Goal: Task Accomplishment & Management: Use online tool/utility

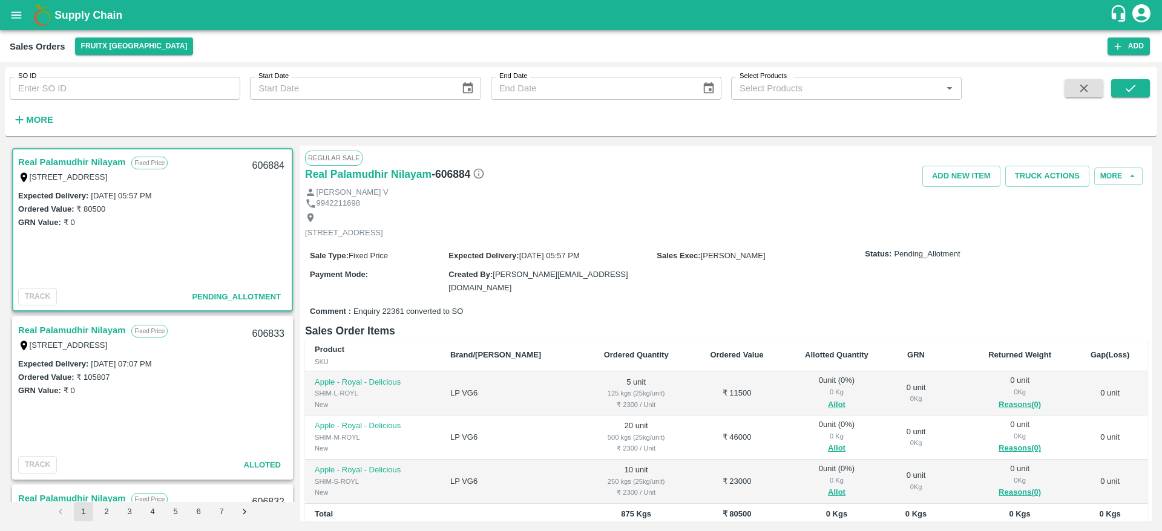
click at [813, 411] on td "0 unit ( 0 %) 0 Kg Allot" at bounding box center [837, 394] width 107 height 44
click at [828, 407] on button "Allot" at bounding box center [837, 405] width 18 height 14
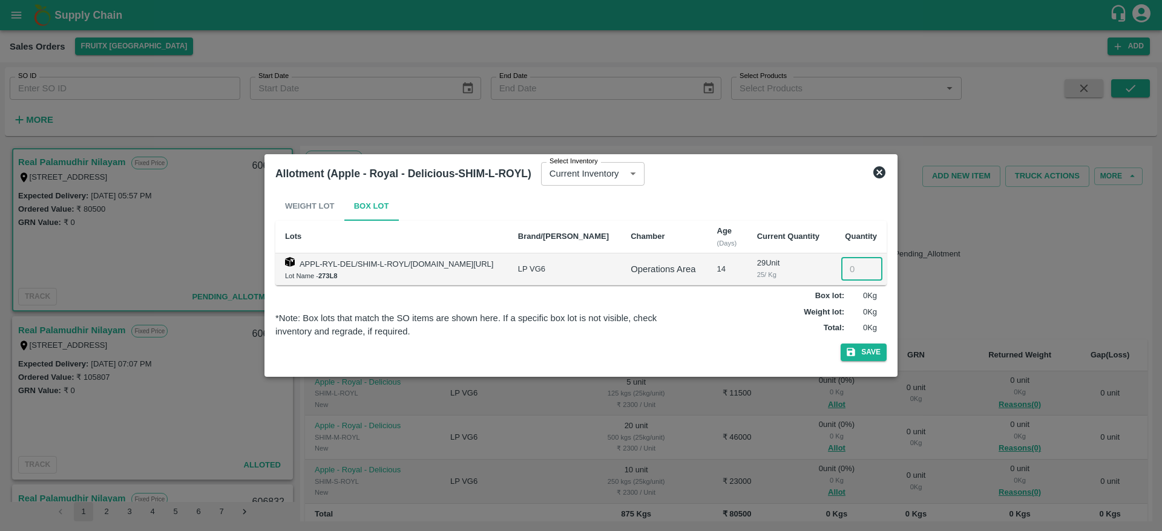
click at [844, 267] on input "number" at bounding box center [861, 269] width 41 height 23
type input "5"
click at [841, 344] on button "Save" at bounding box center [864, 353] width 46 height 18
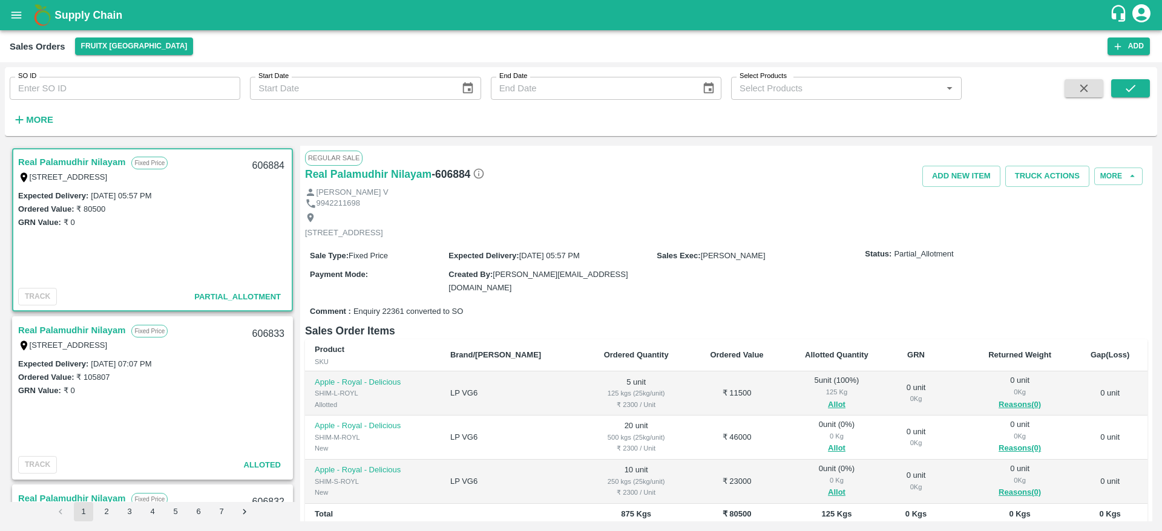
scroll to position [117, 0]
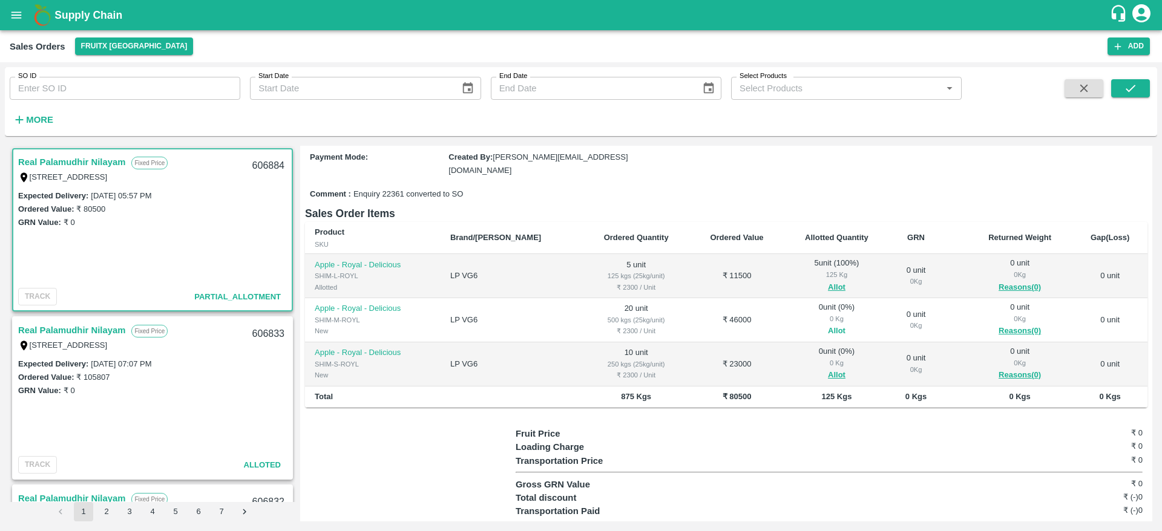
click at [828, 335] on button "Allot" at bounding box center [837, 331] width 18 height 14
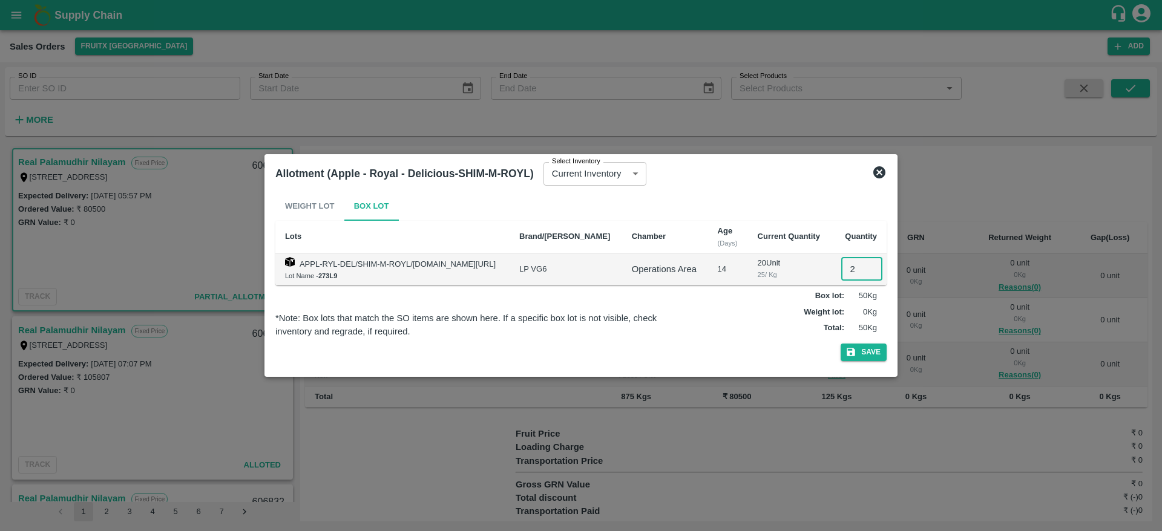
click at [849, 258] on input "2" at bounding box center [861, 269] width 41 height 23
type input "20"
click at [841, 344] on button "Save" at bounding box center [864, 353] width 46 height 18
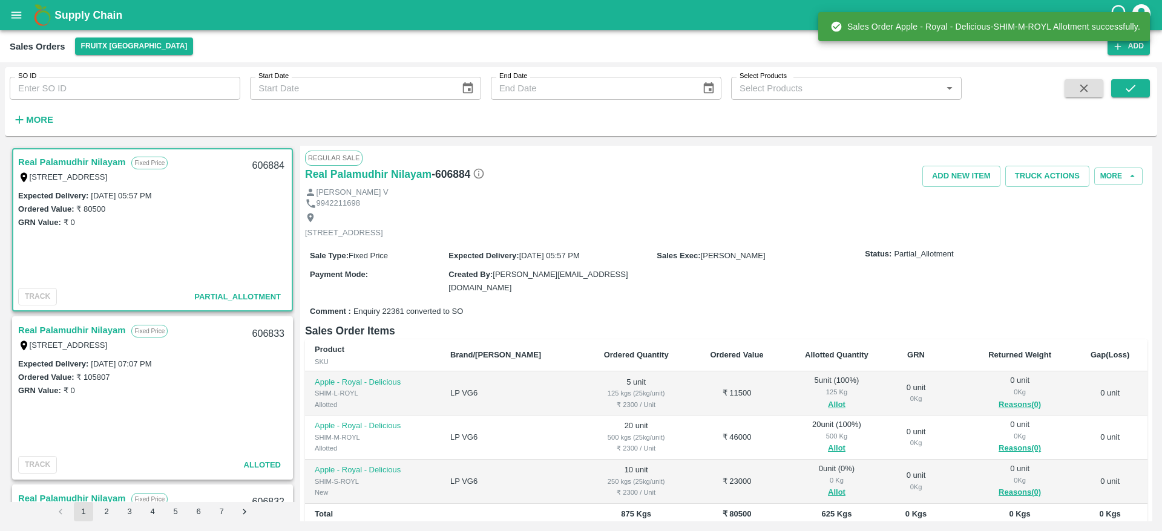
scroll to position [140, 0]
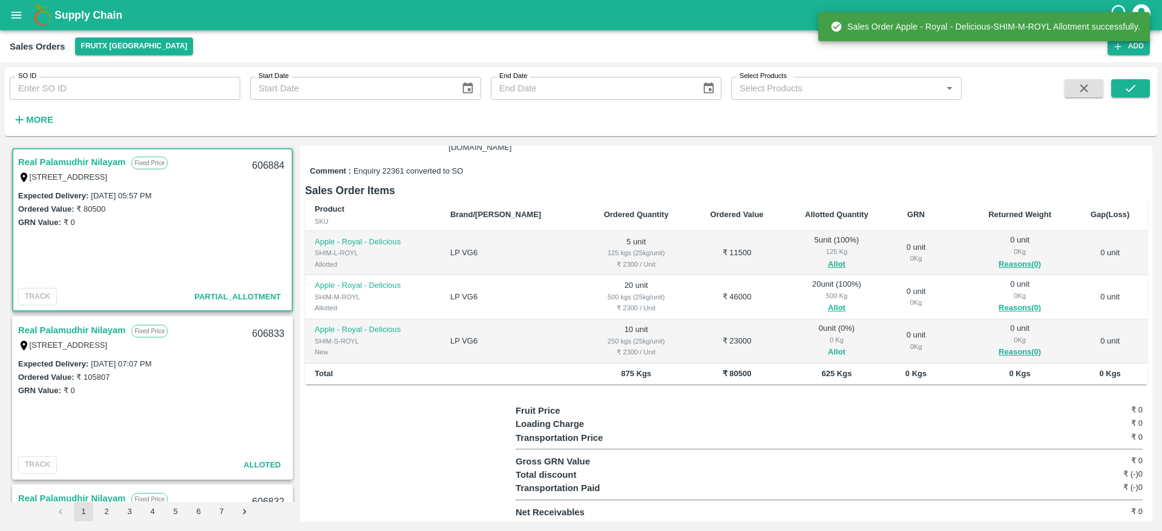
click at [828, 355] on button "Allot" at bounding box center [837, 353] width 18 height 14
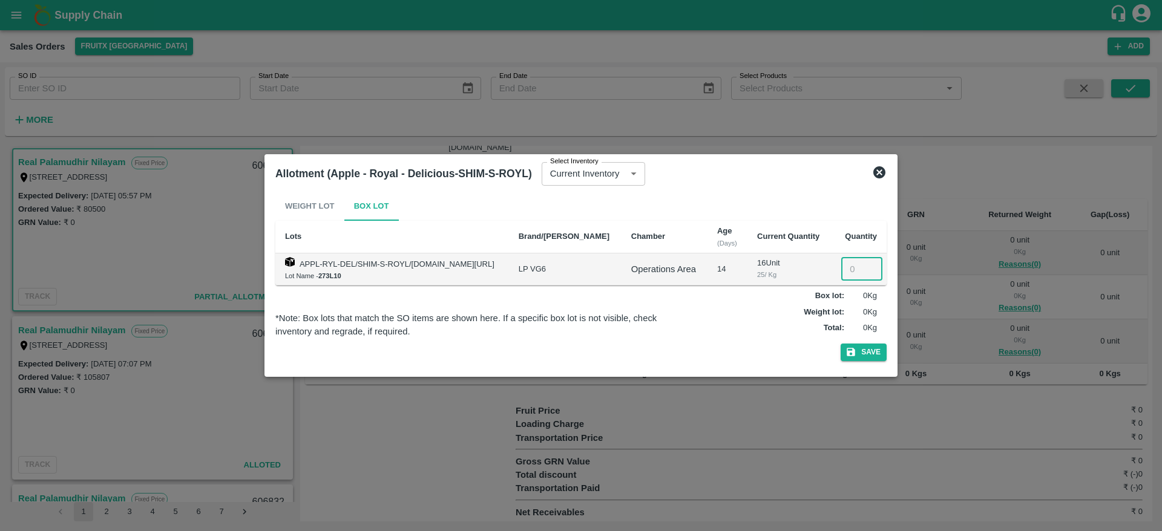
click at [853, 273] on input "number" at bounding box center [861, 269] width 41 height 23
type input "10"
click at [841, 344] on button "Save" at bounding box center [864, 353] width 46 height 18
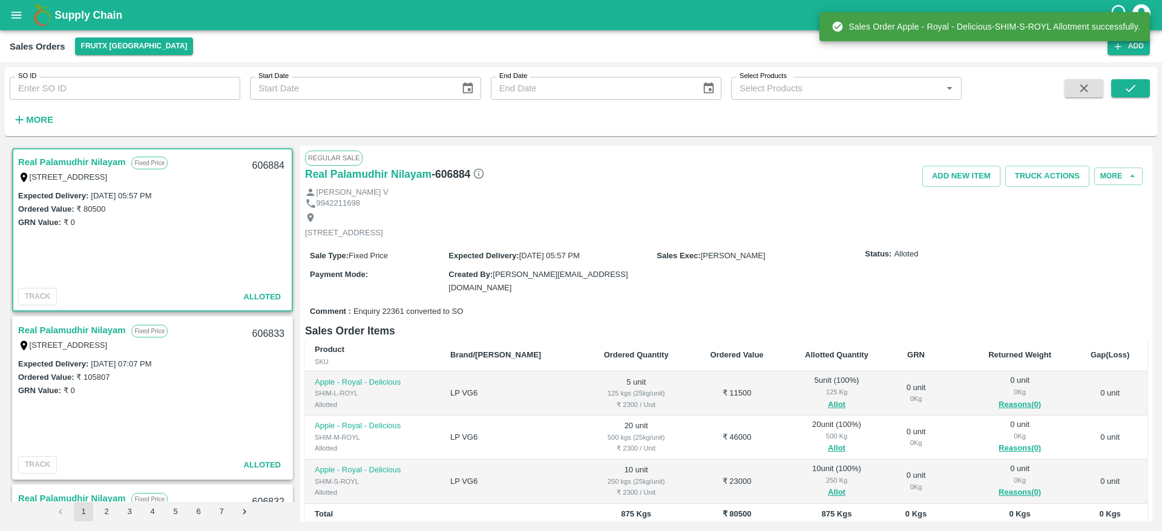
click at [264, 161] on div "606884" at bounding box center [268, 166] width 47 height 28
copy div "606884"
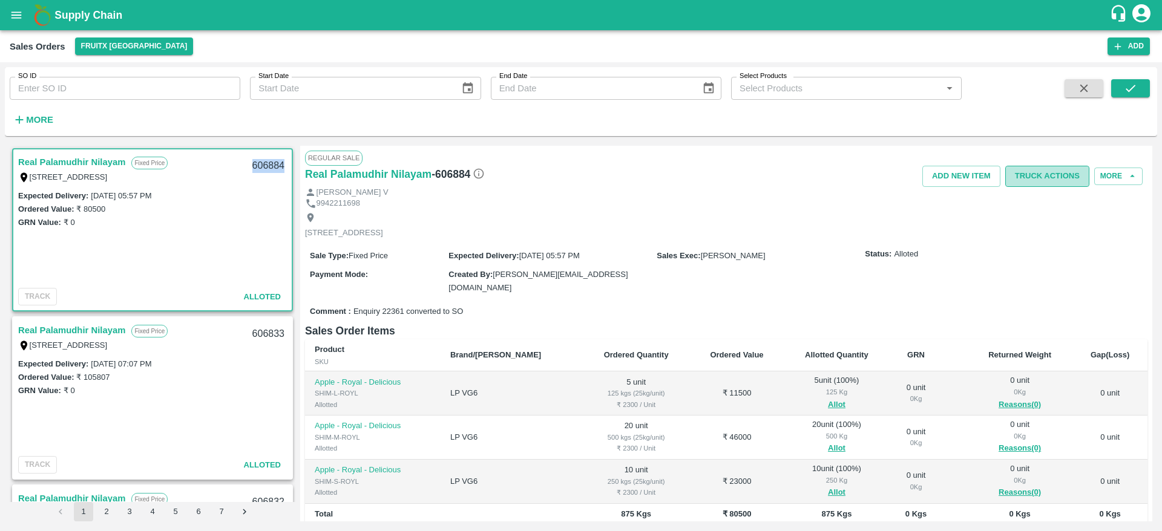
click at [1020, 171] on button "Truck Actions" at bounding box center [1047, 176] width 84 height 21
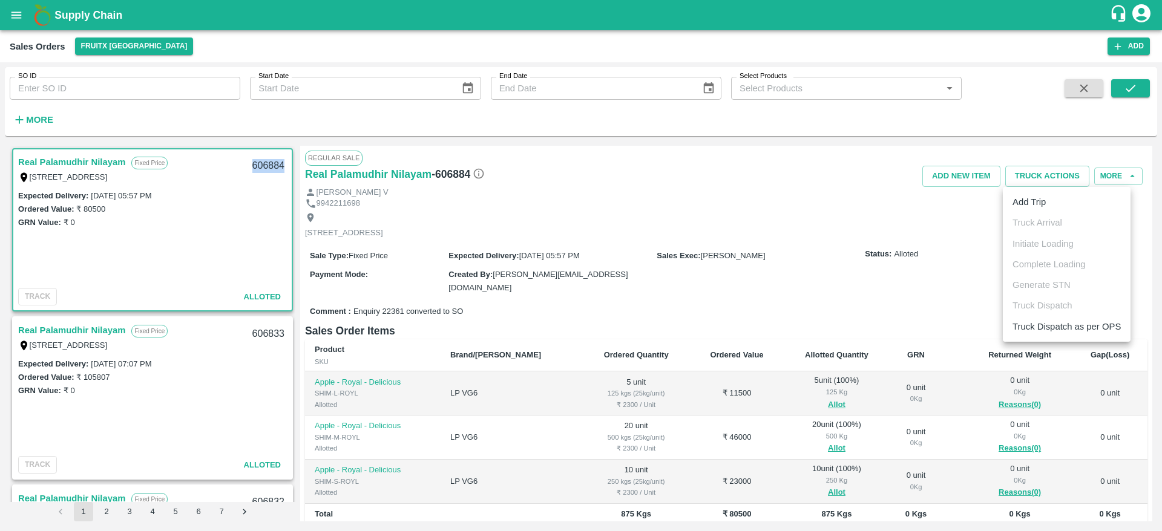
click at [1031, 206] on li "Add Trip" at bounding box center [1067, 202] width 128 height 21
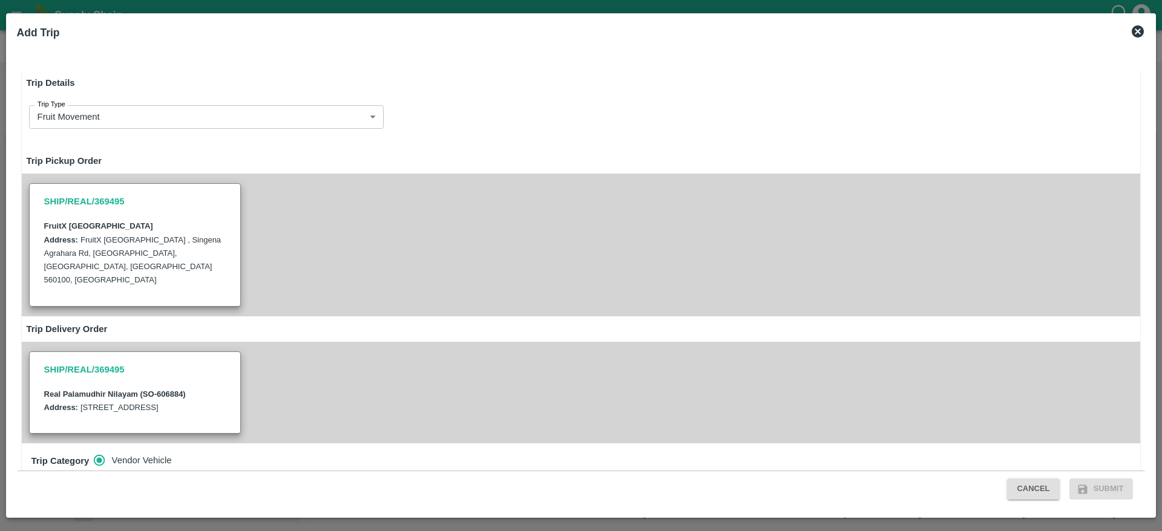
radio input "true"
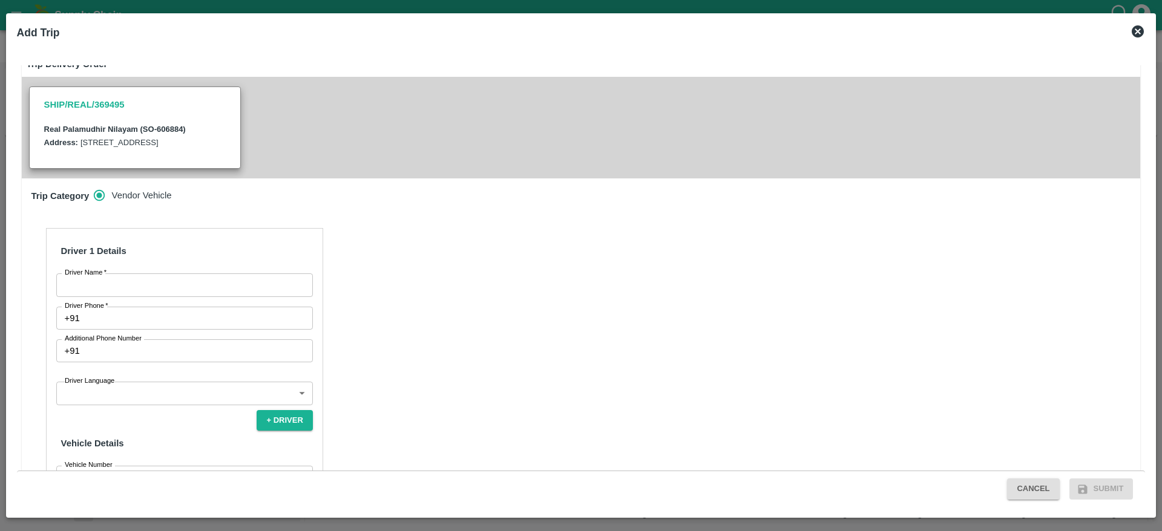
scroll to position [272, 0]
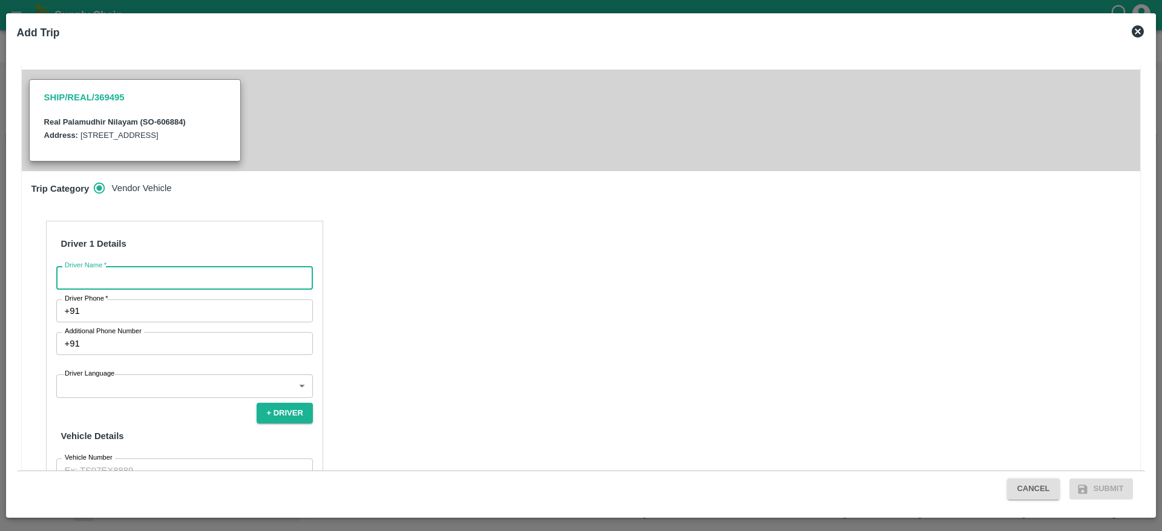
click at [236, 271] on input "Driver Name   *" at bounding box center [184, 277] width 257 height 23
type input "REAl"
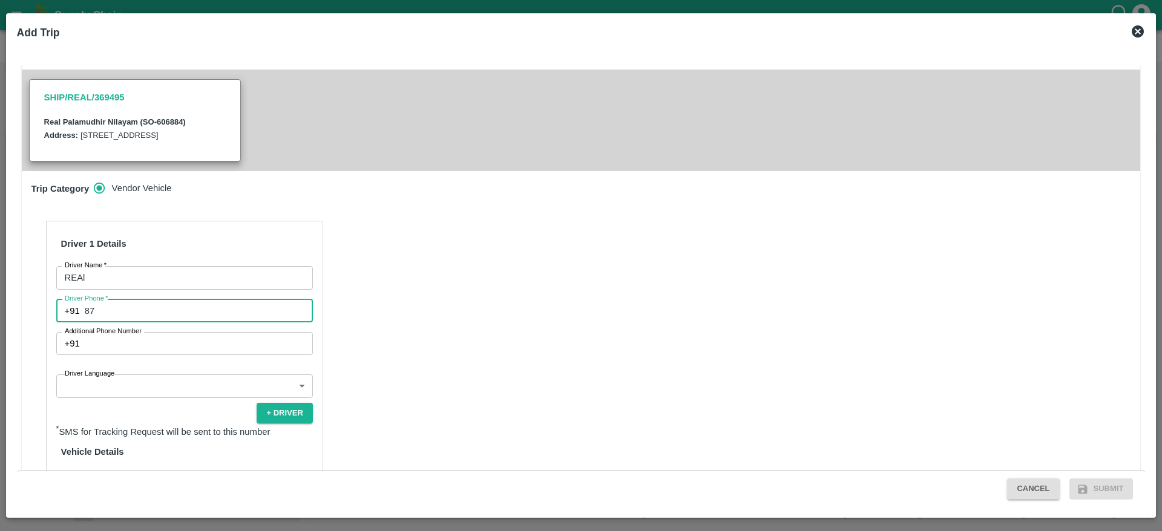
type input "8773386054"
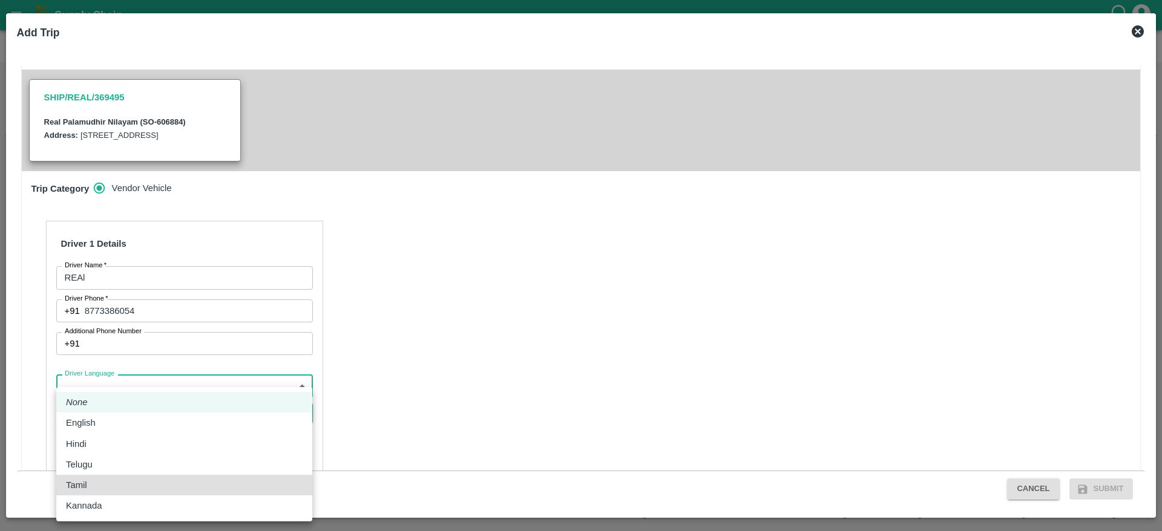
type input "ta"
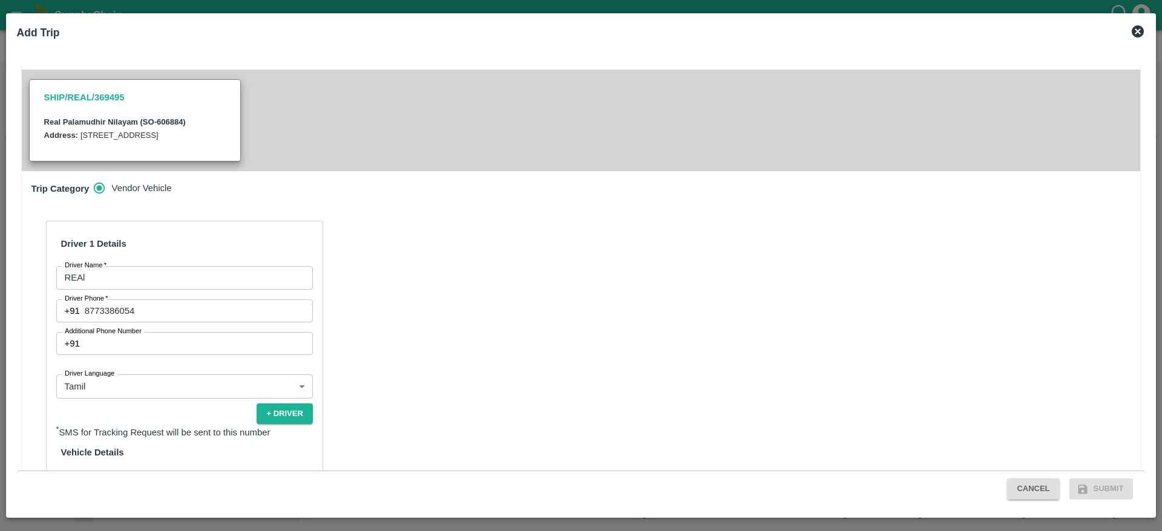
scroll to position [376, 0]
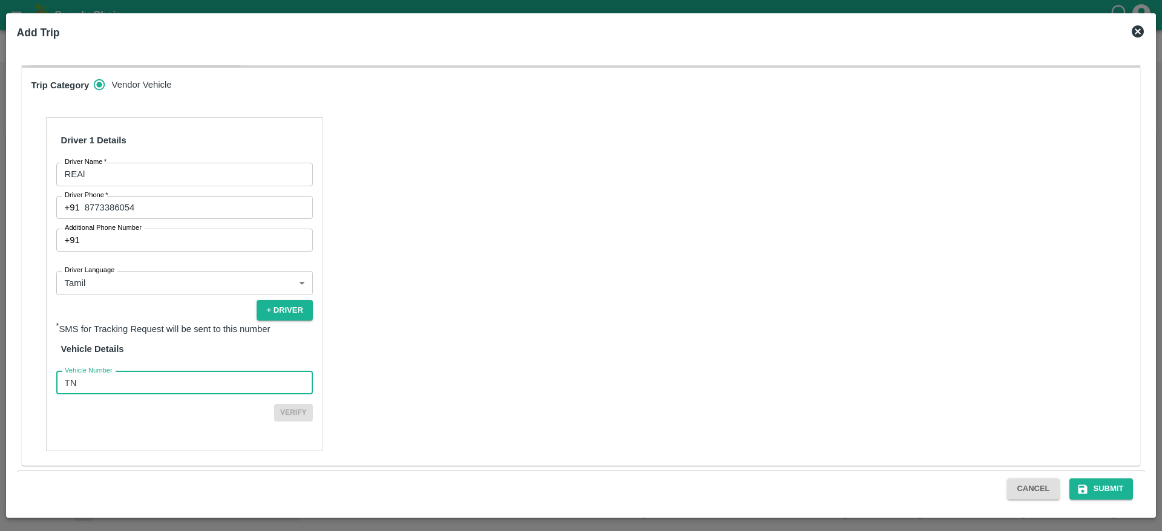
type input "TN07DA2578"
click at [274, 404] on button "Verify" at bounding box center [293, 413] width 39 height 18
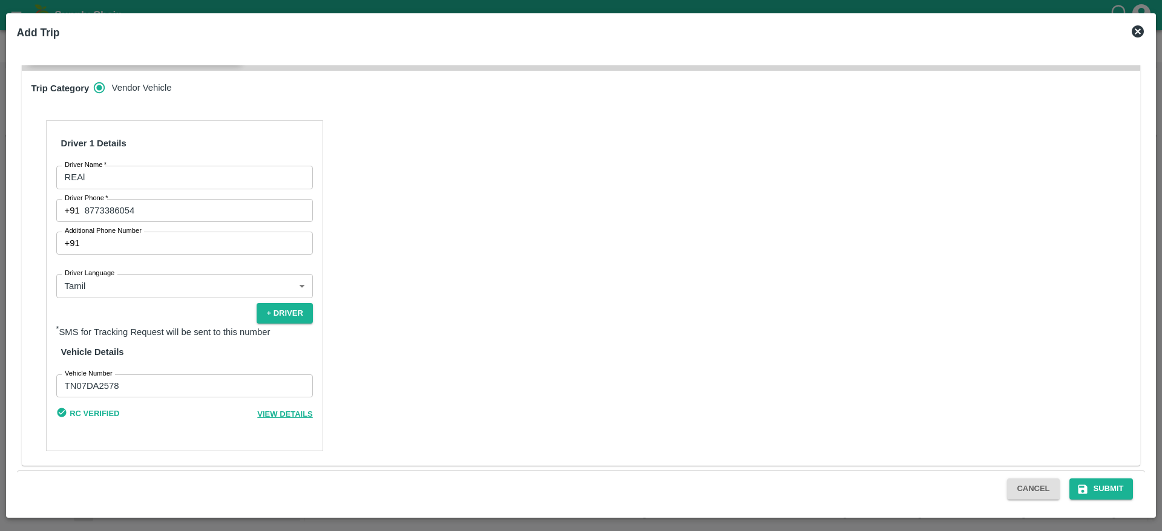
scroll to position [373, 0]
click at [1123, 479] on button "Submit" at bounding box center [1101, 489] width 64 height 21
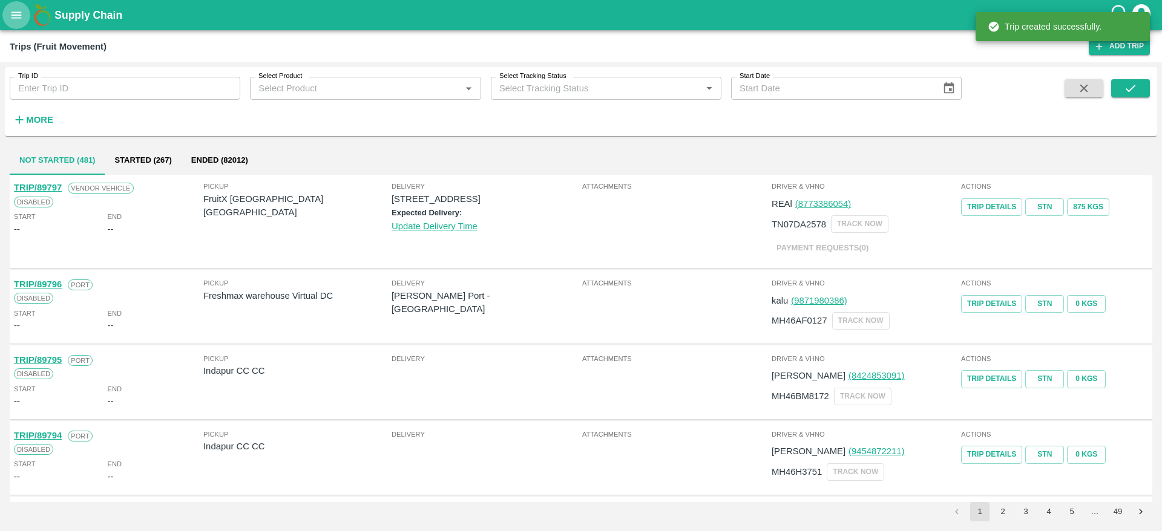
click at [10, 8] on icon "open drawer" at bounding box center [16, 14] width 13 height 13
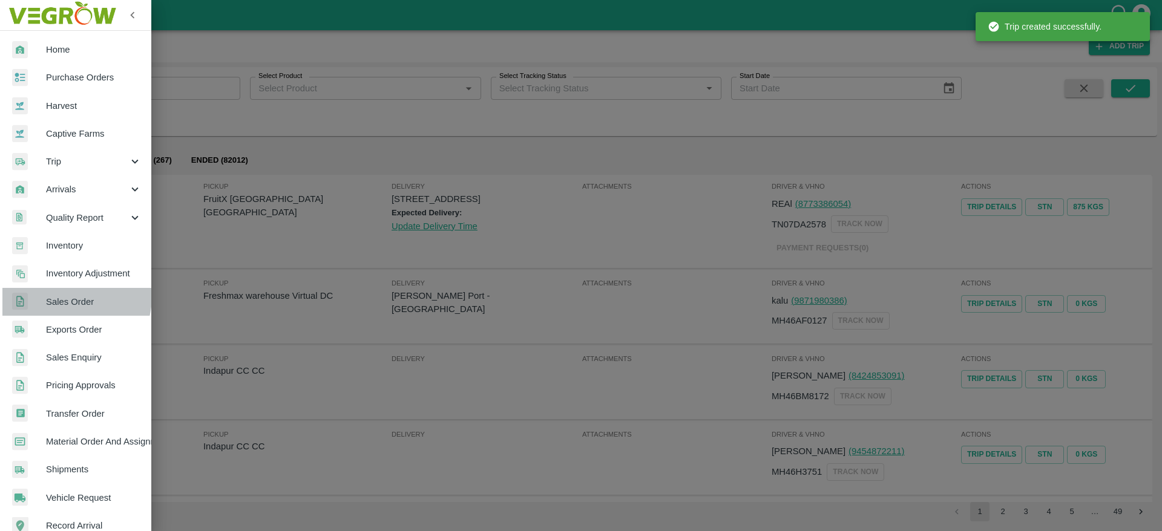
click at [69, 297] on span "Sales Order" at bounding box center [94, 301] width 96 height 13
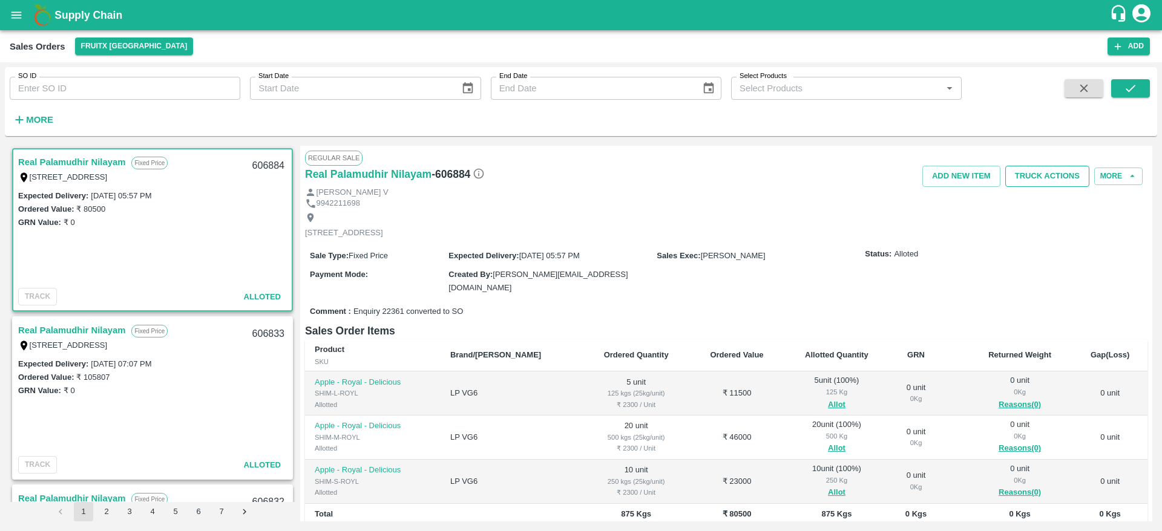
click at [1041, 176] on button "Truck Actions" at bounding box center [1047, 176] width 84 height 21
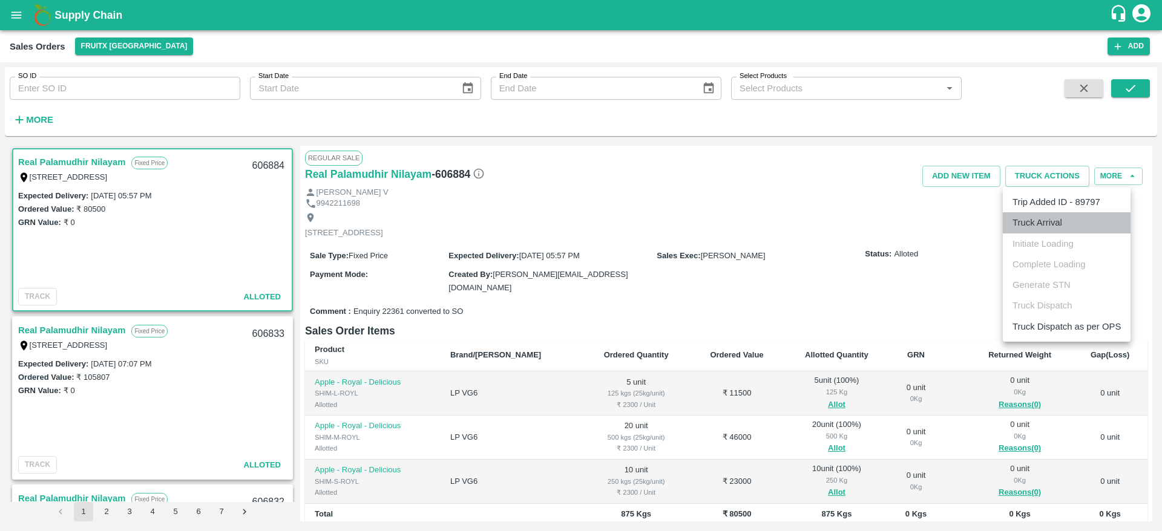
click at [1052, 218] on li "Truck Arrival" at bounding box center [1067, 222] width 128 height 21
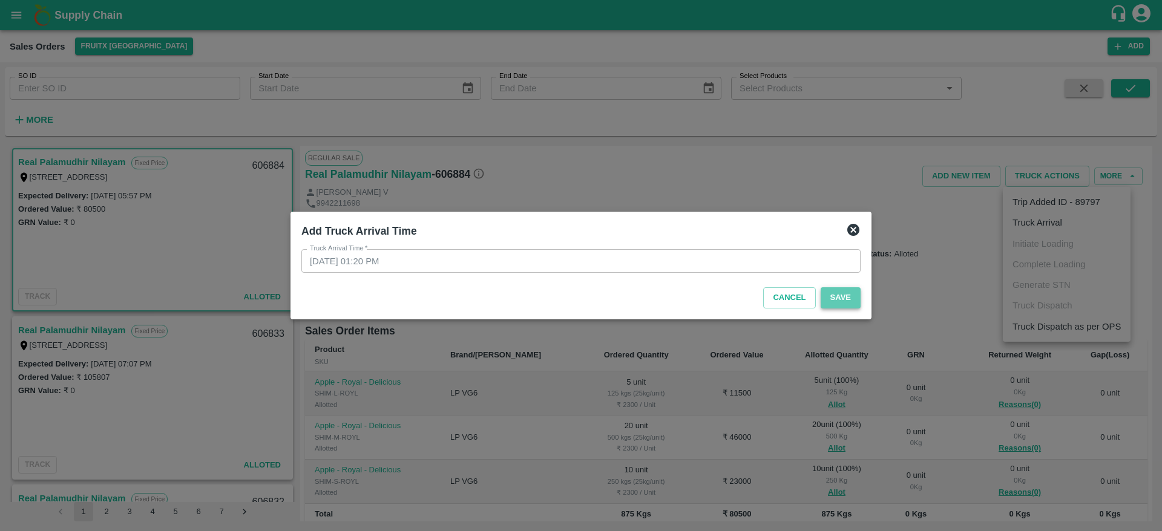
click at [847, 304] on button "Save" at bounding box center [841, 297] width 40 height 21
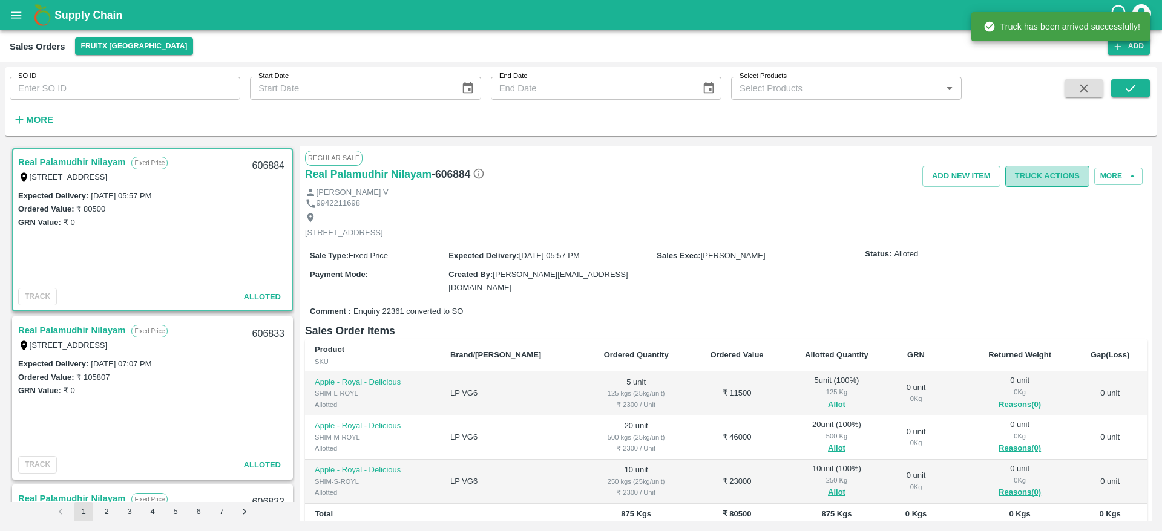
click at [1066, 185] on button "Truck Actions" at bounding box center [1047, 176] width 84 height 21
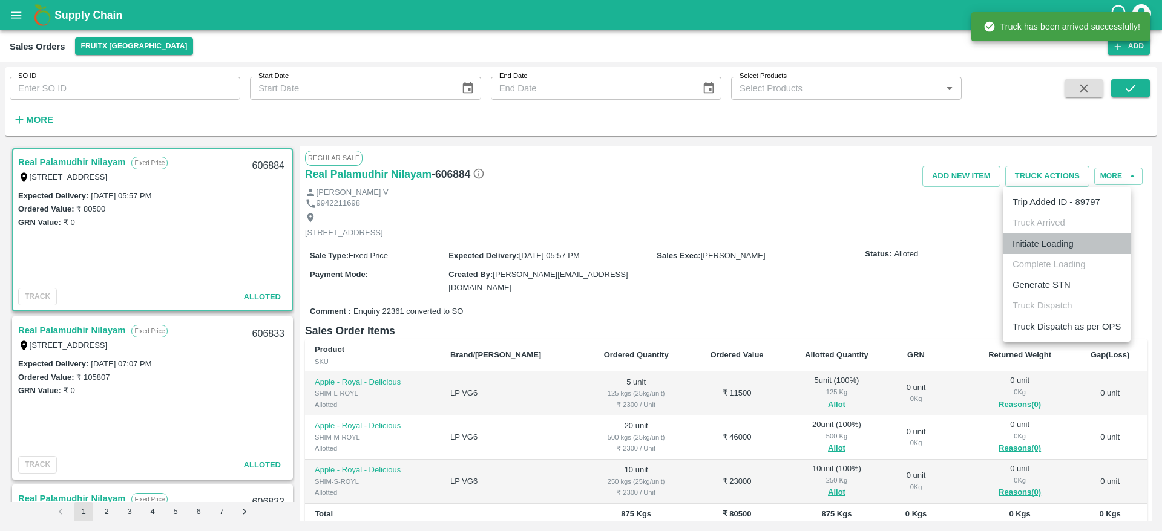
click at [1063, 245] on li "Initiate Loading" at bounding box center [1067, 244] width 128 height 21
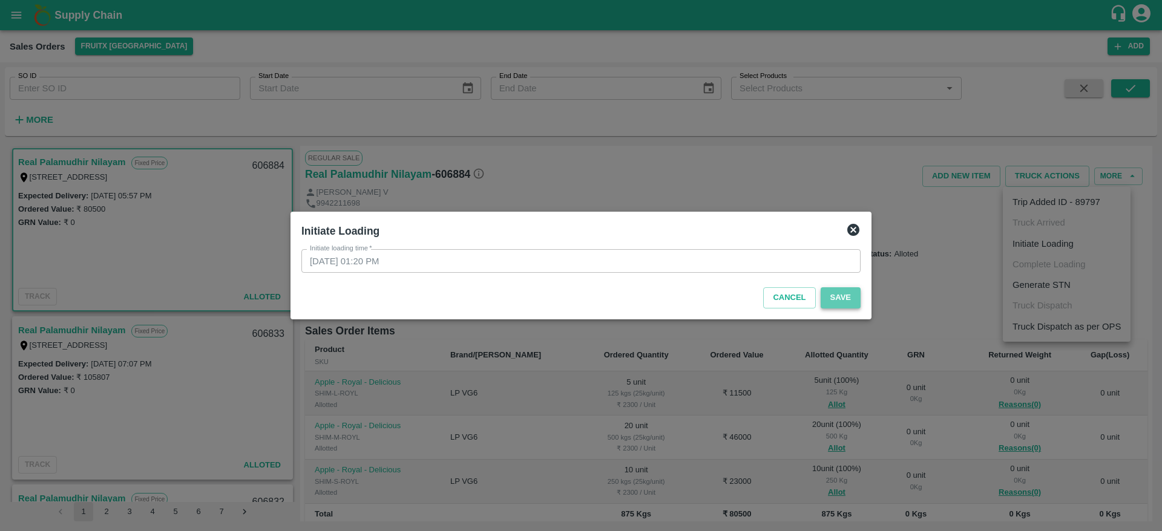
click at [845, 295] on button "Save" at bounding box center [841, 297] width 40 height 21
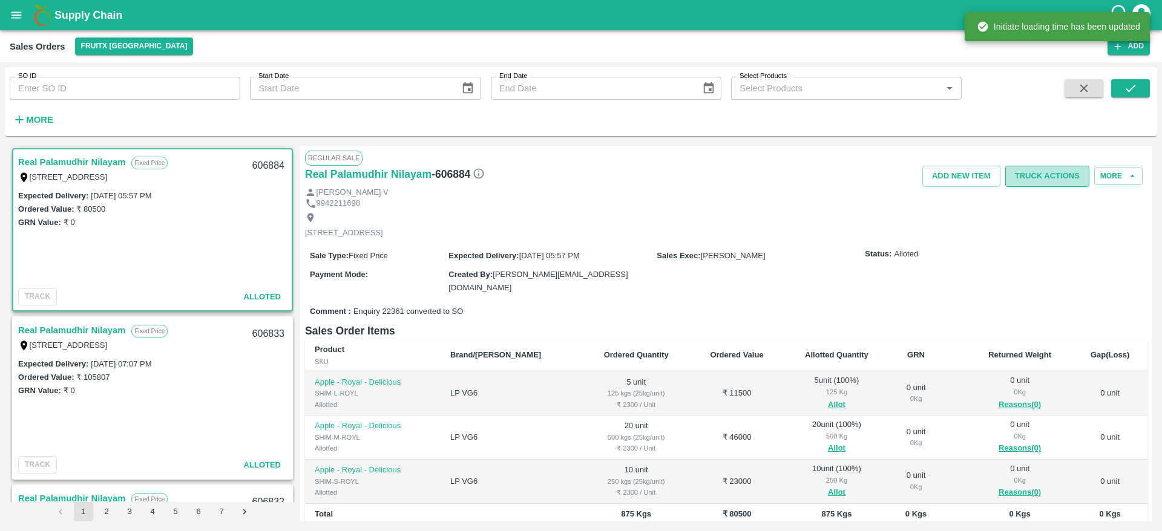
click at [1040, 176] on button "Truck Actions" at bounding box center [1047, 176] width 84 height 21
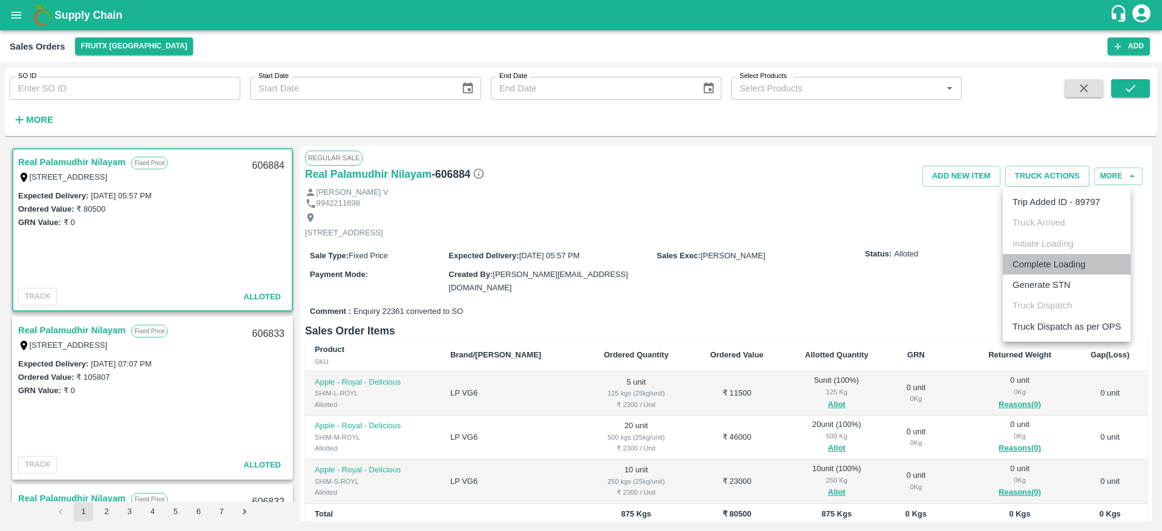
click at [1066, 263] on li "Complete Loading" at bounding box center [1067, 264] width 128 height 21
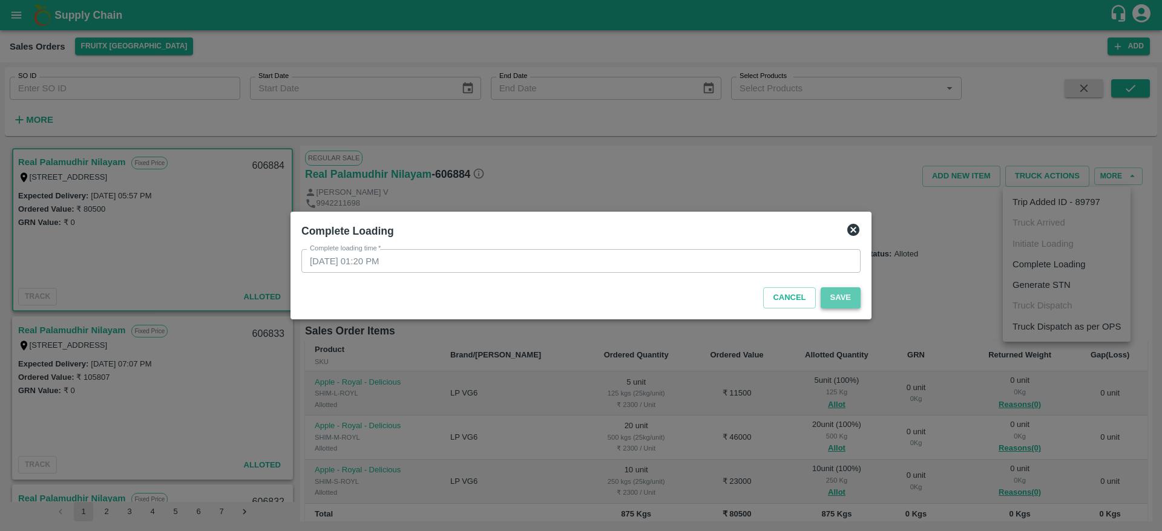
click at [850, 298] on button "Save" at bounding box center [841, 297] width 40 height 21
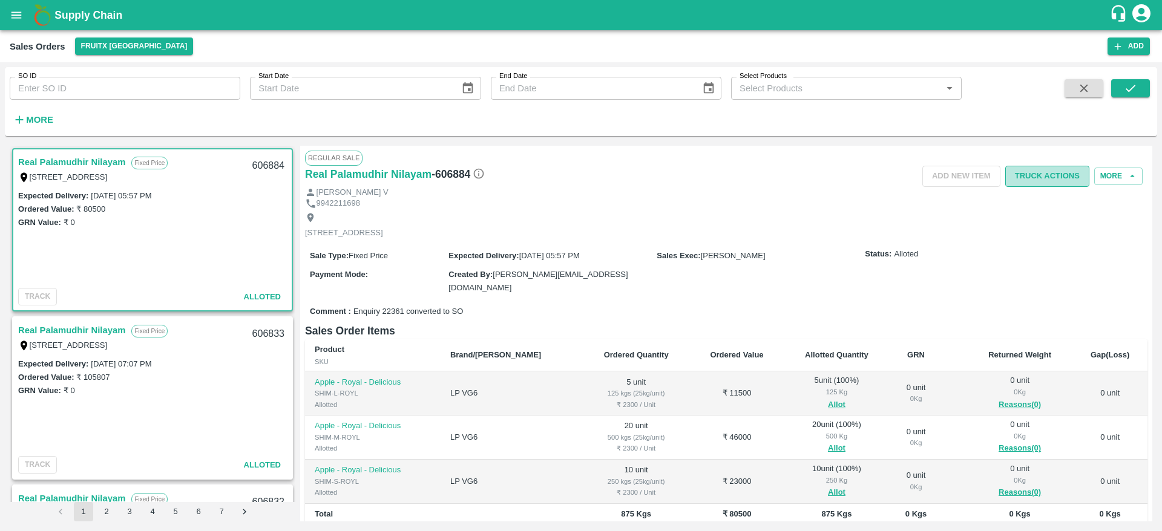
click at [1035, 179] on button "Truck Actions" at bounding box center [1047, 176] width 84 height 21
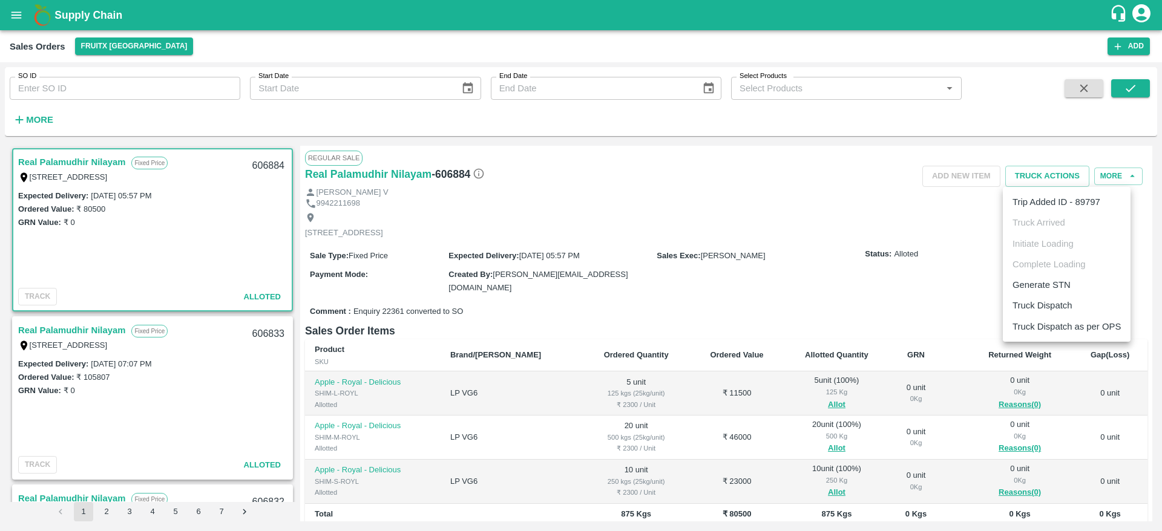
click at [1040, 303] on li "Truck Dispatch" at bounding box center [1067, 305] width 128 height 21
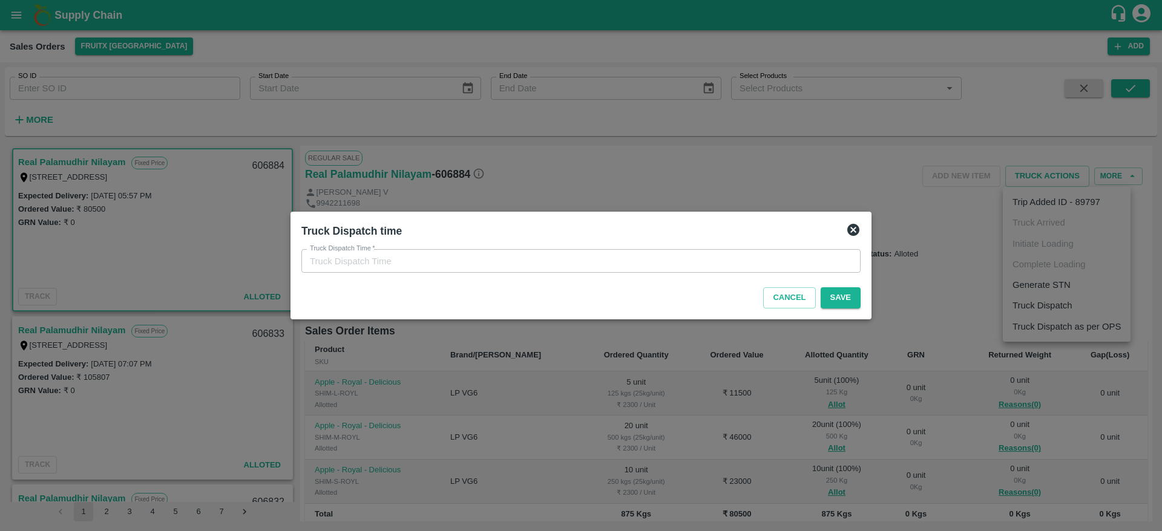
type input "10/10/2025 01:21 PM"
click at [837, 292] on button "Save" at bounding box center [841, 297] width 40 height 21
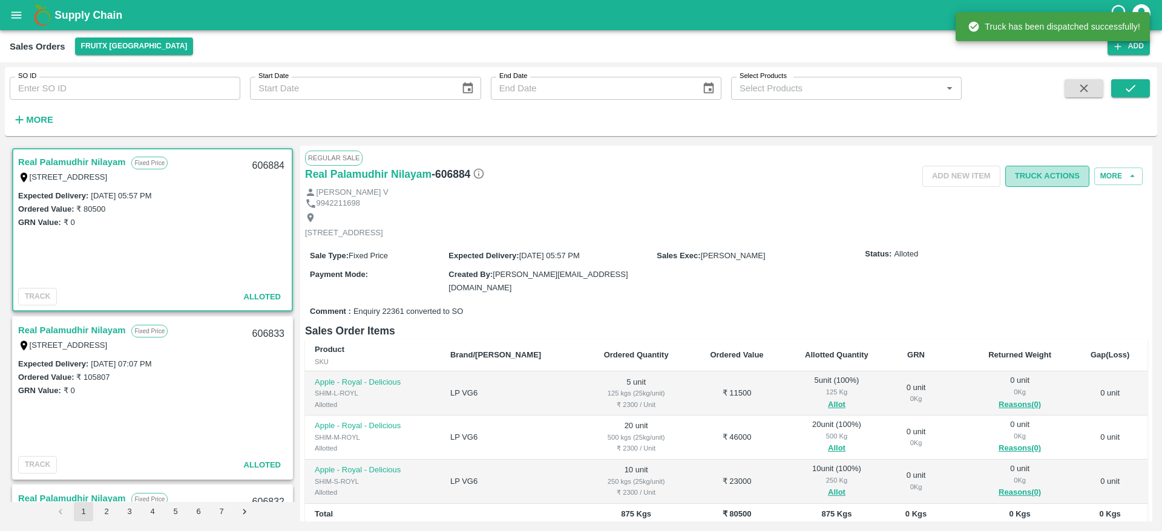
click at [1039, 180] on button "Truck Actions" at bounding box center [1047, 176] width 84 height 21
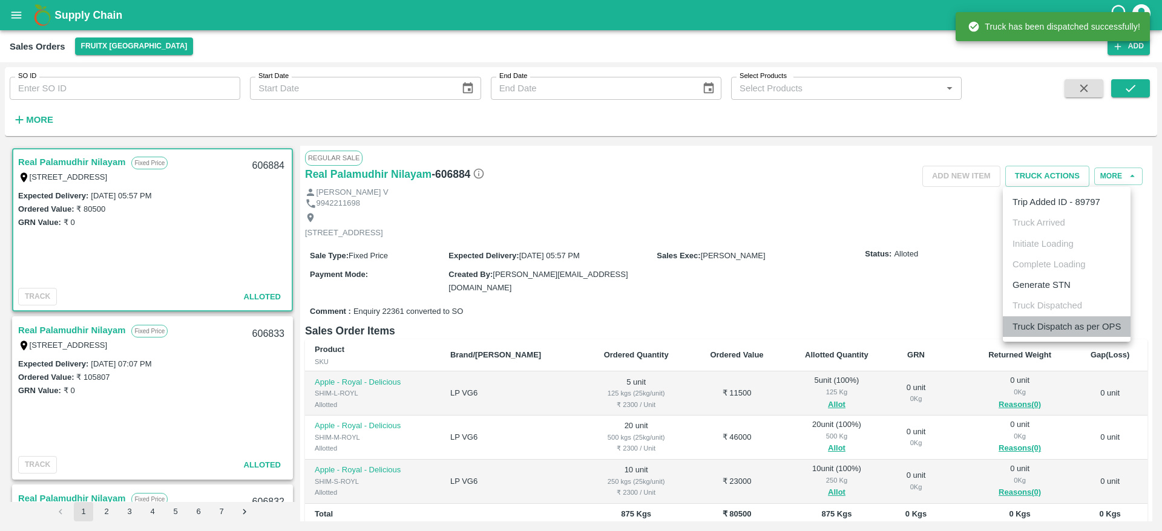
click at [1056, 327] on li "Truck Dispatch as per OPS" at bounding box center [1067, 327] width 128 height 21
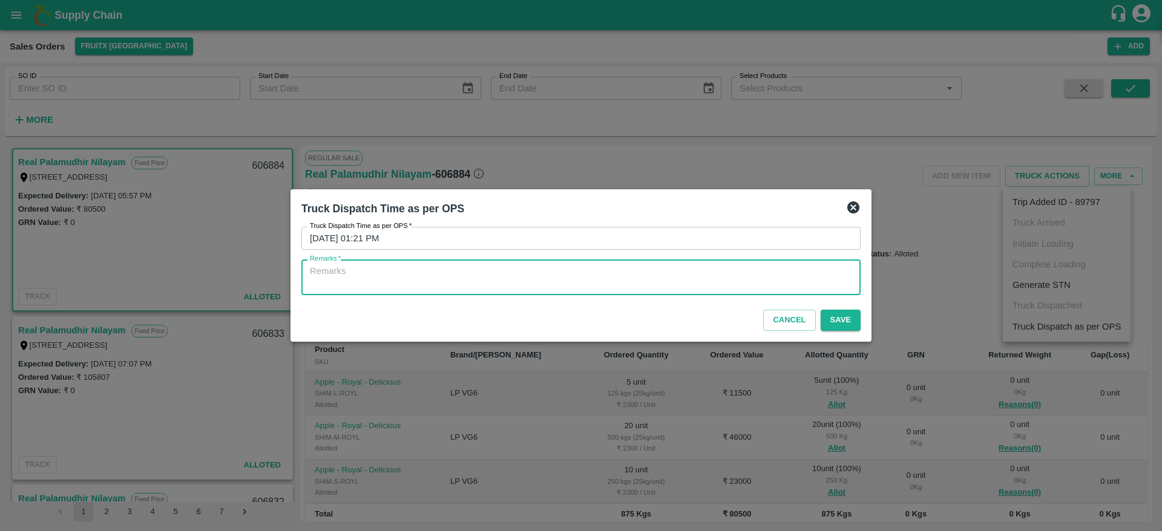
click at [689, 274] on textarea "Remarks   *" at bounding box center [581, 277] width 542 height 25
type textarea "otd"
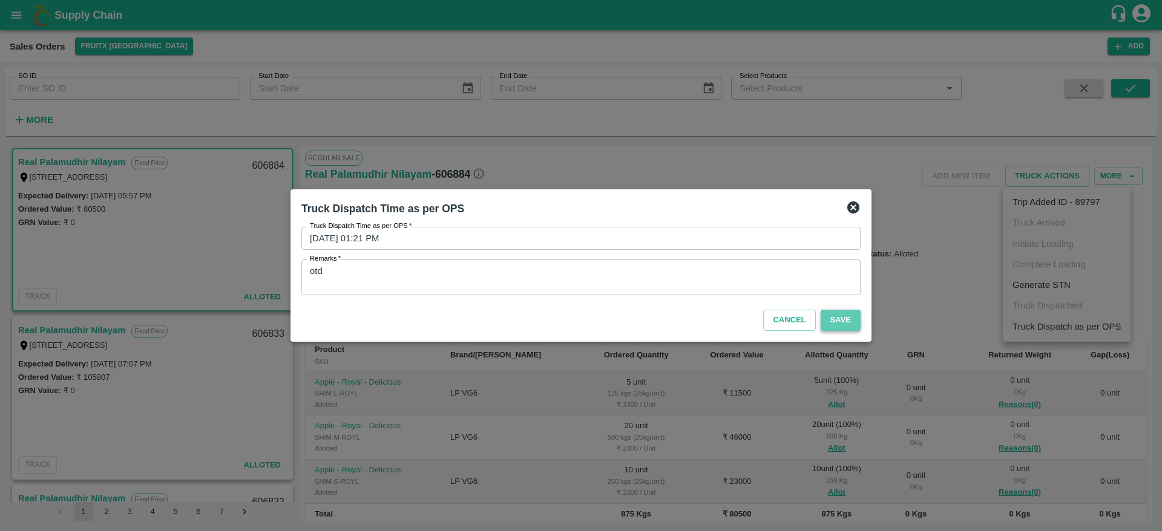
click at [829, 316] on button "Save" at bounding box center [841, 320] width 40 height 21
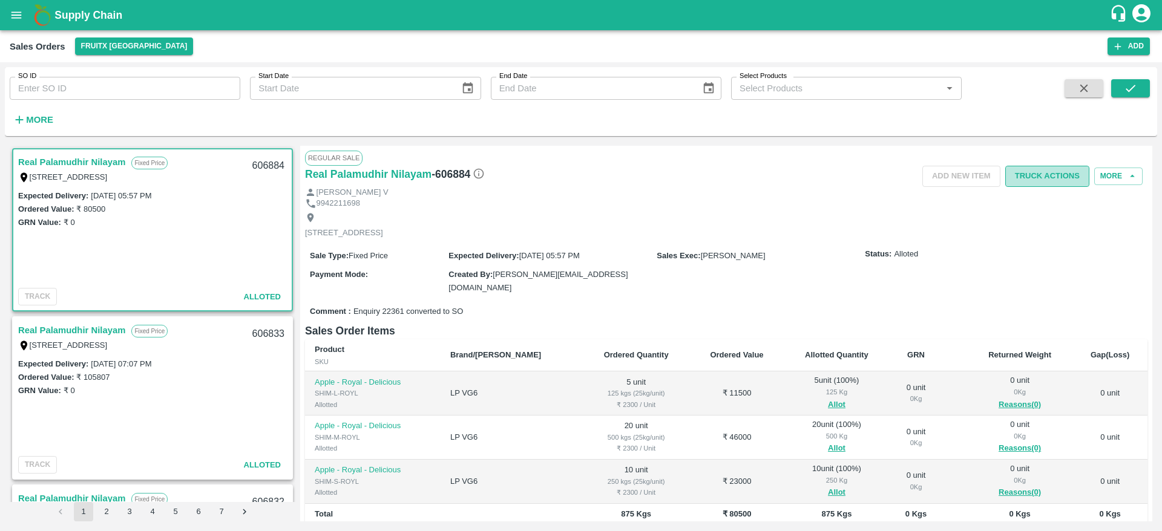
click at [1058, 168] on button "Truck Actions" at bounding box center [1047, 176] width 84 height 21
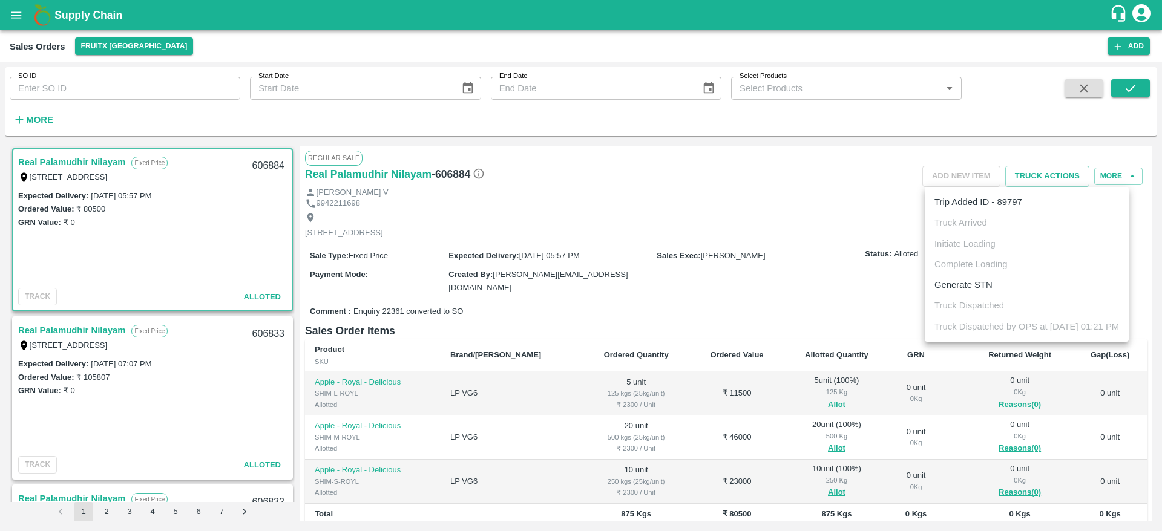
click at [813, 288] on div at bounding box center [581, 265] width 1162 height 531
click at [267, 166] on div "606884" at bounding box center [268, 166] width 47 height 28
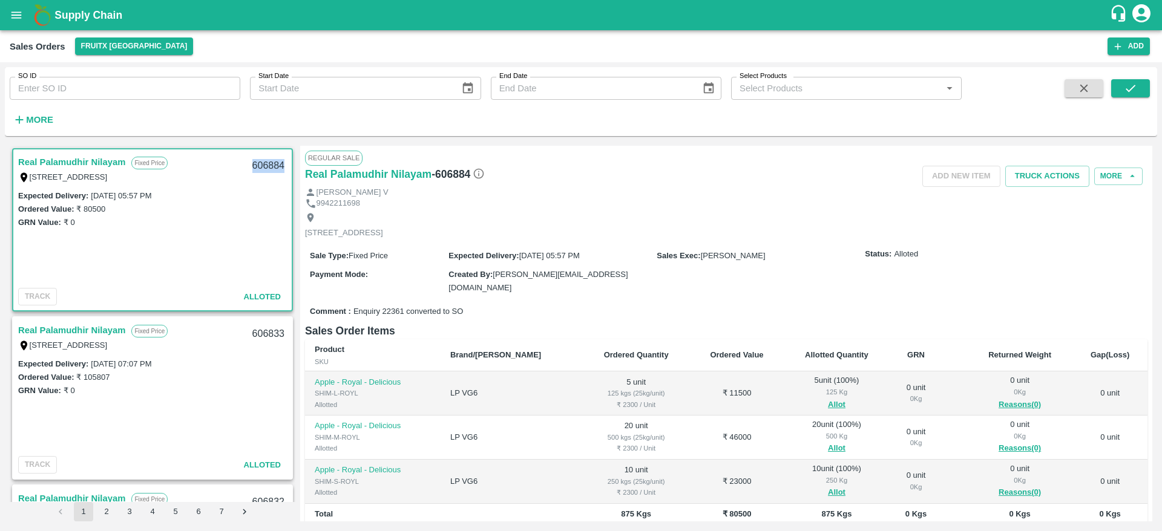
click at [267, 166] on div "606884" at bounding box center [268, 166] width 47 height 28
copy div "606884"
click at [1029, 179] on button "Truck Actions" at bounding box center [1047, 176] width 84 height 21
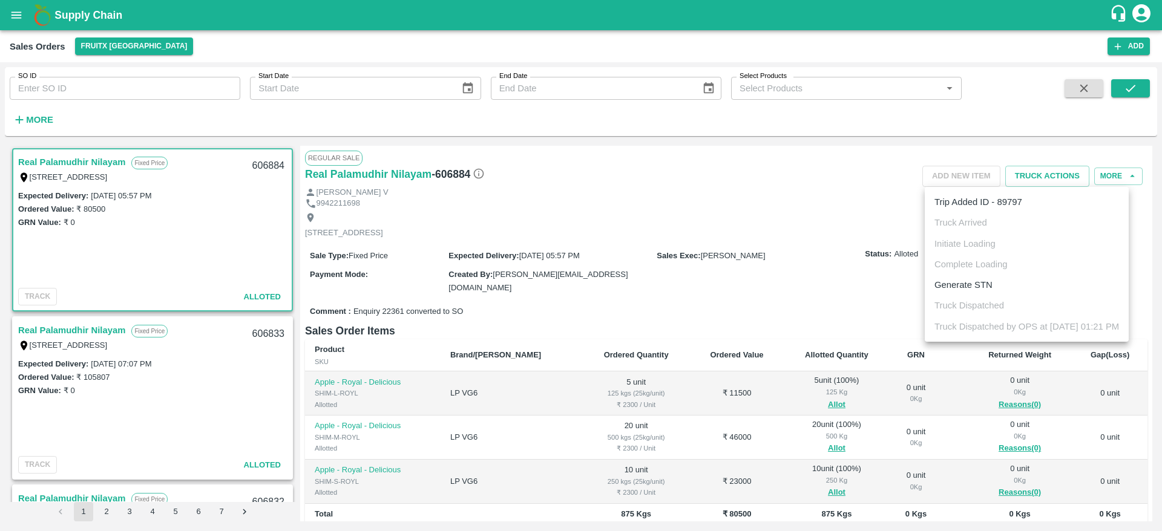
click at [842, 264] on div at bounding box center [581, 265] width 1162 height 531
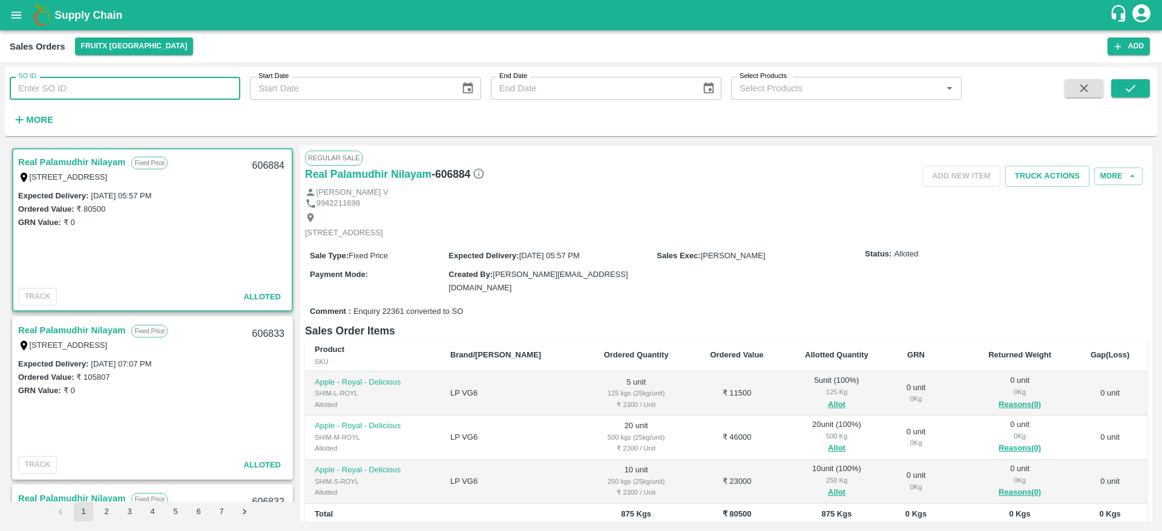
click at [159, 96] on input "SO ID" at bounding box center [125, 88] width 231 height 23
paste input "606170"
type input "606170"
click at [1125, 88] on icon "submit" at bounding box center [1130, 88] width 13 height 13
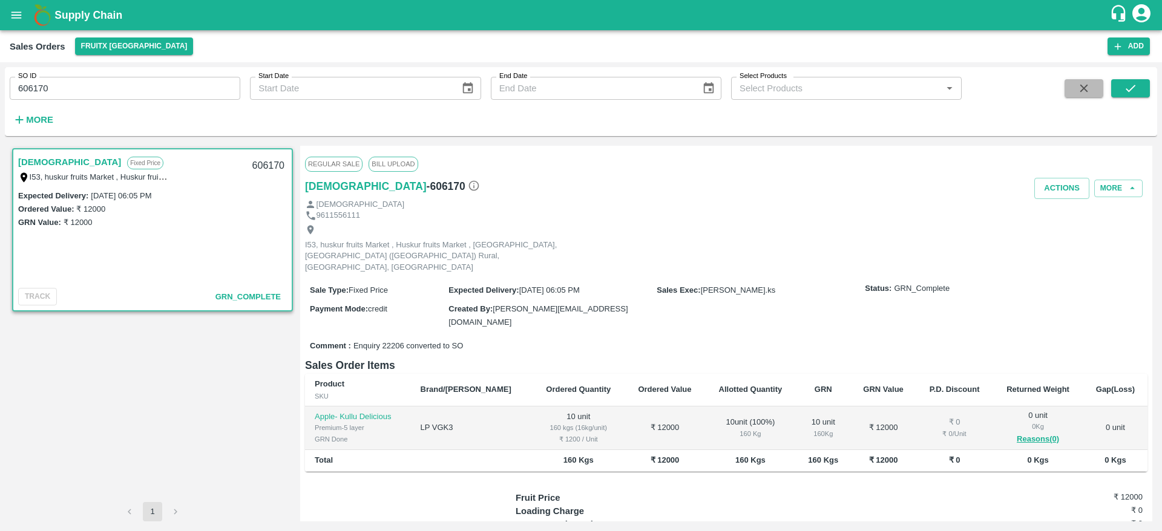
click at [1094, 93] on button "button" at bounding box center [1084, 88] width 39 height 18
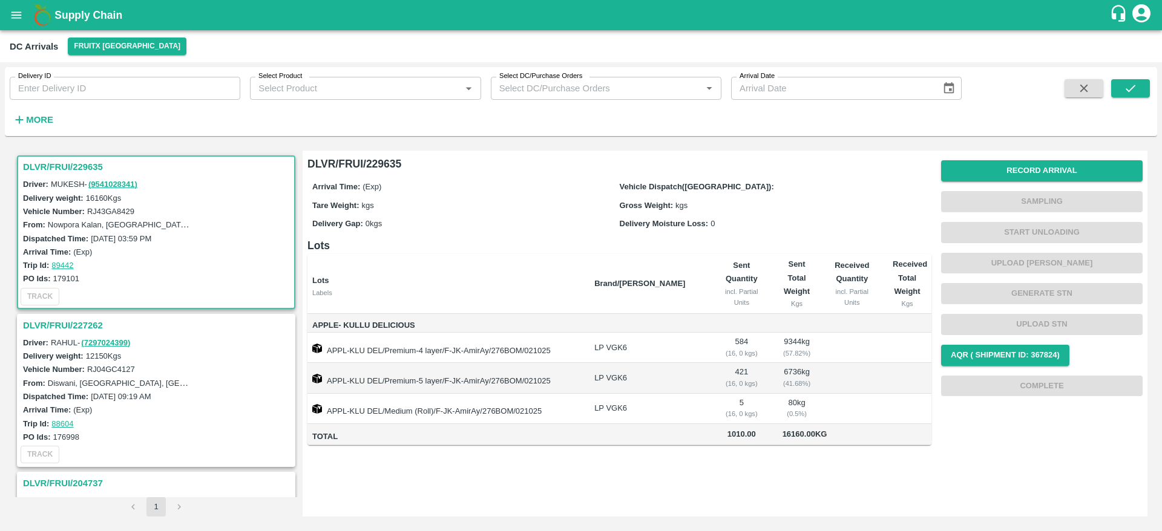
click at [61, 118] on div "Delivery ID Delivery ID Select Product Select Product   * Select DC/Purchase Or…" at bounding box center [481, 98] width 962 height 63
click at [37, 117] on strong "More" at bounding box center [39, 120] width 27 height 10
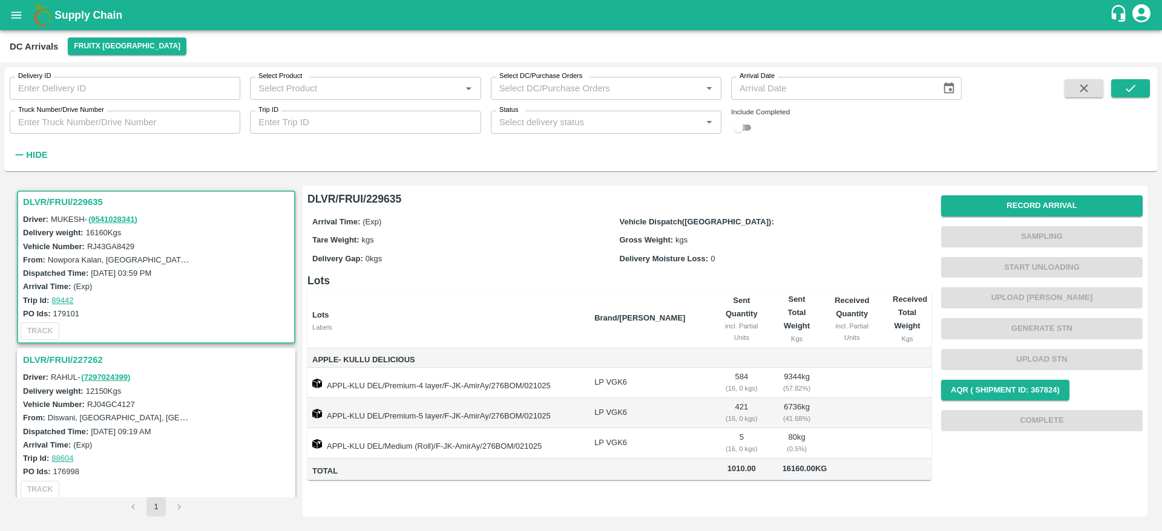
click at [747, 125] on input "checkbox" at bounding box center [739, 127] width 44 height 15
checkbox input "true"
click at [353, 86] on input "Select Product" at bounding box center [355, 88] width 203 height 16
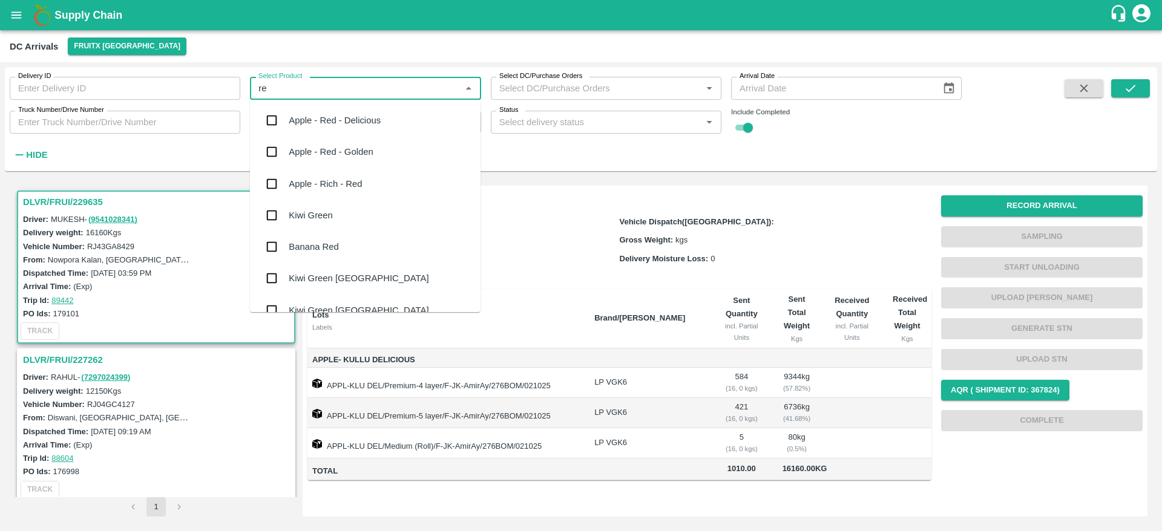
type input "red"
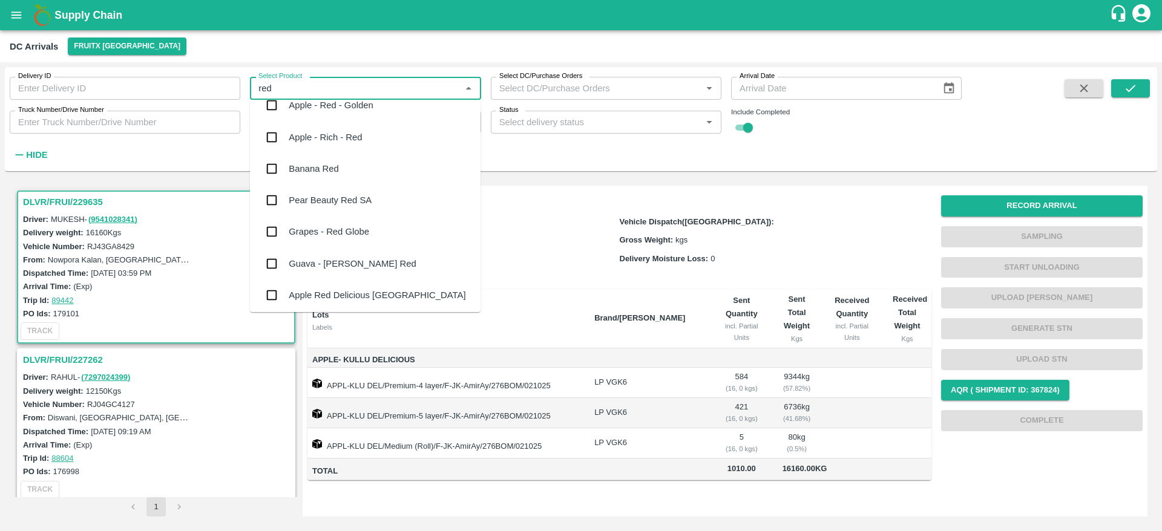
click at [341, 234] on div "Grapes - Red Globe" at bounding box center [329, 231] width 80 height 13
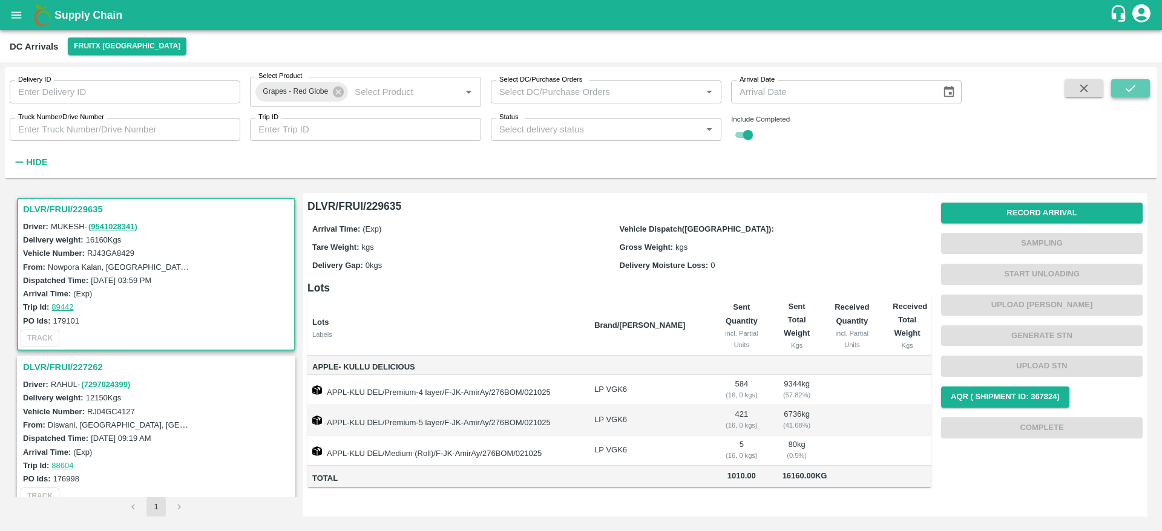
click at [1124, 82] on icon "submit" at bounding box center [1130, 88] width 13 height 13
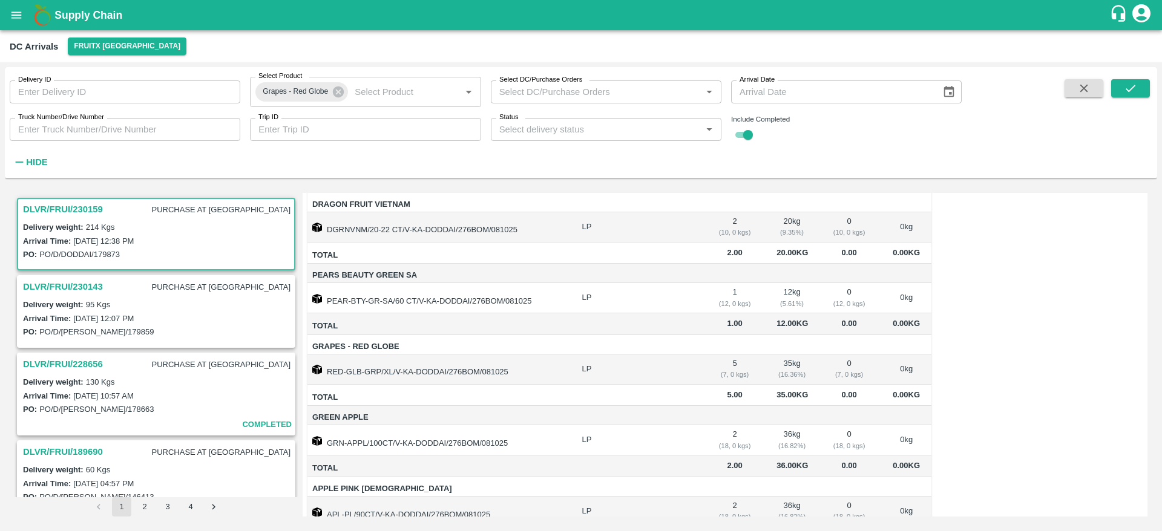
scroll to position [220, 0]
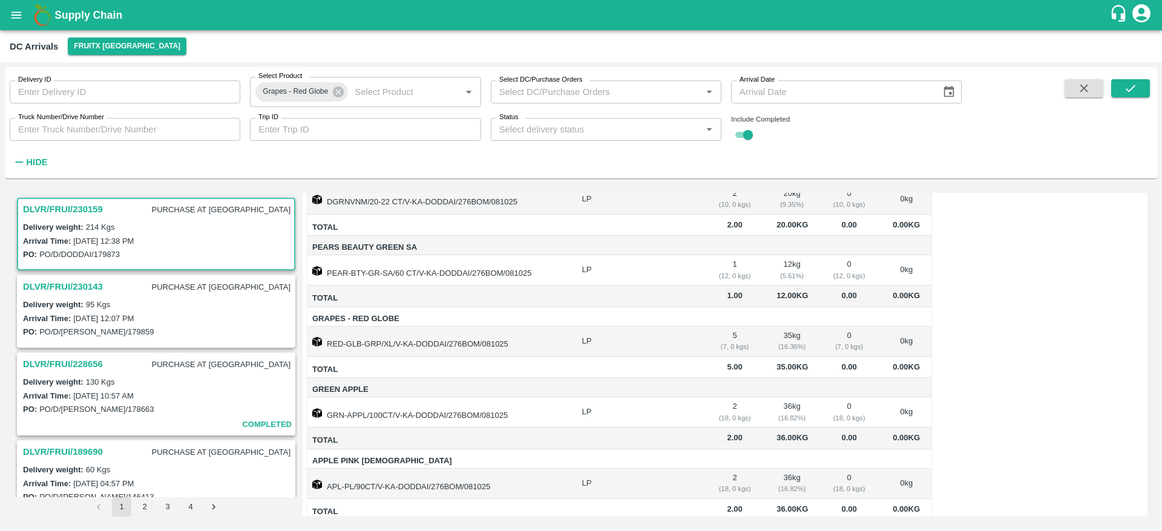
click at [79, 289] on h3 "DLVR/FRUI/230143" at bounding box center [63, 287] width 80 height 16
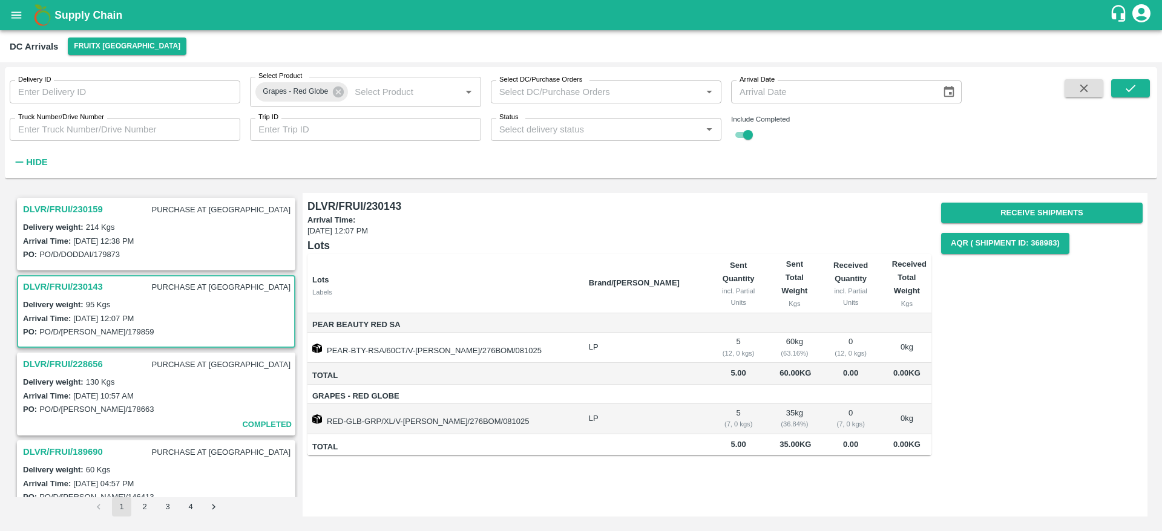
click at [85, 205] on h3 "DLVR/FRUI/230159" at bounding box center [63, 210] width 80 height 16
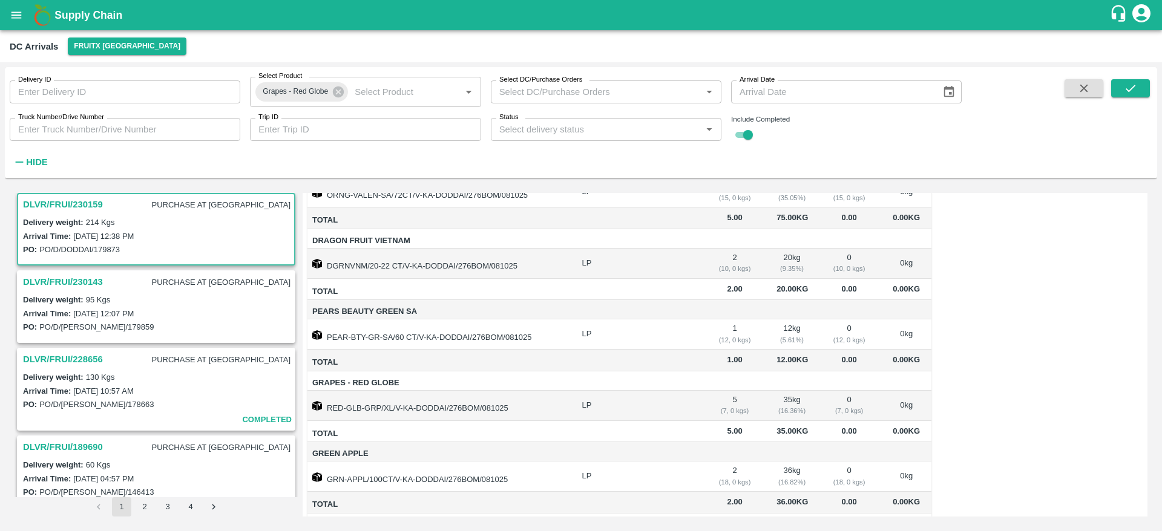
scroll to position [229, 0]
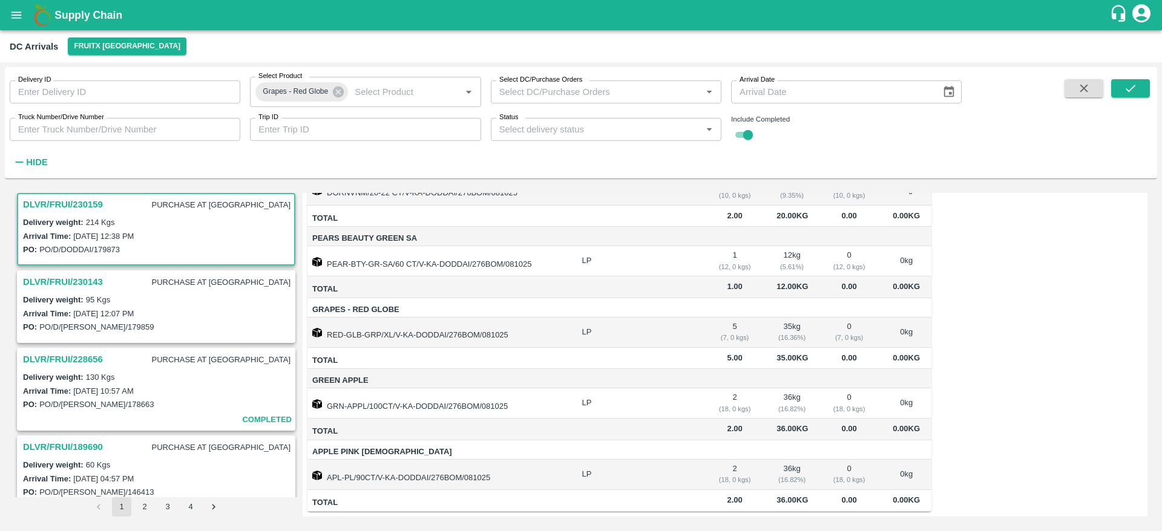
click at [91, 283] on h3 "DLVR/FRUI/230143" at bounding box center [63, 282] width 80 height 16
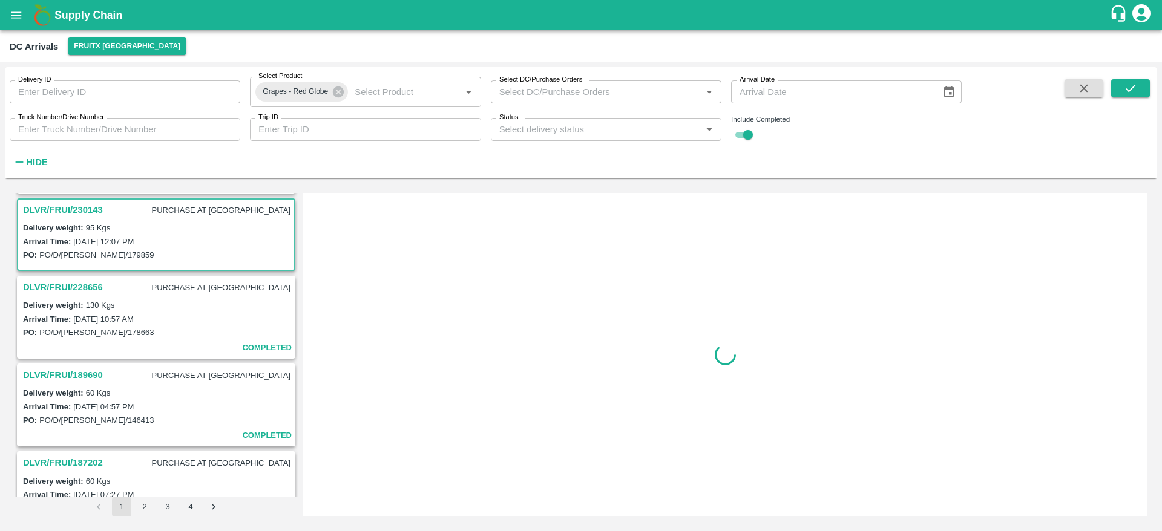
scroll to position [82, 0]
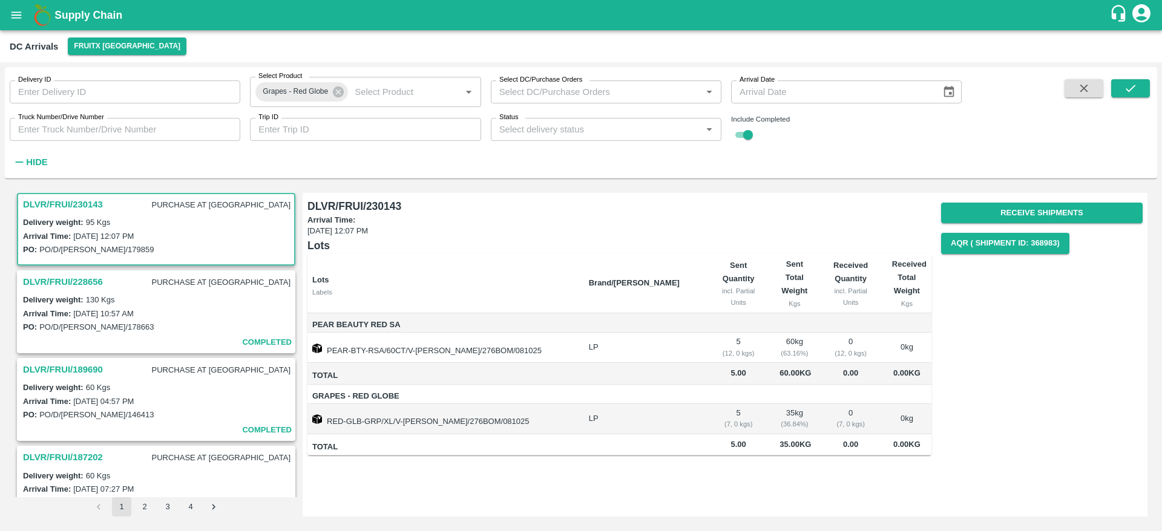
click at [99, 289] on h3 "DLVR/FRUI/228656" at bounding box center [63, 282] width 80 height 16
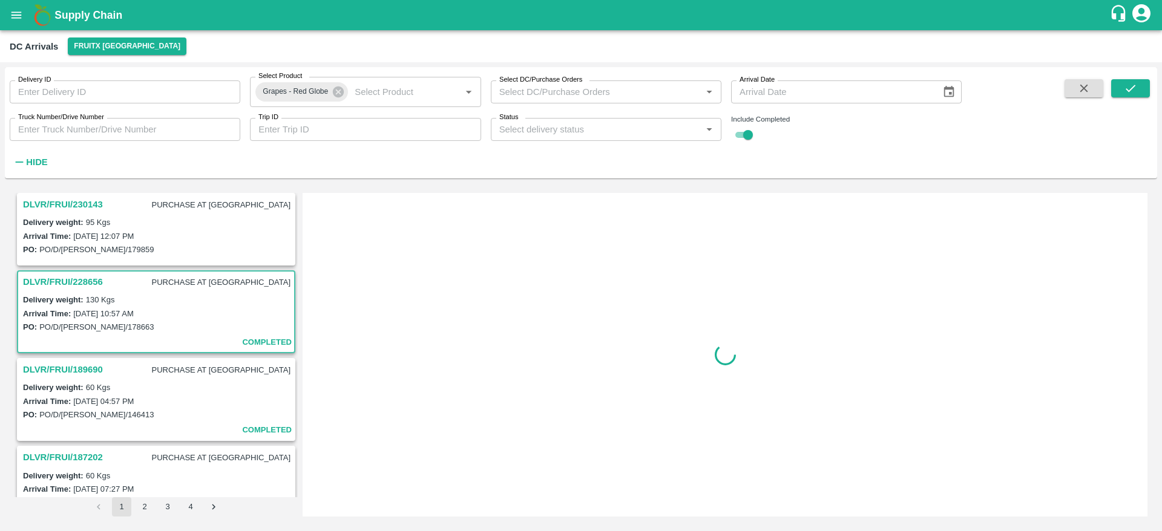
scroll to position [160, 0]
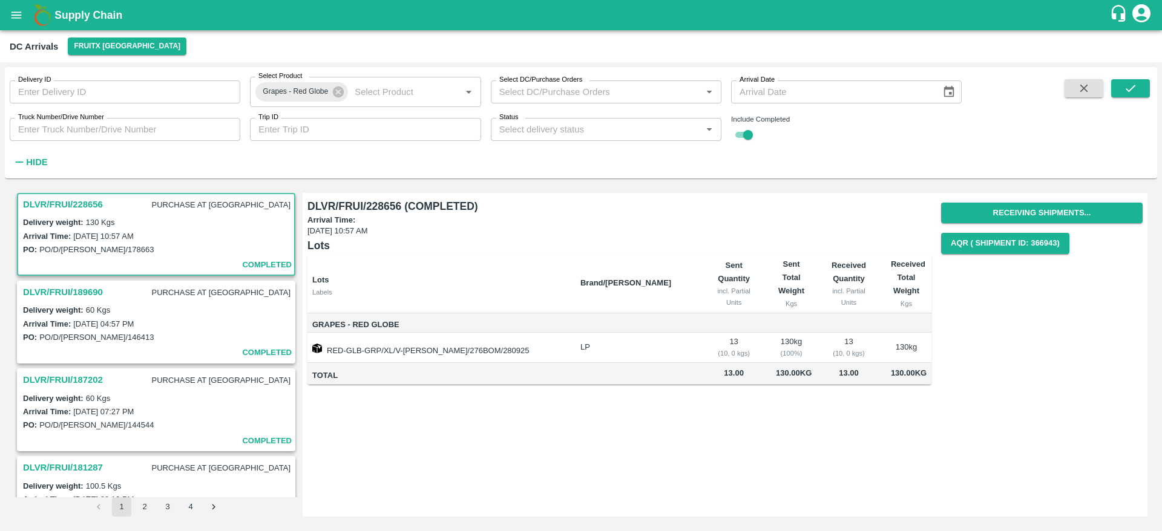
click at [95, 297] on h3 "DLVR/FRUI/189690" at bounding box center [63, 292] width 80 height 16
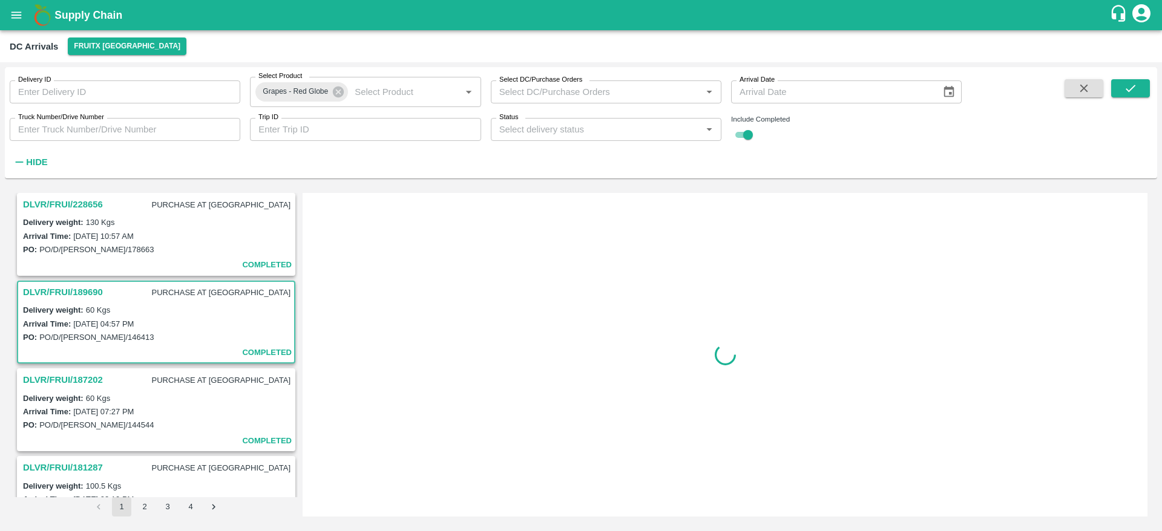
scroll to position [248, 0]
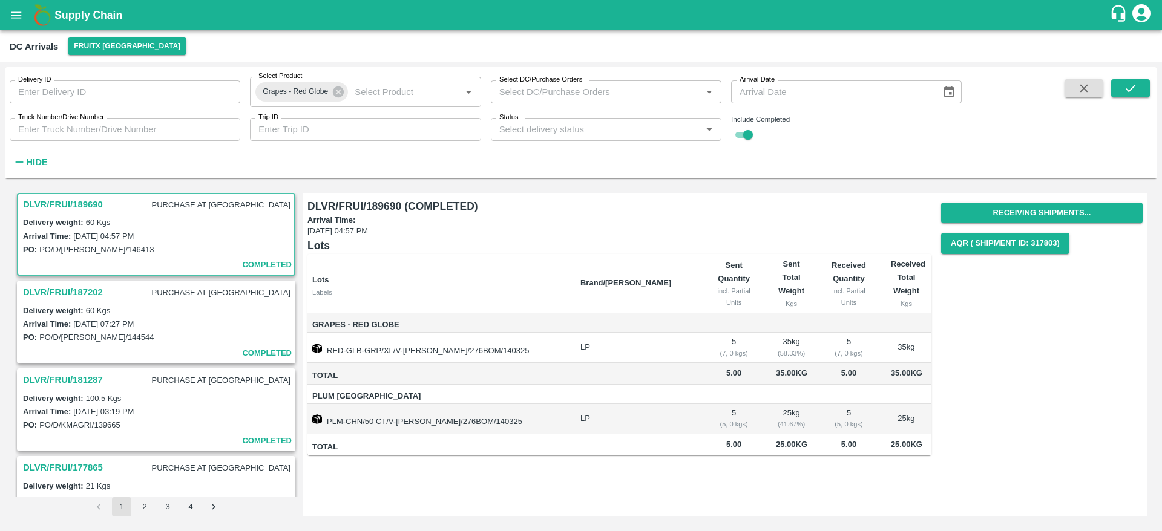
click at [91, 293] on h3 "DLVR/FRUI/187202" at bounding box center [63, 292] width 80 height 16
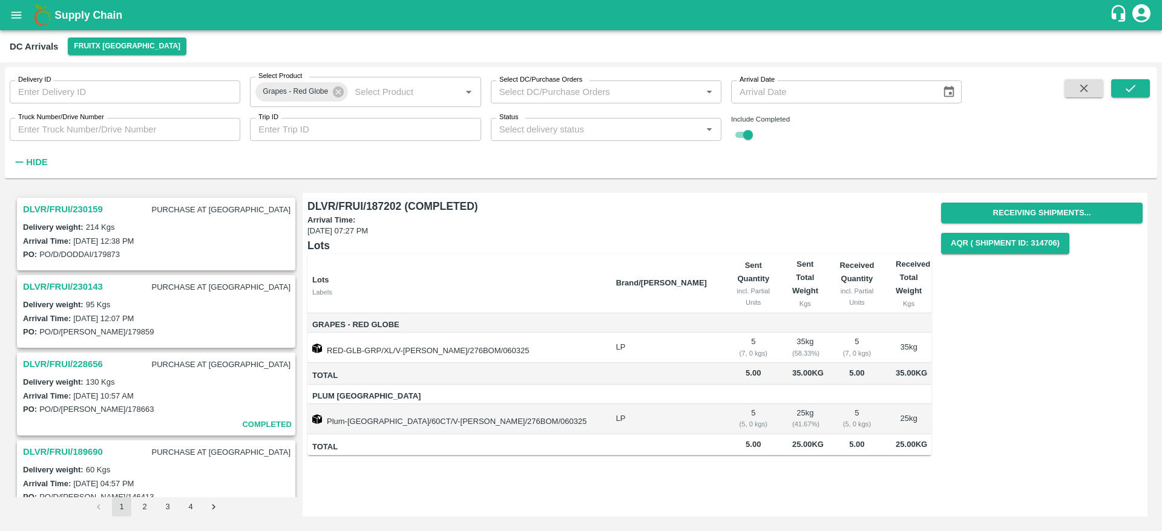
click at [83, 286] on h3 "DLVR/FRUI/230143" at bounding box center [63, 287] width 80 height 16
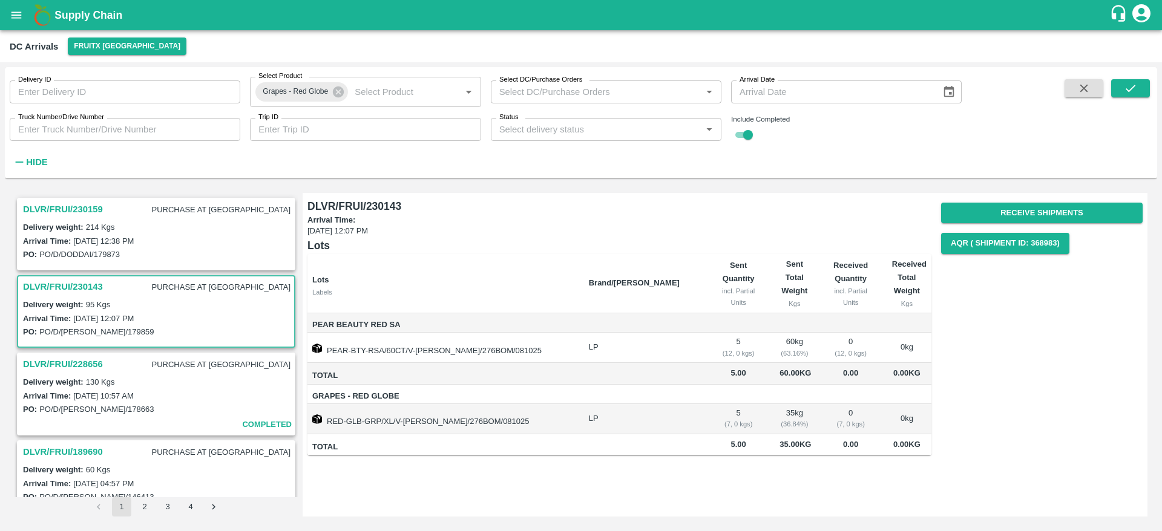
click at [72, 209] on h3 "DLVR/FRUI/230159" at bounding box center [63, 210] width 80 height 16
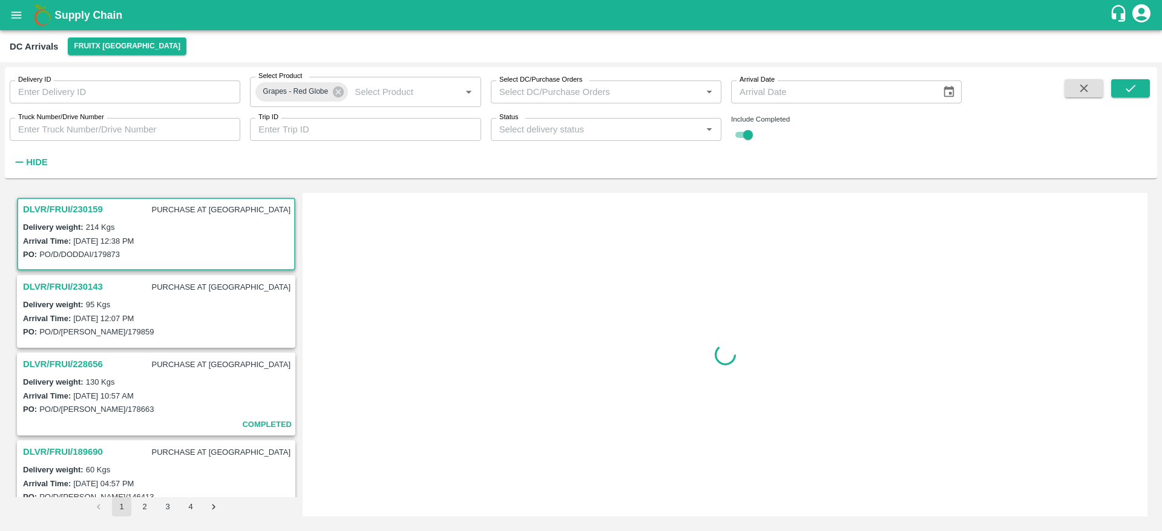
scroll to position [5, 0]
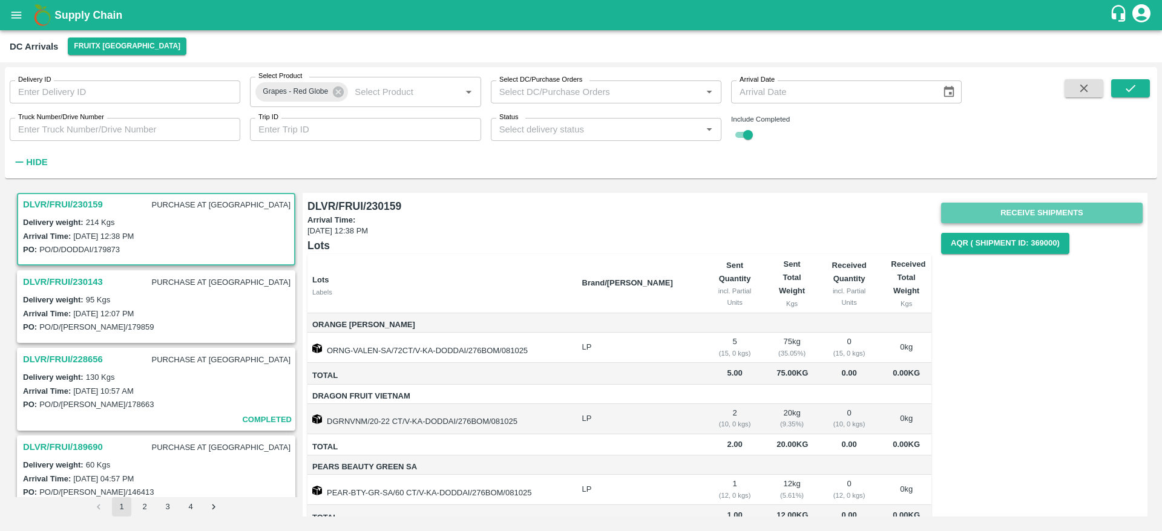
click at [1051, 212] on button "Receive Shipments" at bounding box center [1042, 213] width 202 height 21
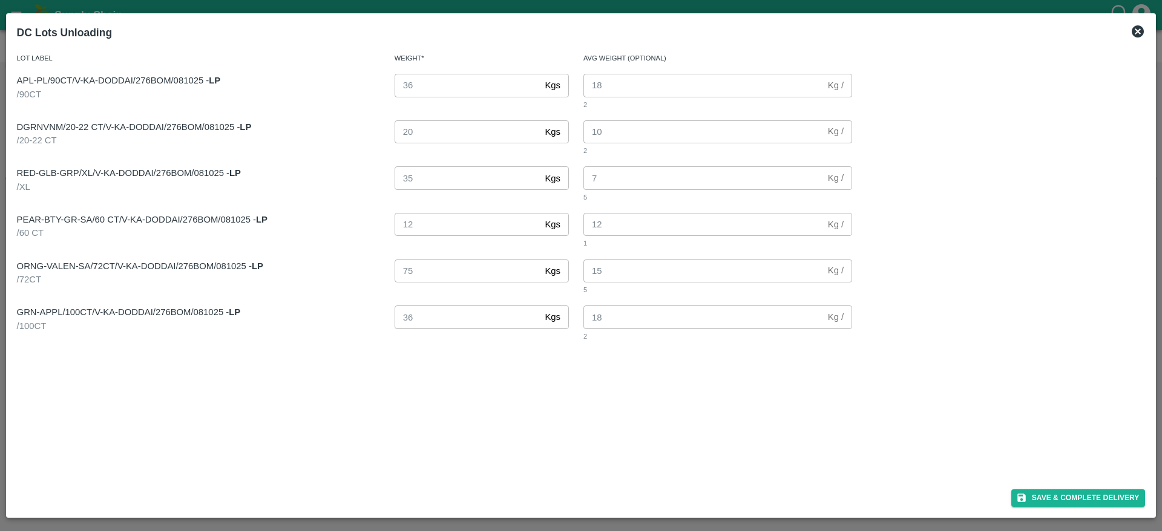
click at [1141, 30] on icon at bounding box center [1138, 31] width 12 height 12
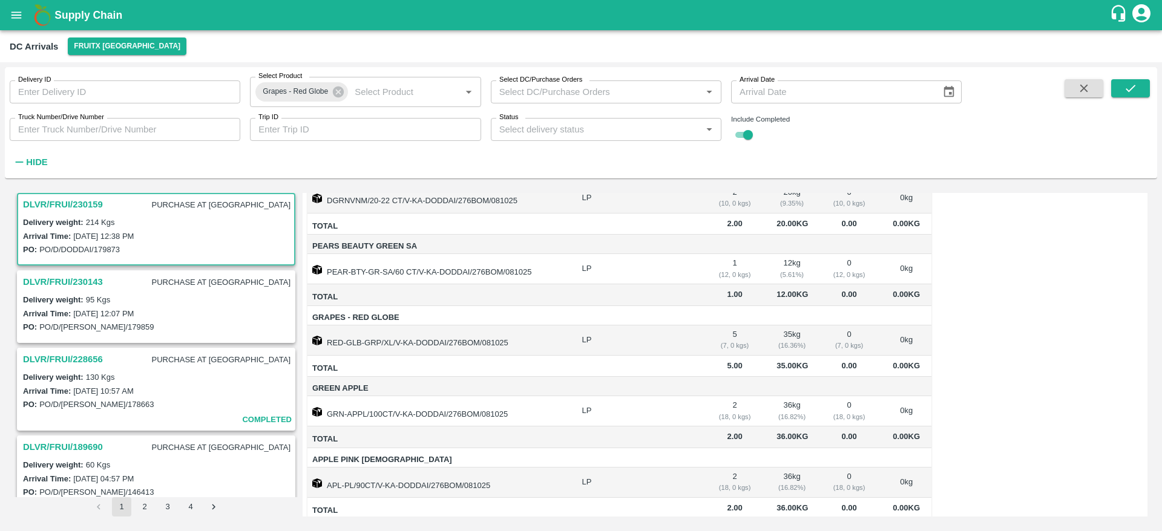
scroll to position [229, 0]
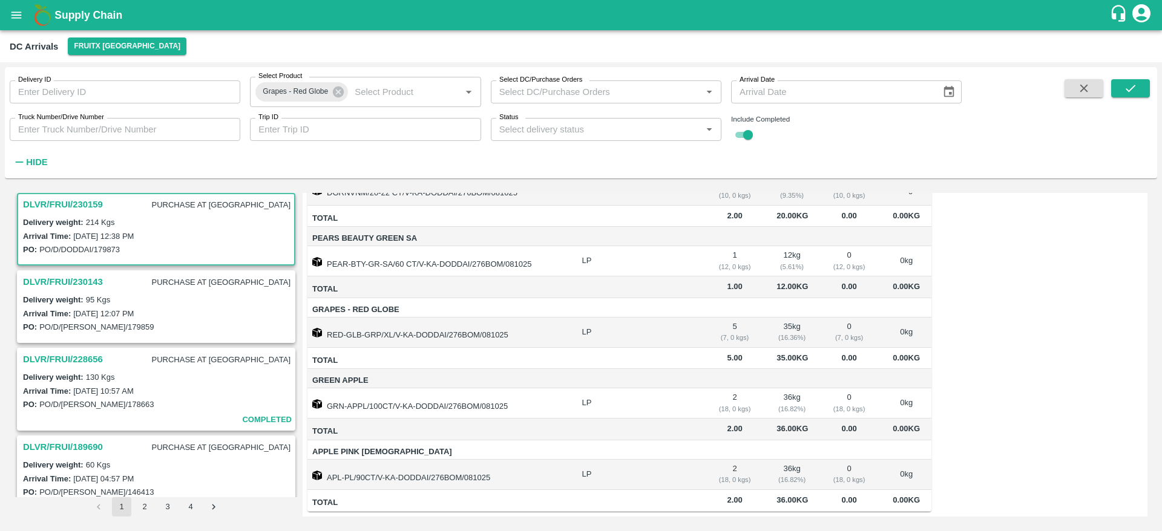
click at [85, 286] on h3 "DLVR/FRUI/230143" at bounding box center [63, 282] width 80 height 16
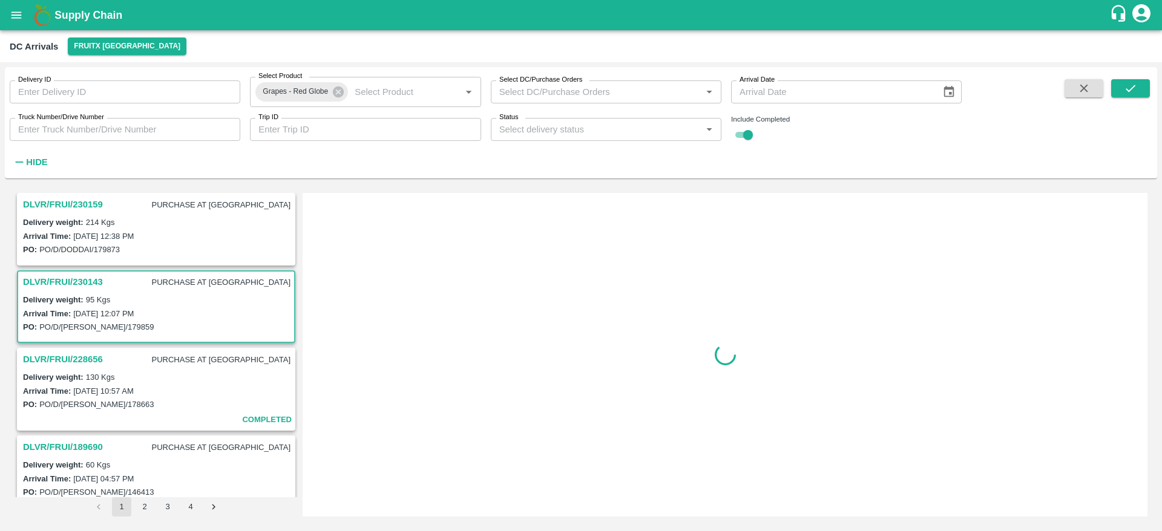
scroll to position [82, 0]
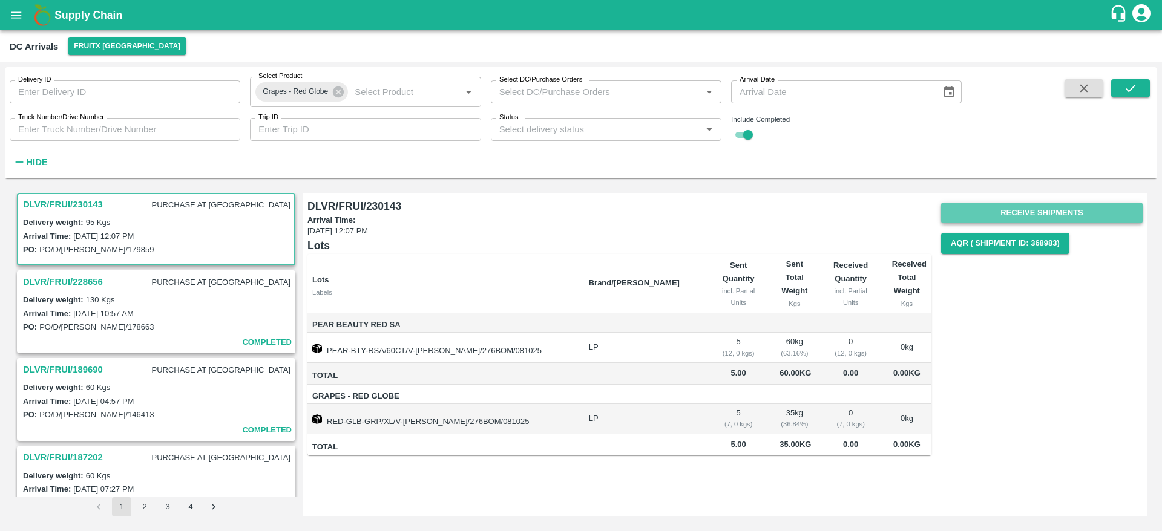
click at [1060, 208] on button "Receive Shipments" at bounding box center [1042, 213] width 202 height 21
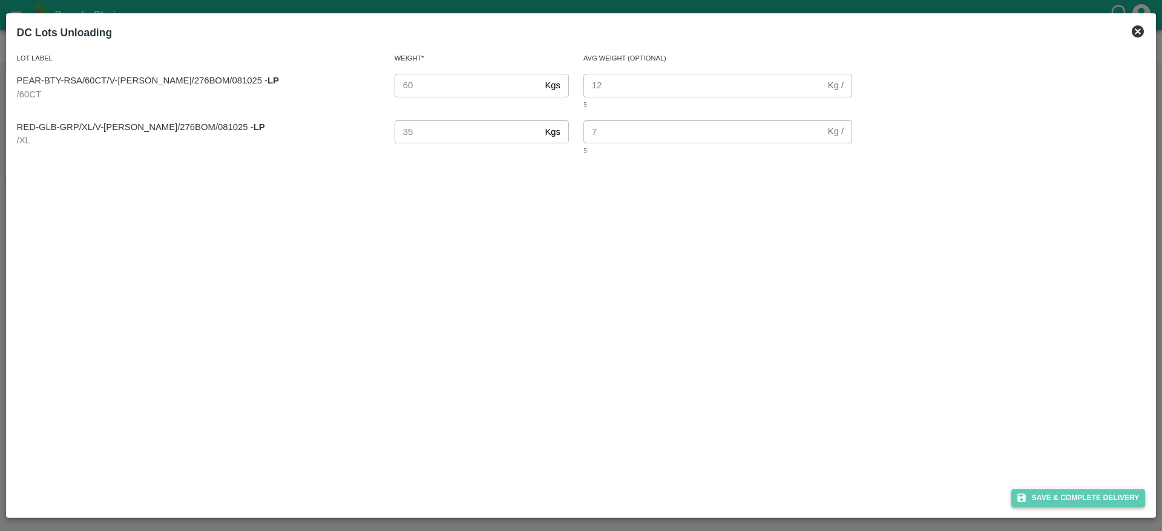
click at [1088, 490] on button "Save & Complete Delivery" at bounding box center [1078, 499] width 134 height 18
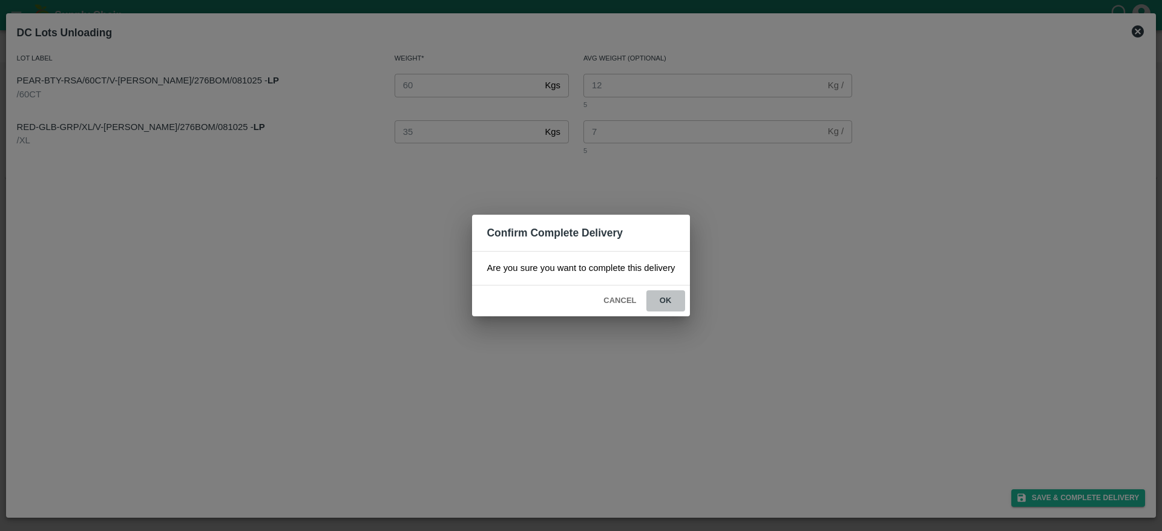
click at [663, 302] on button "ok" at bounding box center [665, 300] width 39 height 21
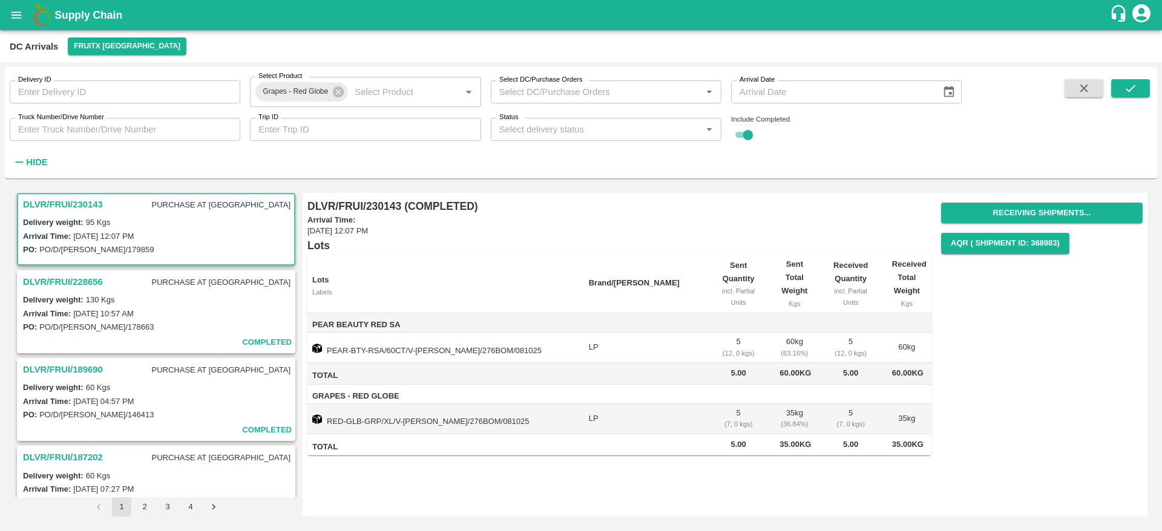
scroll to position [0, 0]
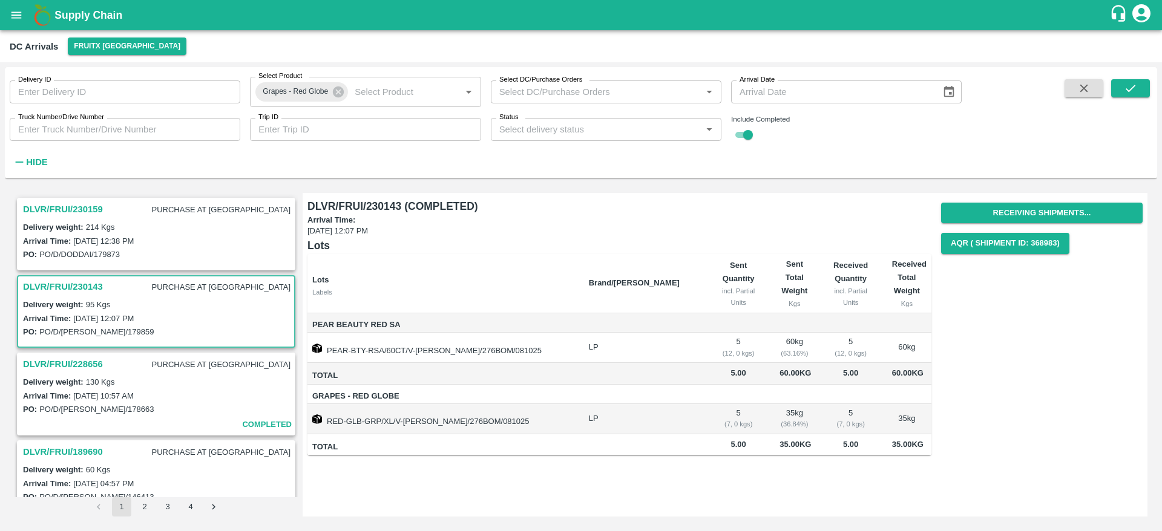
click at [74, 205] on h3 "DLVR/FRUI/230159" at bounding box center [63, 210] width 80 height 16
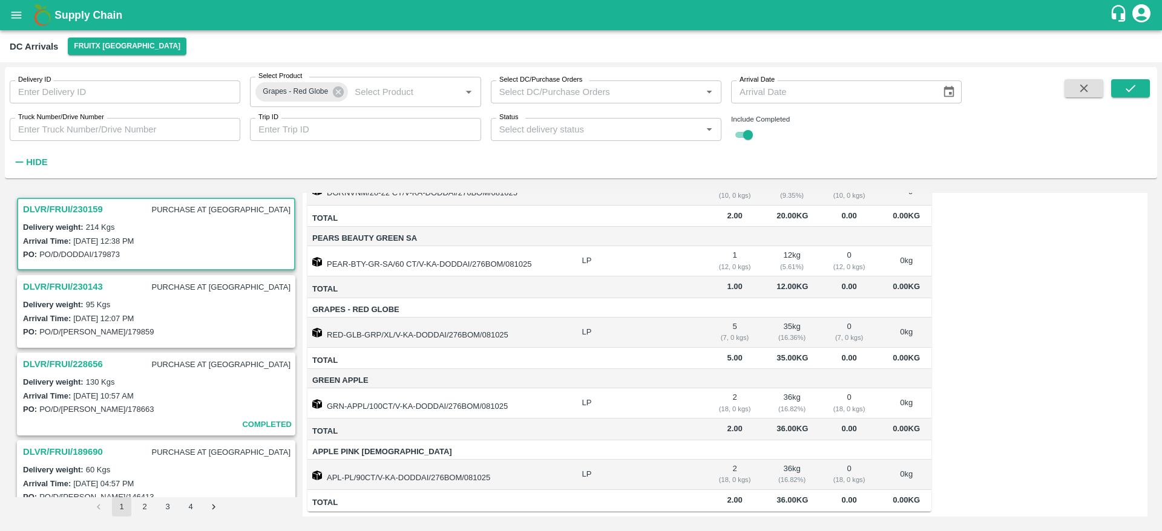
click at [102, 283] on h3 "DLVR/FRUI/230143" at bounding box center [63, 287] width 80 height 16
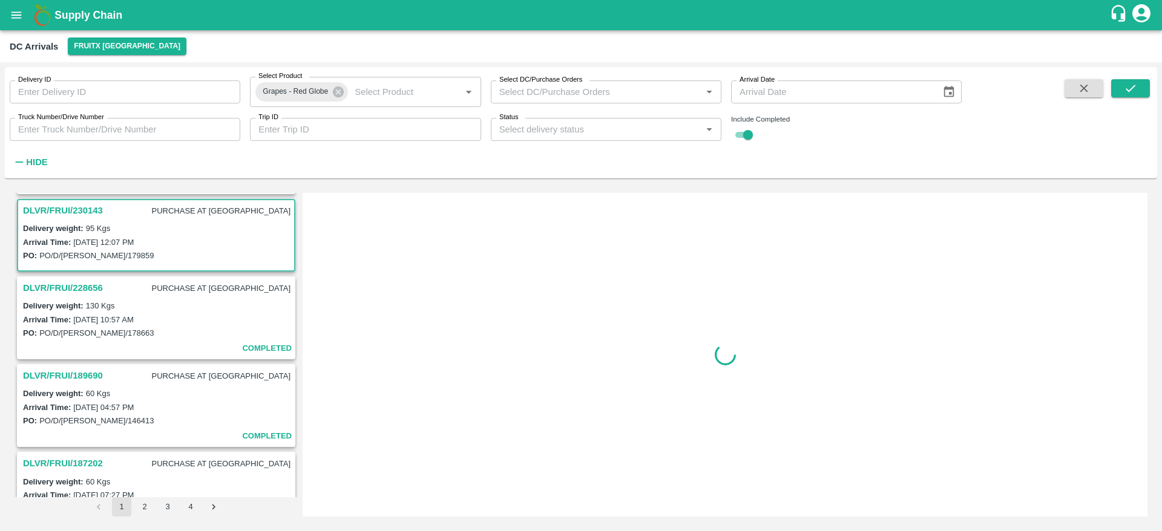
scroll to position [82, 0]
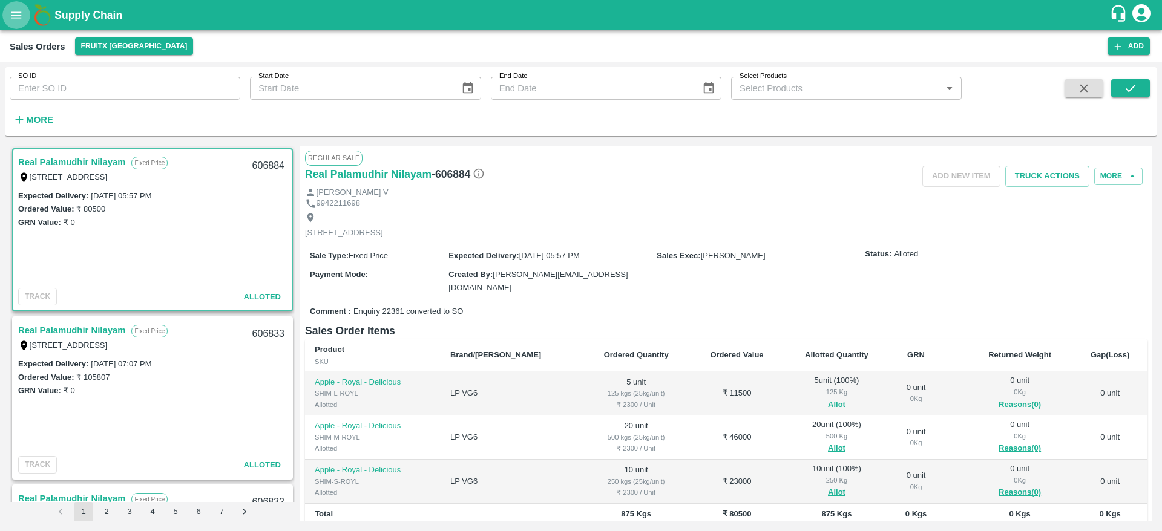
click at [18, 25] on button "open drawer" at bounding box center [16, 15] width 28 height 28
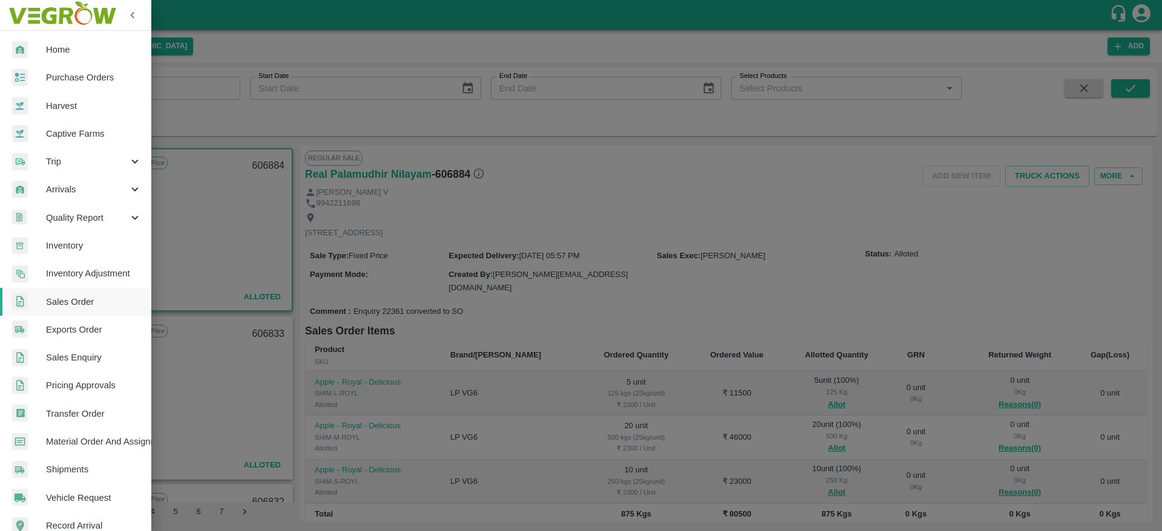
click at [456, 195] on div at bounding box center [581, 265] width 1162 height 531
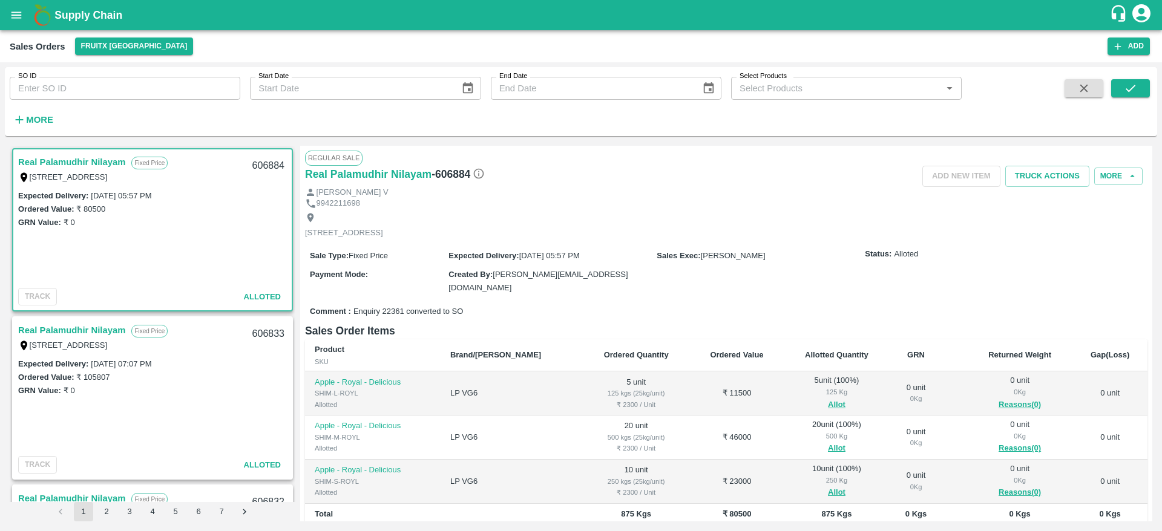
click at [56, 129] on div "SO ID SO ID Start Date Start Date End Date End Date Select Products Select Prod…" at bounding box center [481, 98] width 962 height 63
click at [48, 123] on strong "More" at bounding box center [39, 120] width 27 height 10
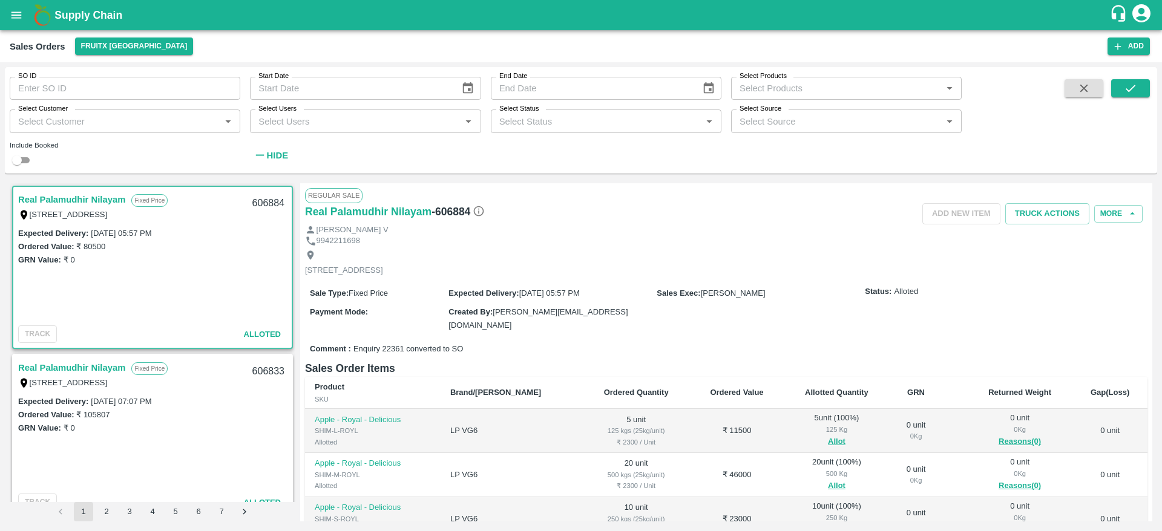
drag, startPoint x: 7, startPoint y: 162, endPoint x: 14, endPoint y: 162, distance: 6.7
click at [14, 162] on div "Include Booked" at bounding box center [120, 150] width 240 height 35
click at [14, 162] on input "checkbox" at bounding box center [17, 160] width 44 height 15
checkbox input "true"
click at [71, 111] on div "Select Customer   *" at bounding box center [125, 121] width 231 height 23
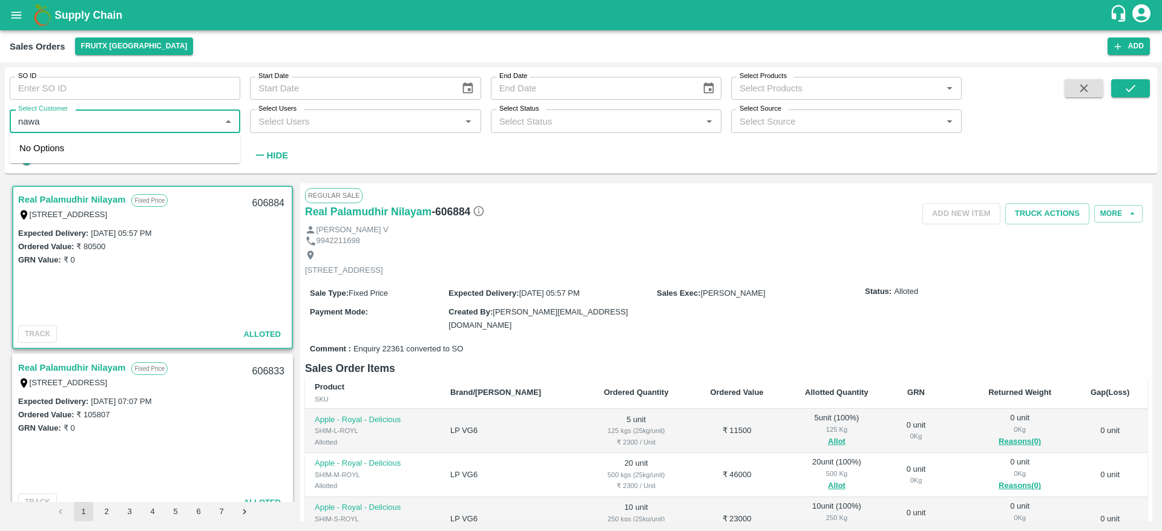
type input "nawaz"
checkbox input "false"
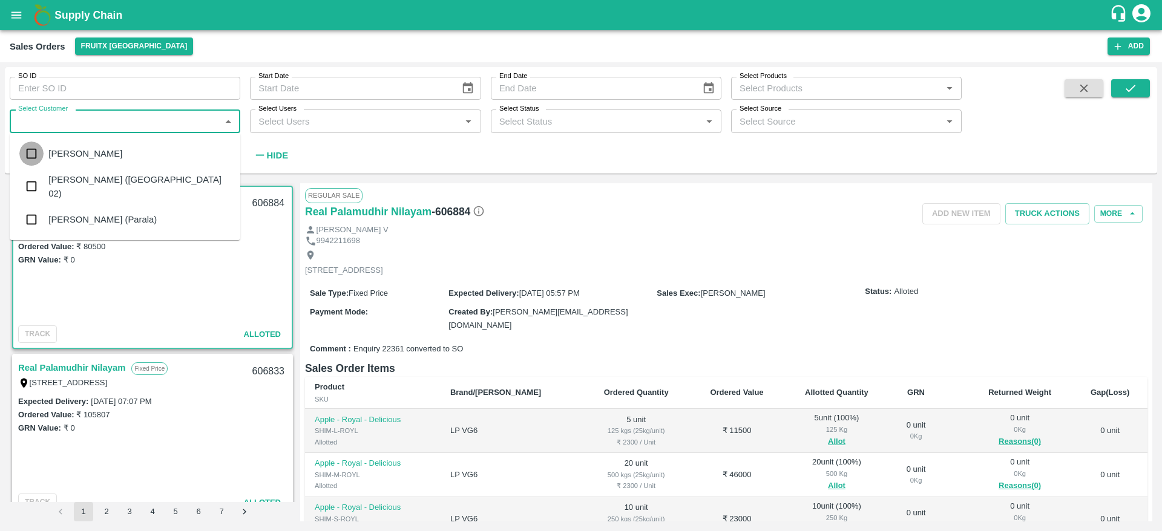
click at [38, 156] on input "checkbox" at bounding box center [31, 154] width 24 height 24
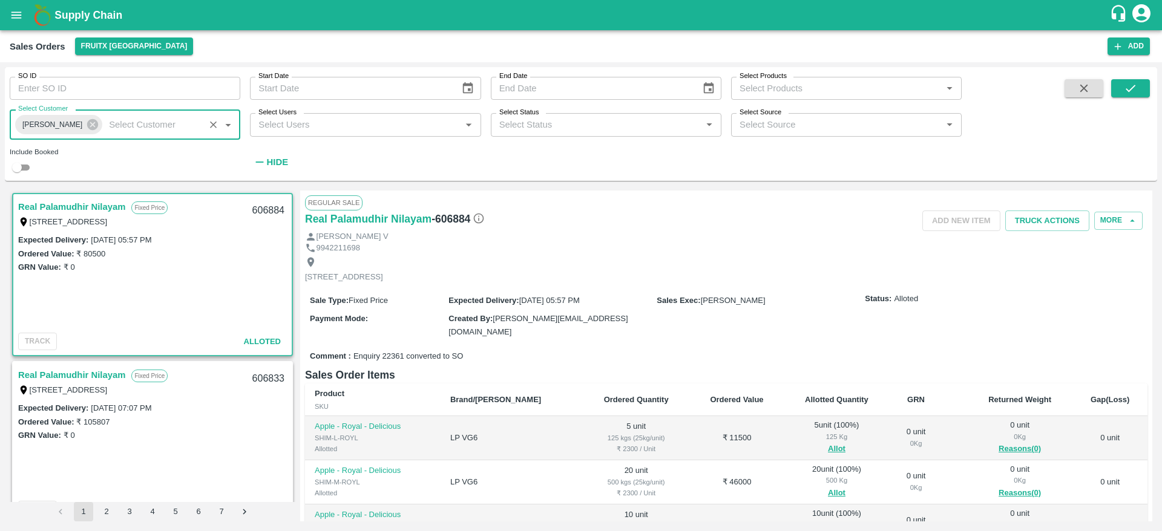
click at [12, 164] on input "checkbox" at bounding box center [17, 167] width 44 height 15
checkbox input "true"
click at [1121, 84] on button "submit" at bounding box center [1130, 88] width 39 height 18
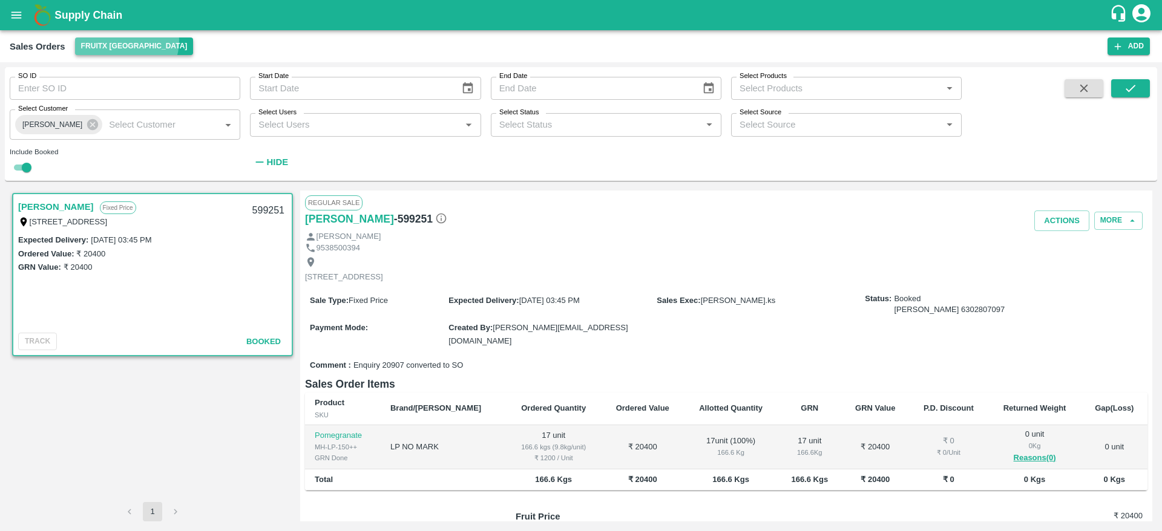
click at [126, 41] on button "FruitX [GEOGRAPHIC_DATA]" at bounding box center [134, 47] width 119 height 18
click at [112, 125] on div at bounding box center [581, 265] width 1162 height 531
click at [90, 129] on icon at bounding box center [92, 124] width 11 height 11
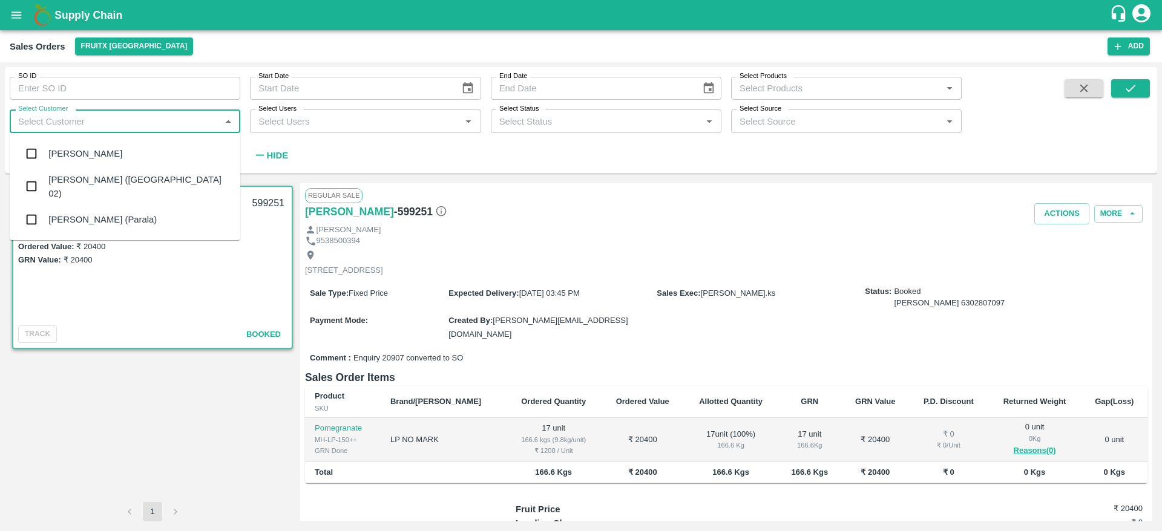
click at [105, 126] on input "Select Customer" at bounding box center [114, 121] width 203 height 16
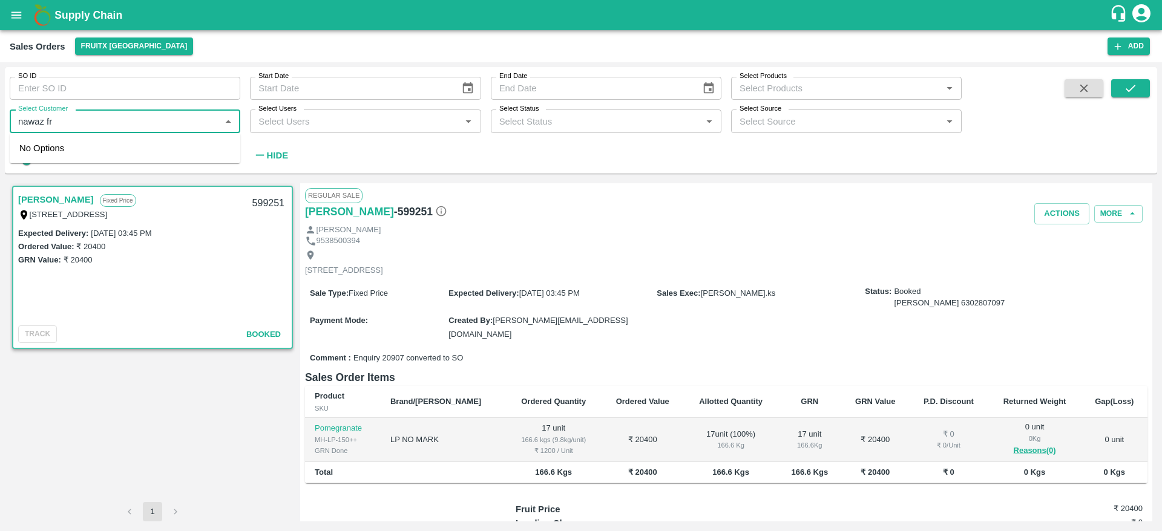
type input "[PERSON_NAME]"
checkbox input "false"
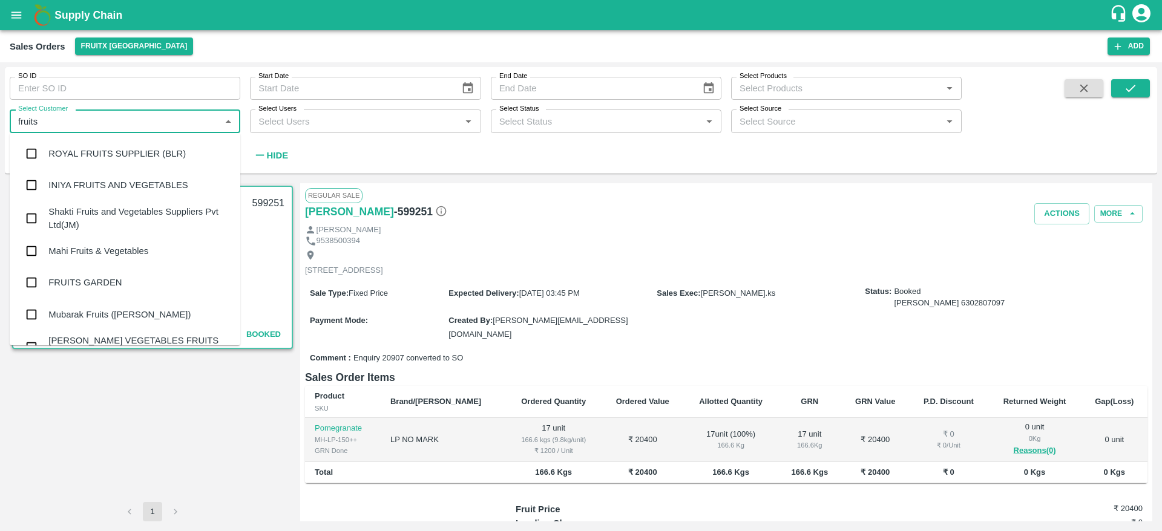
type input "fruits"
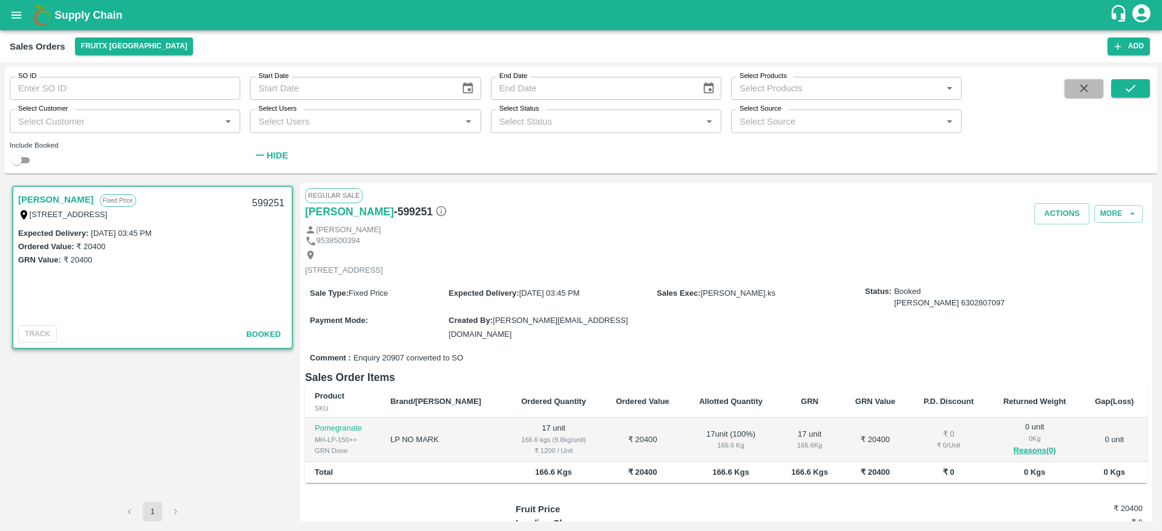
click at [1088, 94] on icon "button" at bounding box center [1083, 88] width 13 height 13
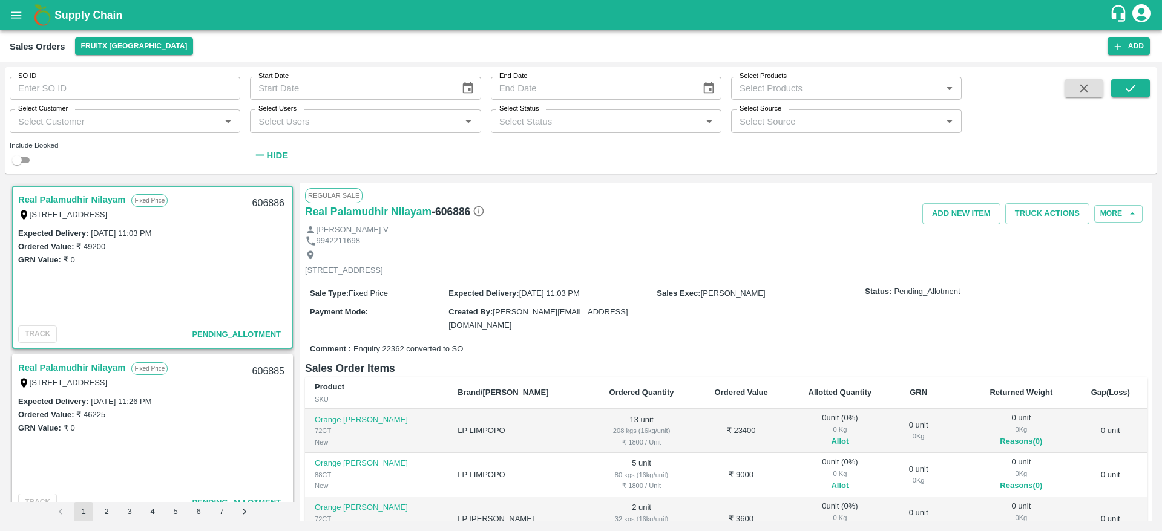
scroll to position [129, 0]
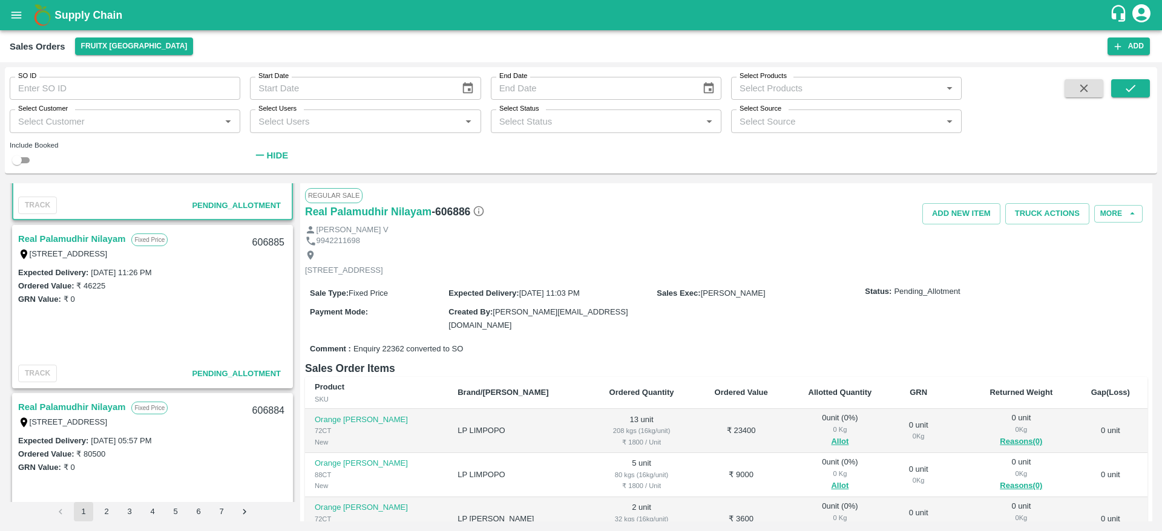
click at [99, 235] on link "Real Palamudhir Nilayam" at bounding box center [71, 239] width 107 height 16
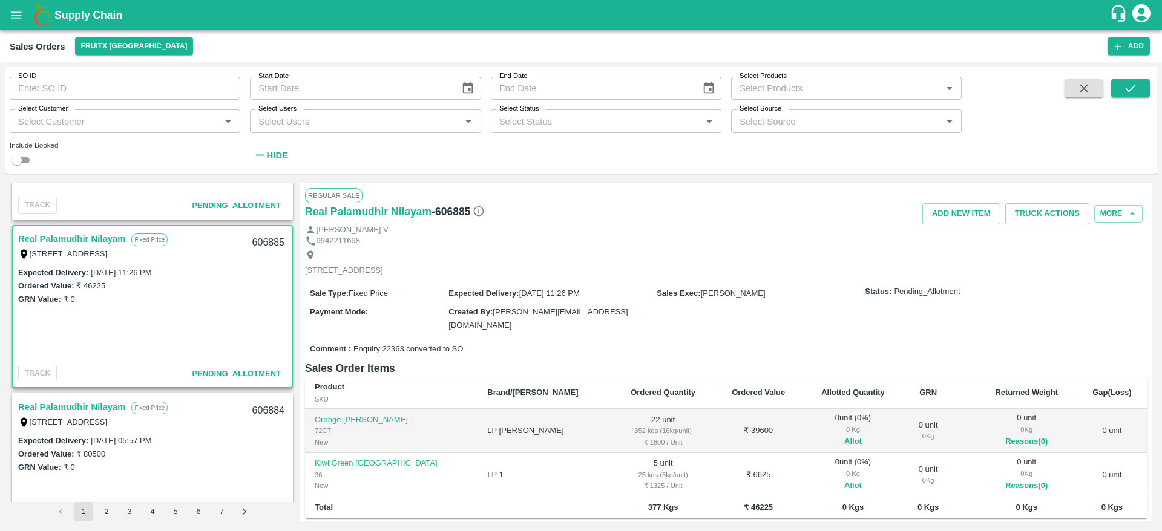
scroll to position [64, 0]
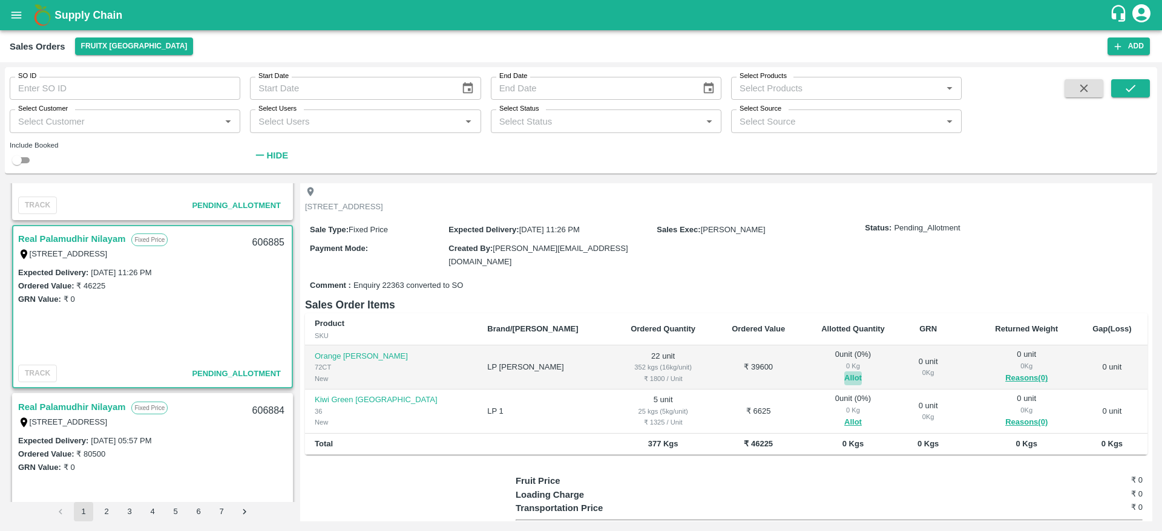
click at [844, 374] on button "Allot" at bounding box center [853, 379] width 18 height 14
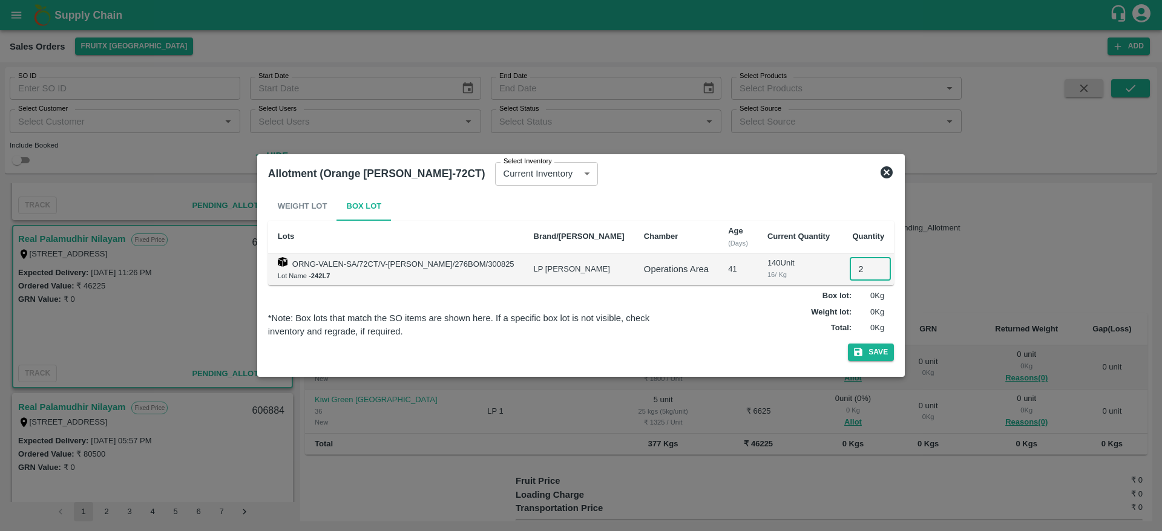
click at [853, 275] on input "2" at bounding box center [870, 269] width 41 height 23
type input "22"
click at [848, 344] on button "Save" at bounding box center [871, 353] width 46 height 18
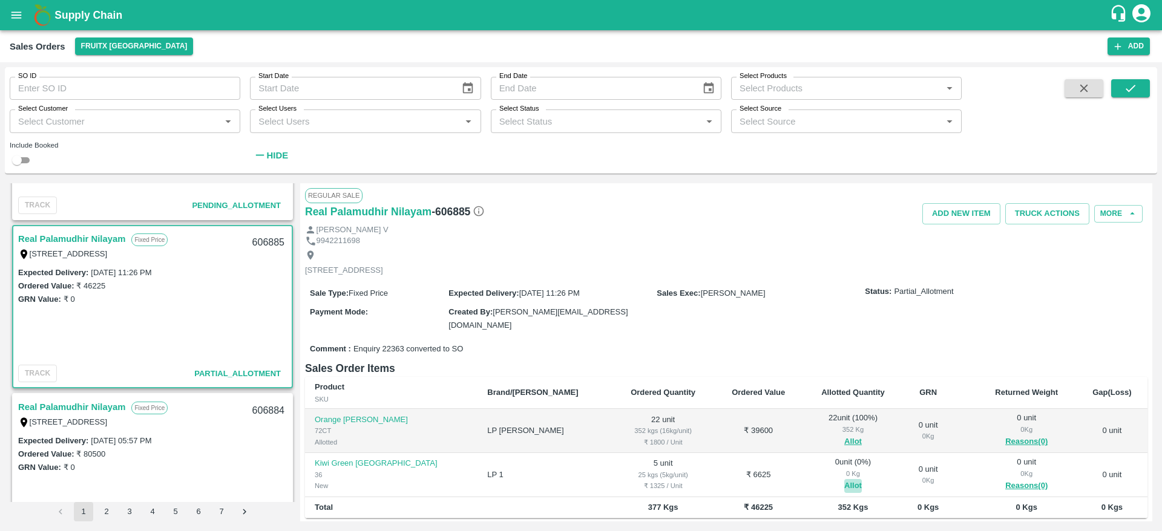
click at [844, 485] on button "Allot" at bounding box center [853, 486] width 18 height 14
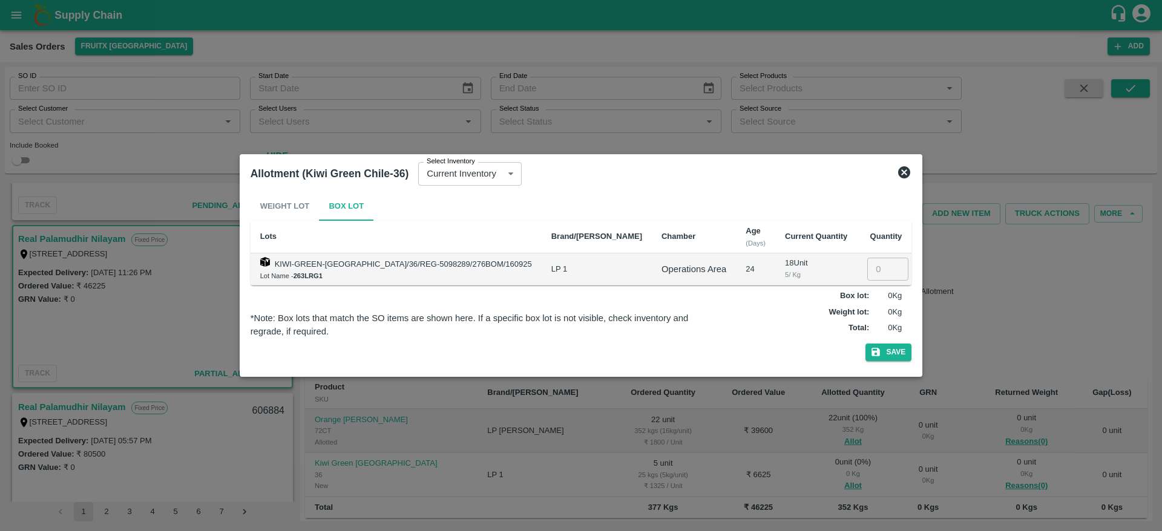
click at [867, 274] on input "number" at bounding box center [887, 269] width 41 height 23
type input "5"
click at [865, 344] on button "Save" at bounding box center [888, 353] width 46 height 18
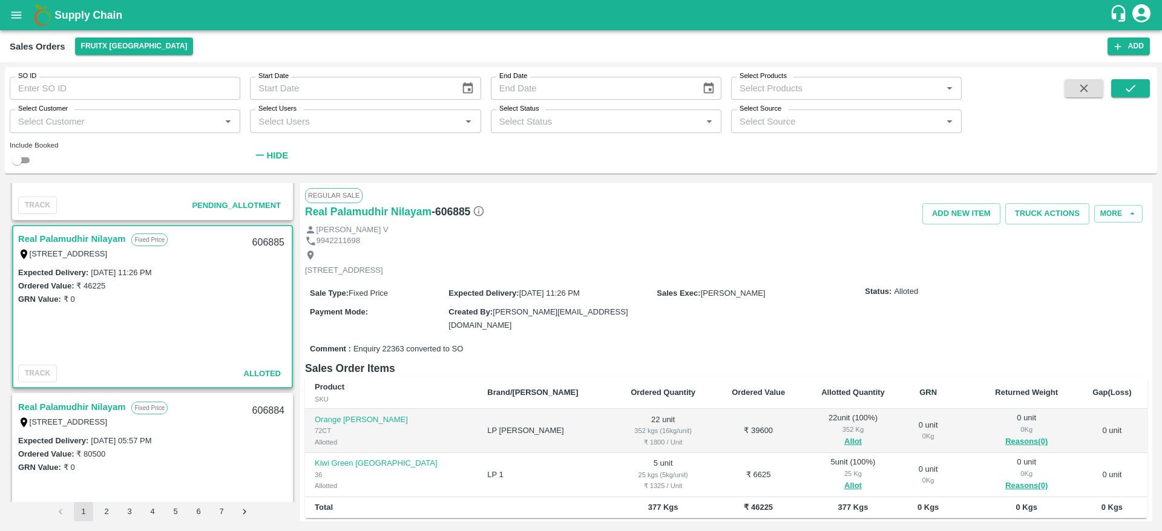
scroll to position [58, 0]
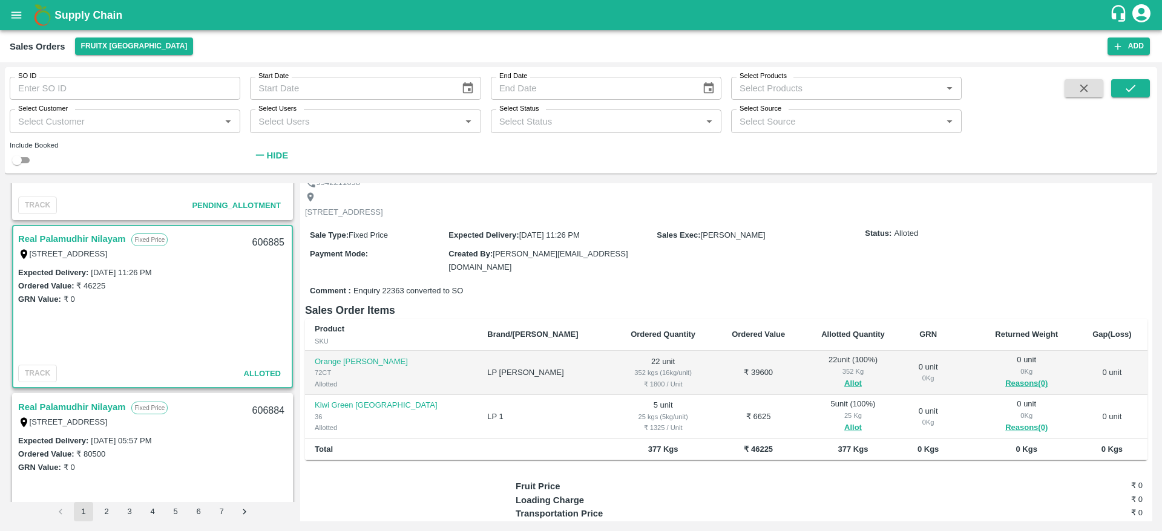
click at [261, 243] on div "606885" at bounding box center [268, 243] width 47 height 28
copy div "606885"
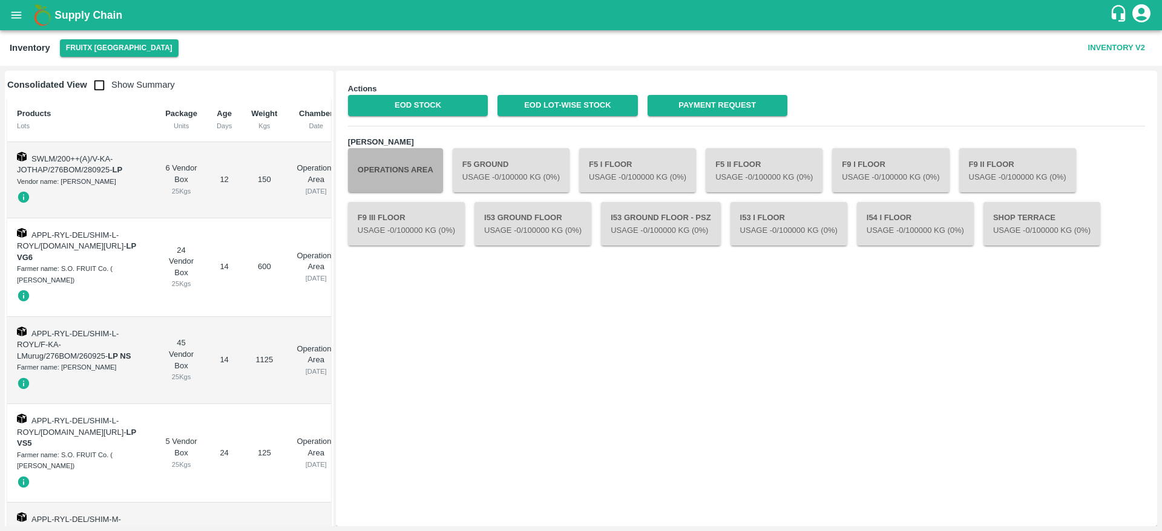
click at [412, 178] on button "Operations Area" at bounding box center [395, 170] width 95 height 44
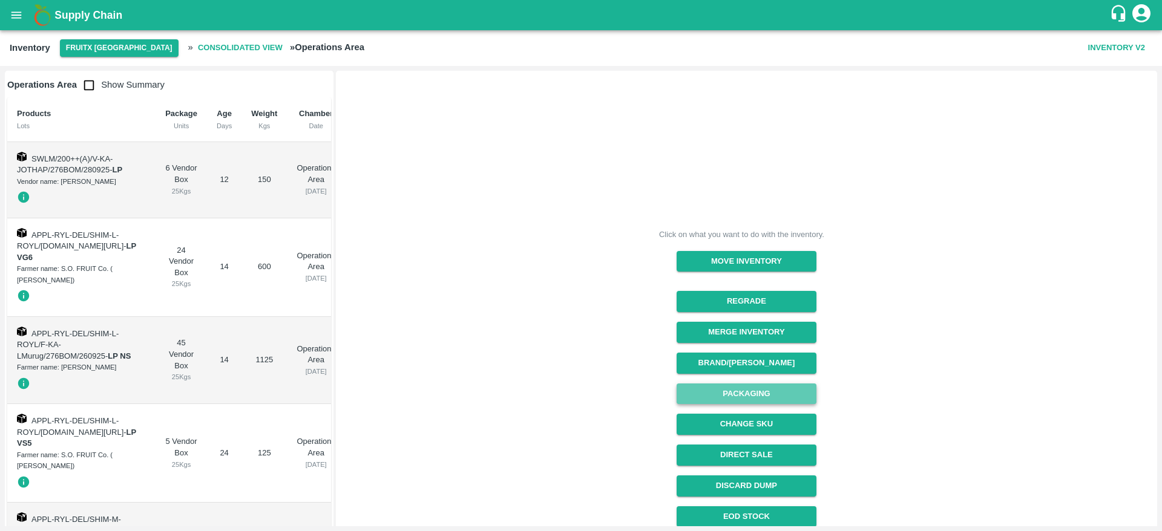
click at [779, 389] on button "Packaging" at bounding box center [747, 394] width 140 height 21
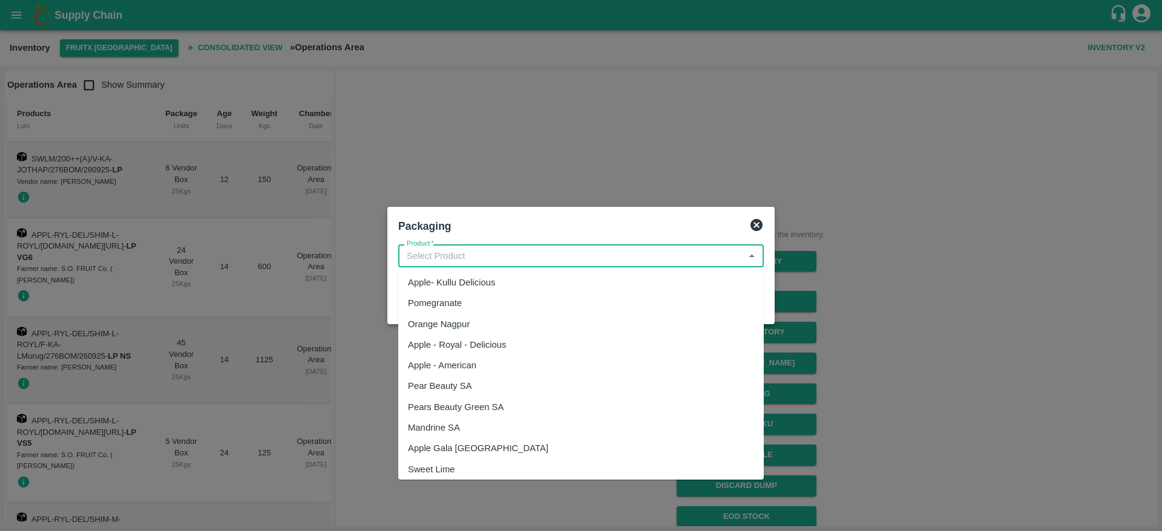
click at [569, 251] on input "Product   *" at bounding box center [571, 256] width 338 height 16
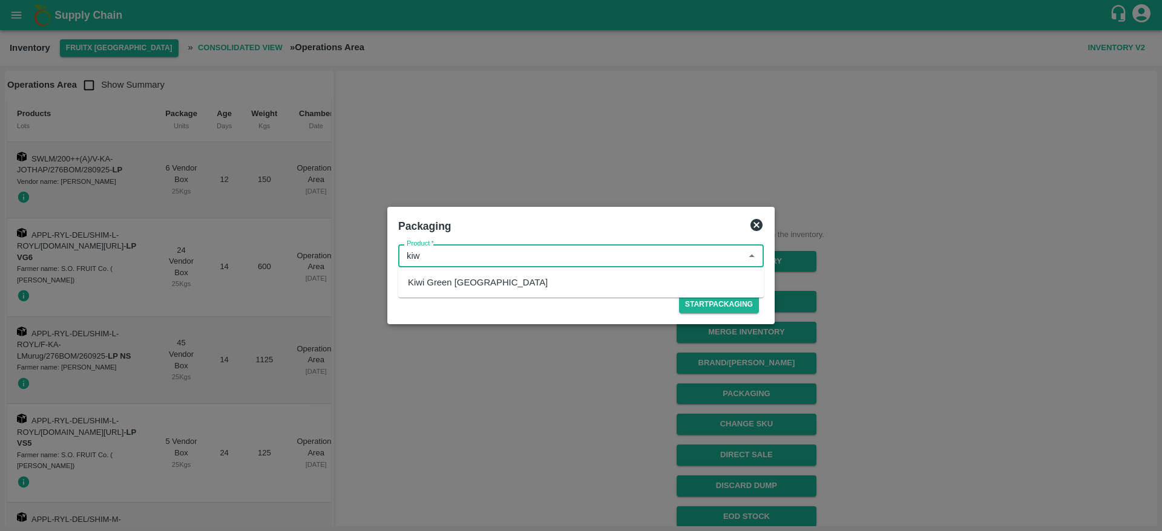
click at [515, 275] on div "Kiwi Green Chile" at bounding box center [581, 282] width 366 height 21
type input "Kiwi Green Chile"
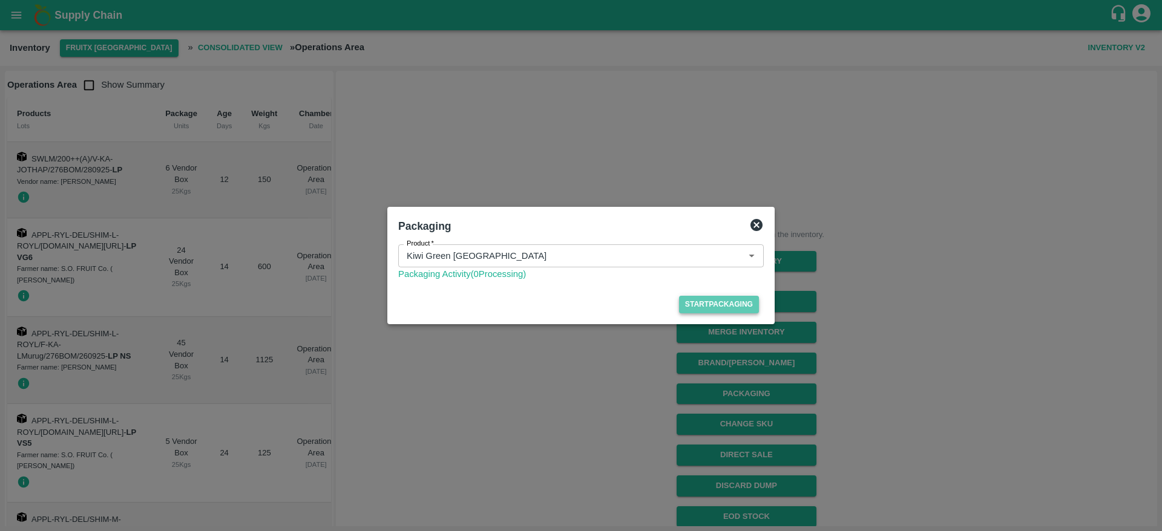
click at [734, 307] on button "Start Packaging" at bounding box center [719, 305] width 80 height 18
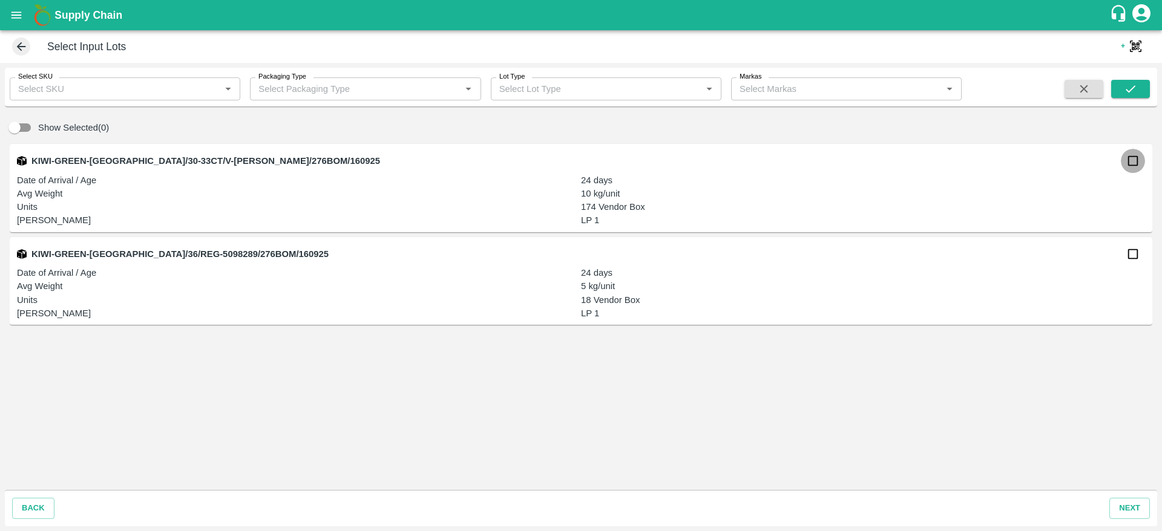
click at [1134, 162] on input "checkbox" at bounding box center [1133, 161] width 24 height 24
checkbox input "true"
click at [1115, 504] on button "next" at bounding box center [1129, 508] width 41 height 21
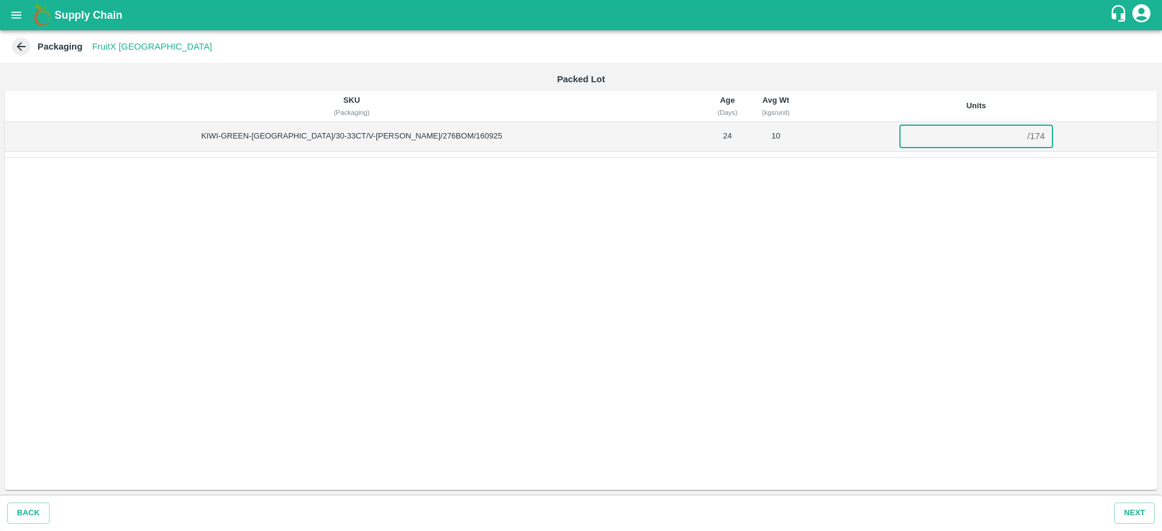
click at [933, 143] on input "number" at bounding box center [960, 136] width 123 height 23
type input "30"
click at [1146, 510] on button "Next" at bounding box center [1134, 513] width 41 height 21
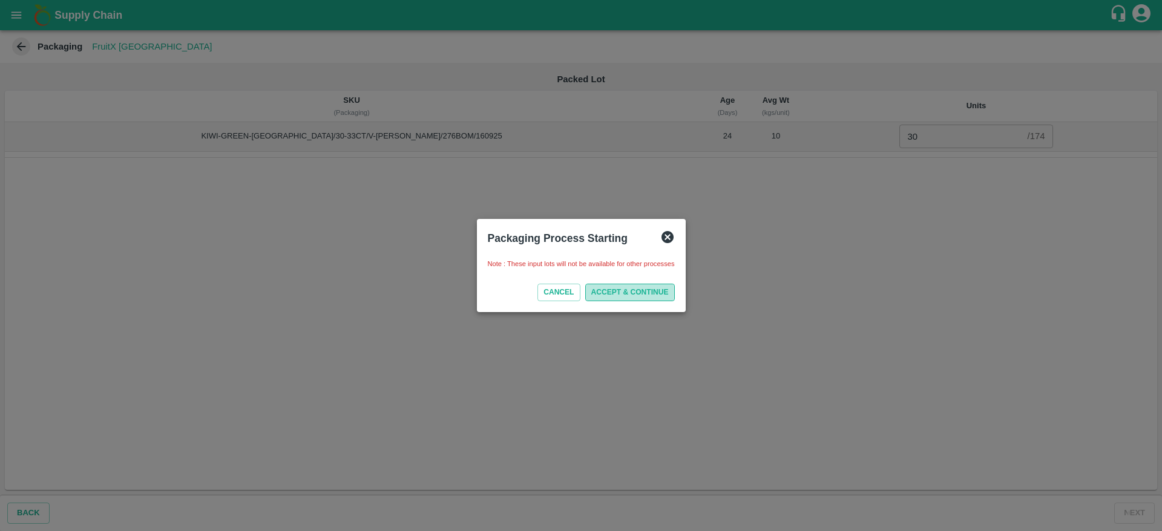
click at [651, 288] on button "ACCEPT & CONTINUE" at bounding box center [630, 293] width 90 height 18
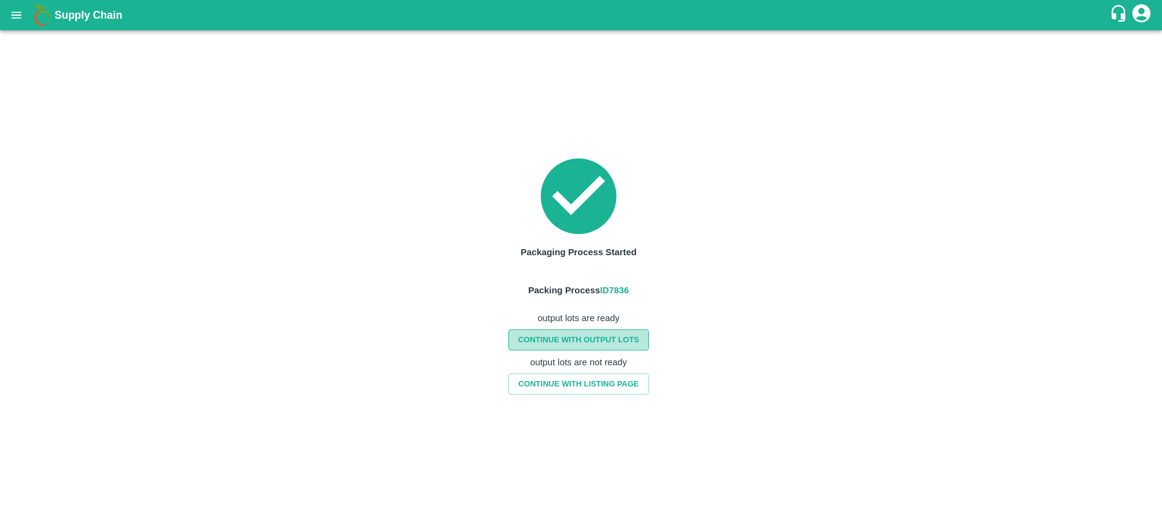
click at [614, 341] on link "CONTINUE WITH OUTPUT LOTS" at bounding box center [578, 340] width 140 height 21
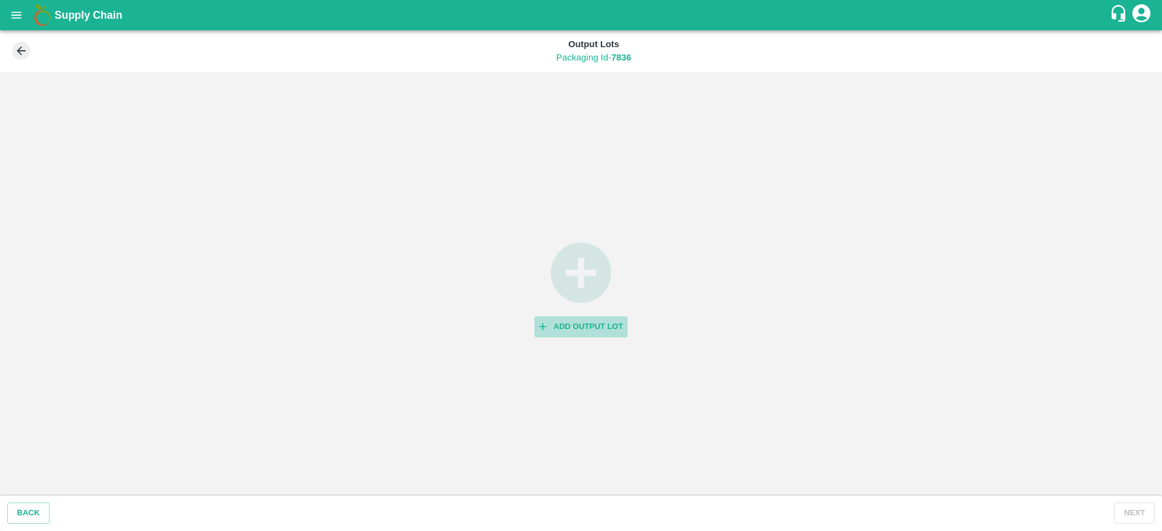
click at [595, 323] on button "Add Output Lot" at bounding box center [581, 327] width 94 height 21
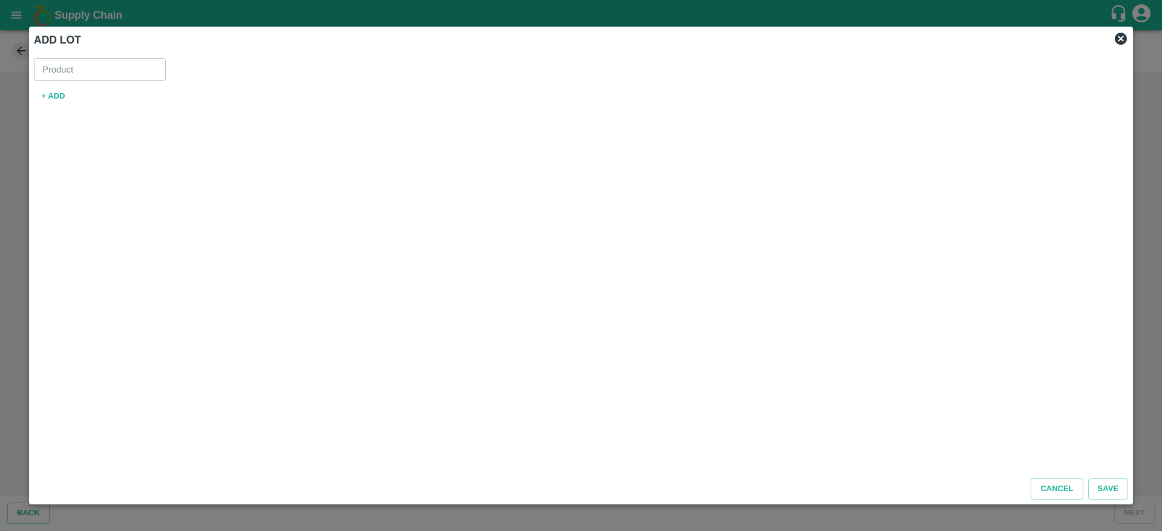
type input "Kiwi Green [GEOGRAPHIC_DATA]"
click at [48, 98] on button "+ ADD" at bounding box center [53, 96] width 39 height 21
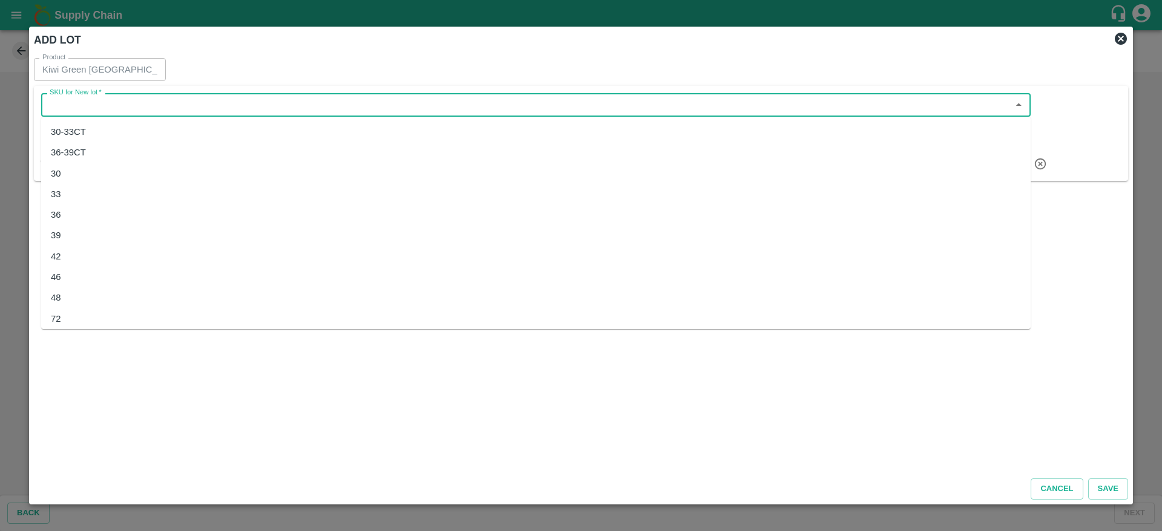
click at [161, 101] on input "SKU for New lot   *" at bounding box center [526, 105] width 962 height 16
click at [141, 123] on div "30-33CT" at bounding box center [535, 132] width 989 height 21
type input "30-33CT"
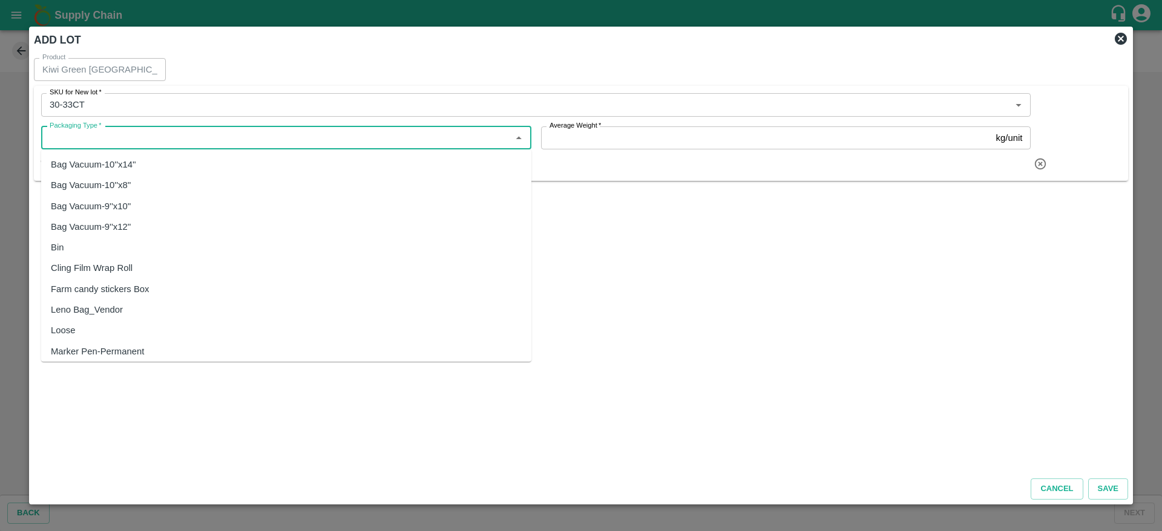
click at [117, 135] on input "Packaging Type   *" at bounding box center [276, 138] width 463 height 16
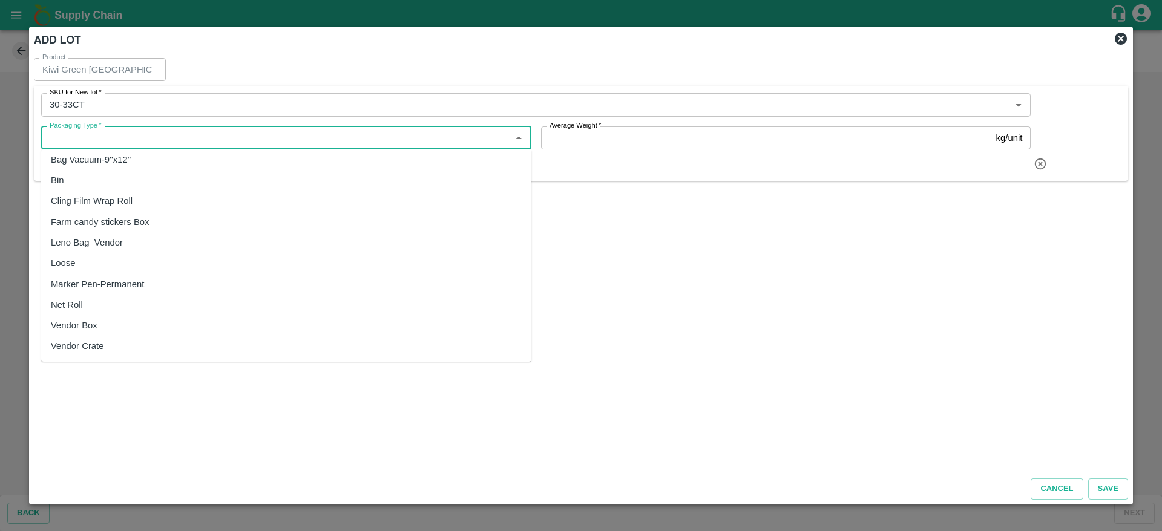
click at [93, 327] on div "Vendor Box" at bounding box center [74, 325] width 47 height 13
type input "Vendor Box"
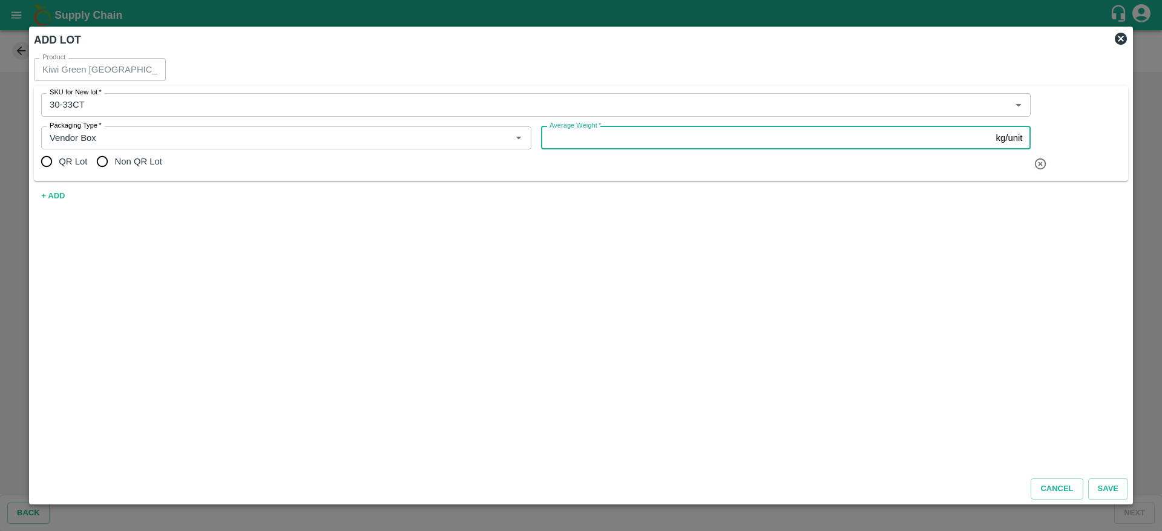
click at [619, 130] on input "Average Weight   *" at bounding box center [766, 137] width 450 height 23
type input "5"
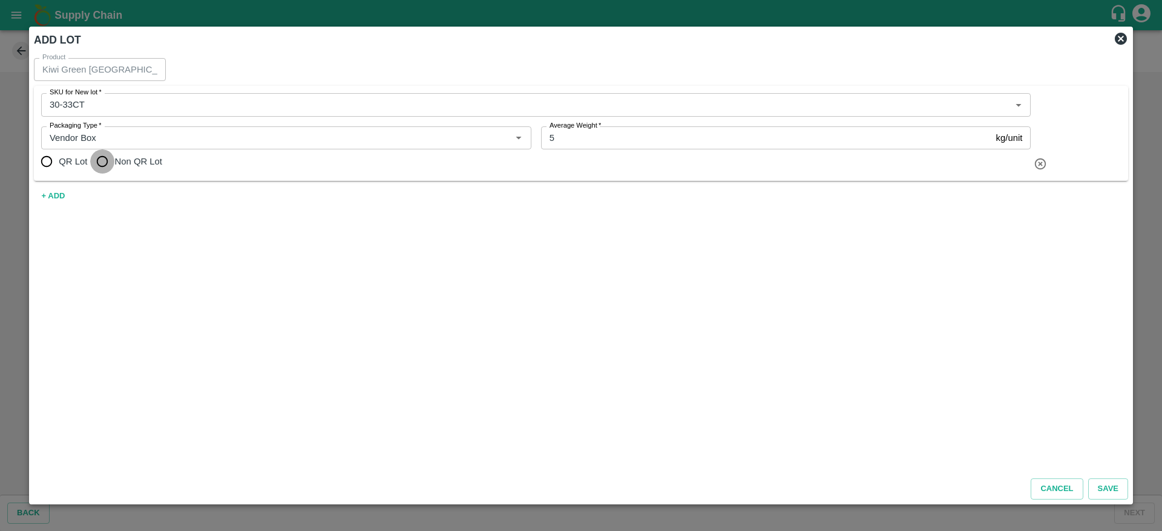
click at [98, 165] on input "Non QR Lot" at bounding box center [102, 161] width 24 height 24
radio input "true"
click at [1120, 485] on button "Save" at bounding box center [1108, 489] width 40 height 21
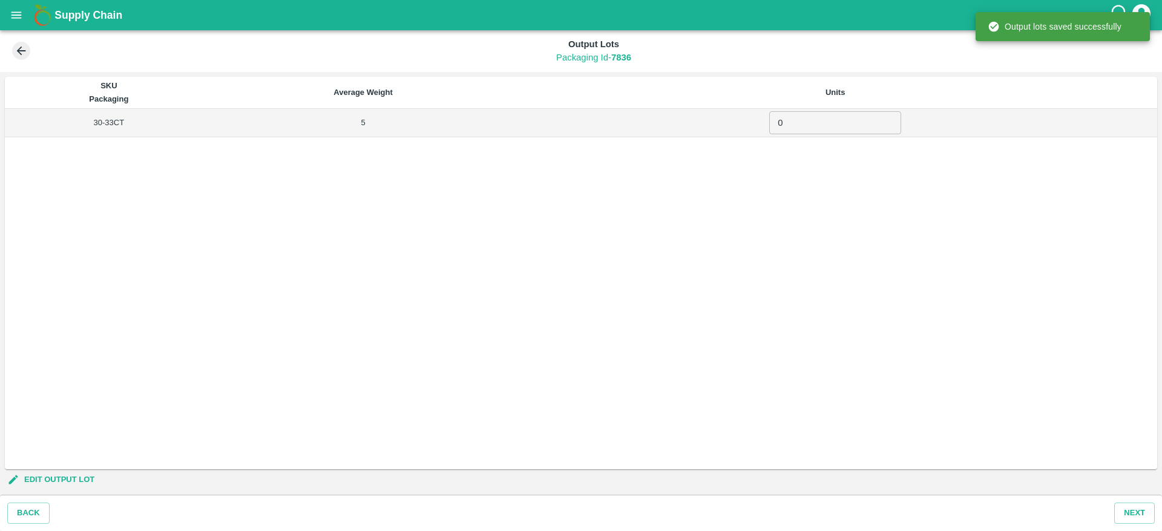
click at [817, 122] on input "0" at bounding box center [835, 122] width 132 height 23
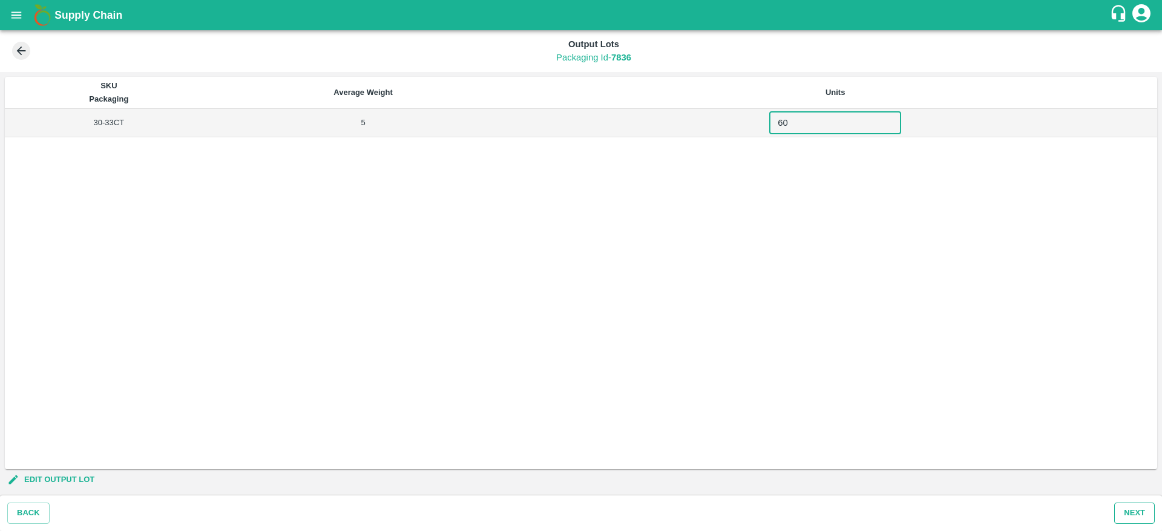
type input "60"
click at [1134, 514] on button "Next" at bounding box center [1134, 513] width 41 height 21
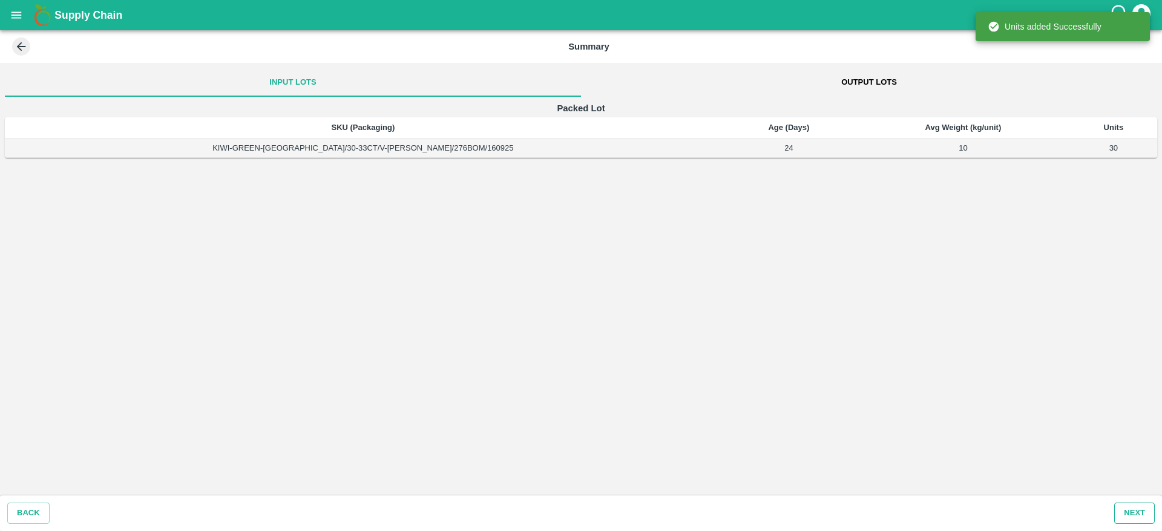
click at [1133, 509] on button "Next" at bounding box center [1134, 513] width 41 height 21
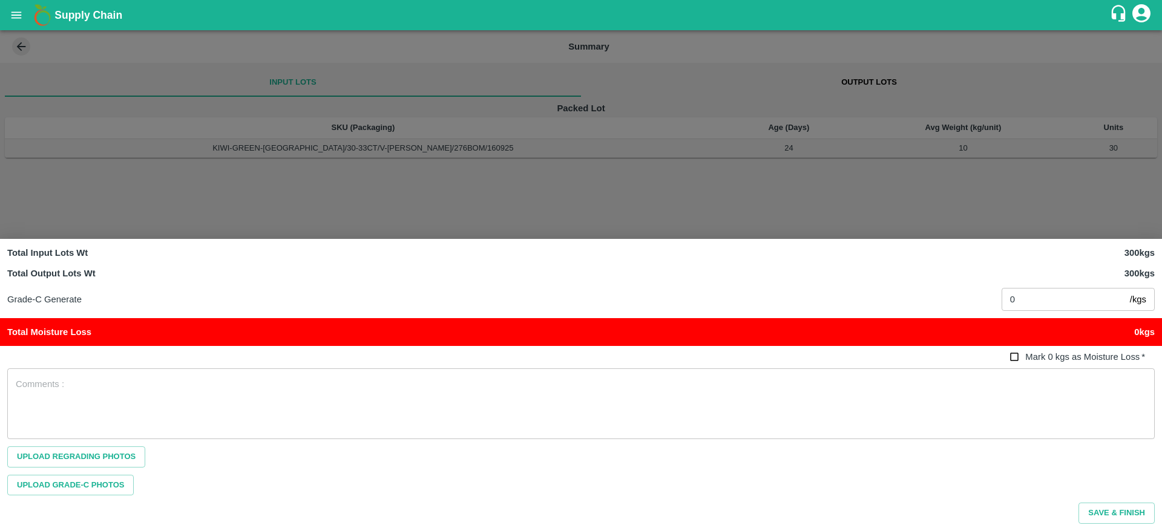
click at [1029, 353] on span "Mark 0 kgs as Moisture Loss" at bounding box center [1082, 357] width 114 height 10
click at [1026, 353] on input "Mark 0 kgs as Moisture Loss   *" at bounding box center [1014, 357] width 22 height 22
checkbox input "true"
click at [1128, 512] on button "Save & Finish" at bounding box center [1116, 513] width 76 height 21
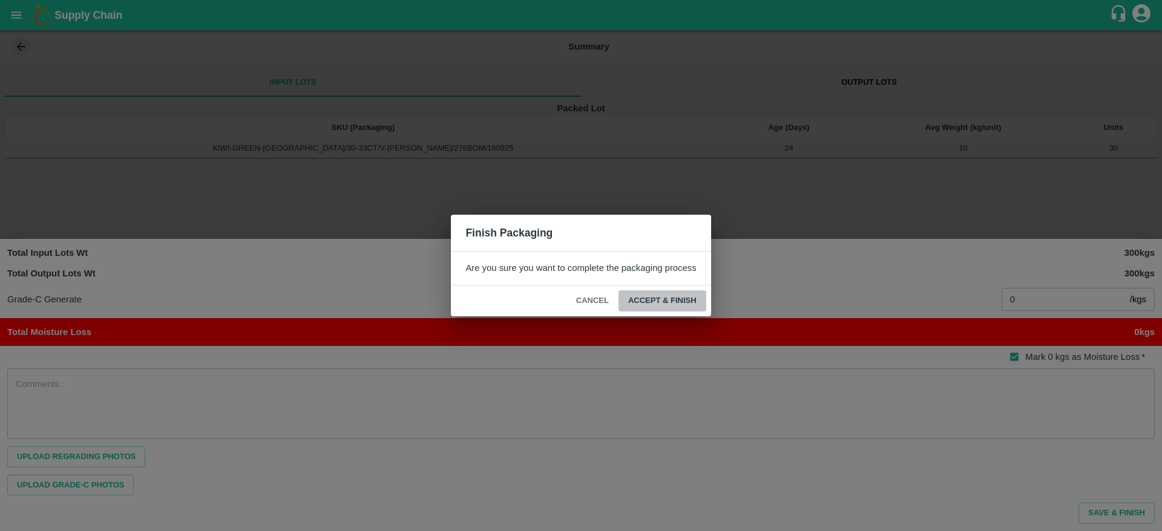
click at [668, 309] on button "ACCEPT & FINISH" at bounding box center [662, 300] width 88 height 21
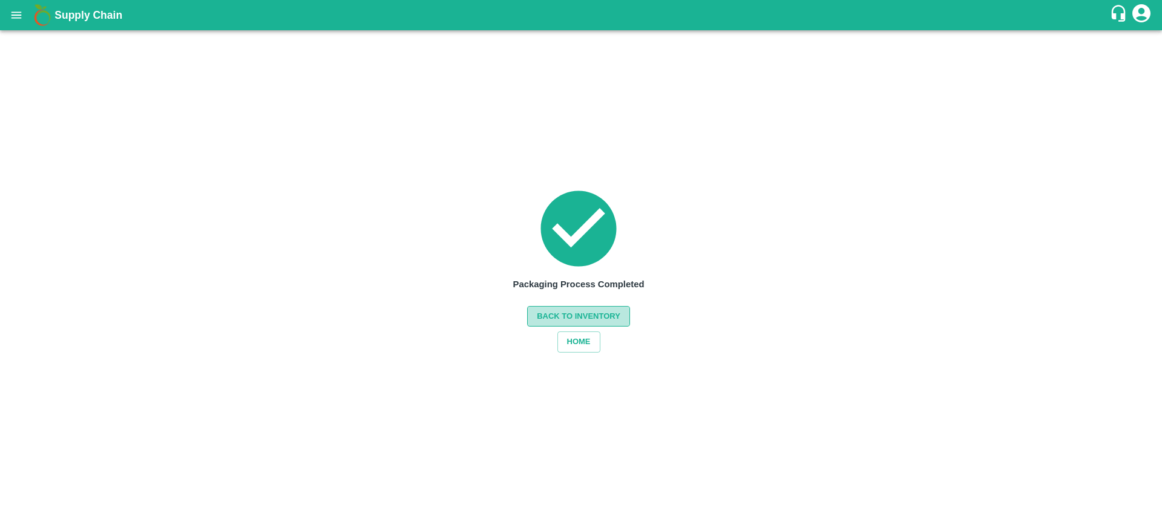
click at [614, 309] on button "Back to Inventory" at bounding box center [578, 316] width 103 height 21
